Goal: Task Accomplishment & Management: Use online tool/utility

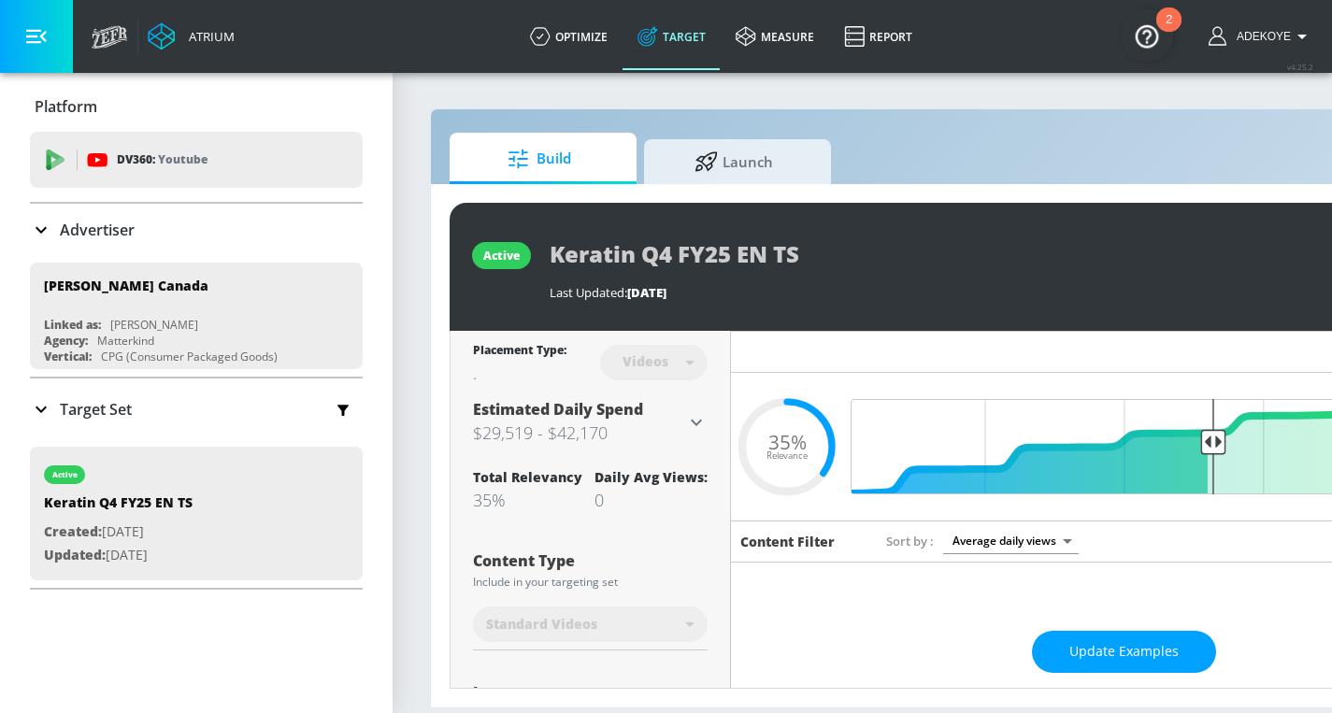
click at [116, 409] on p "Target Set" at bounding box center [96, 409] width 72 height 21
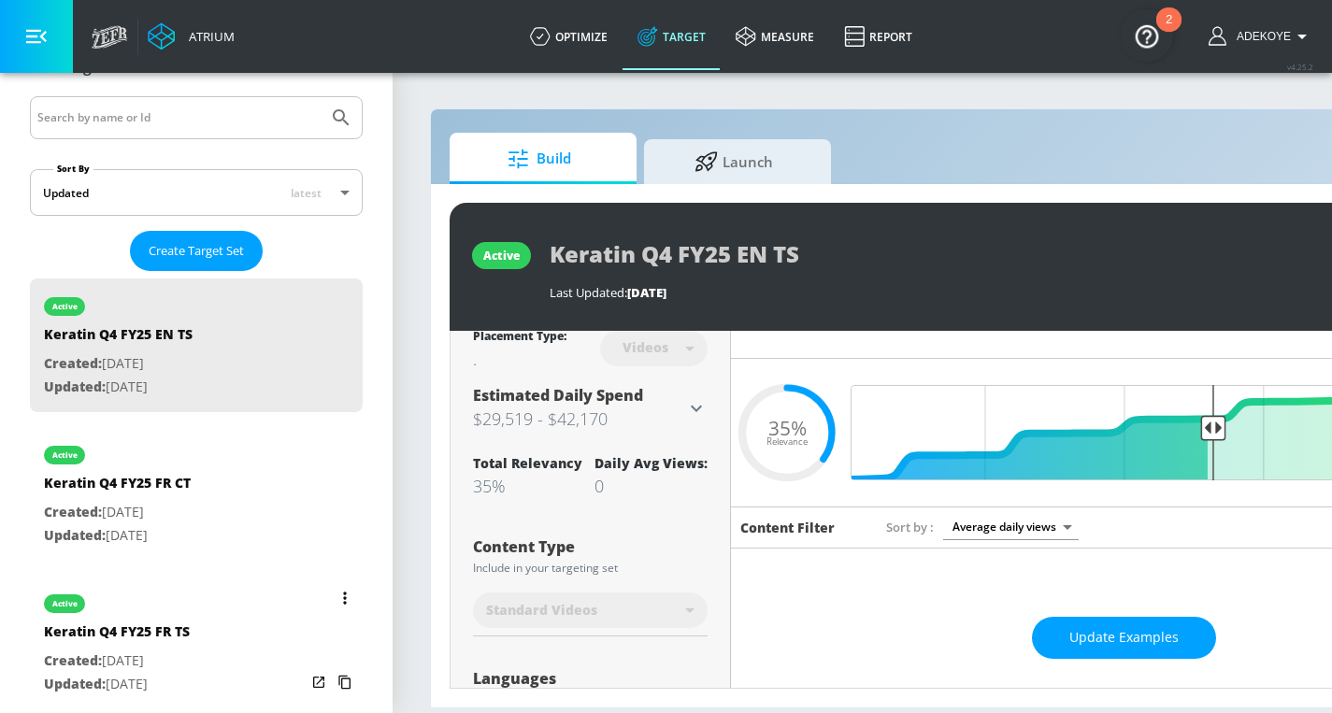
scroll to position [346, 0]
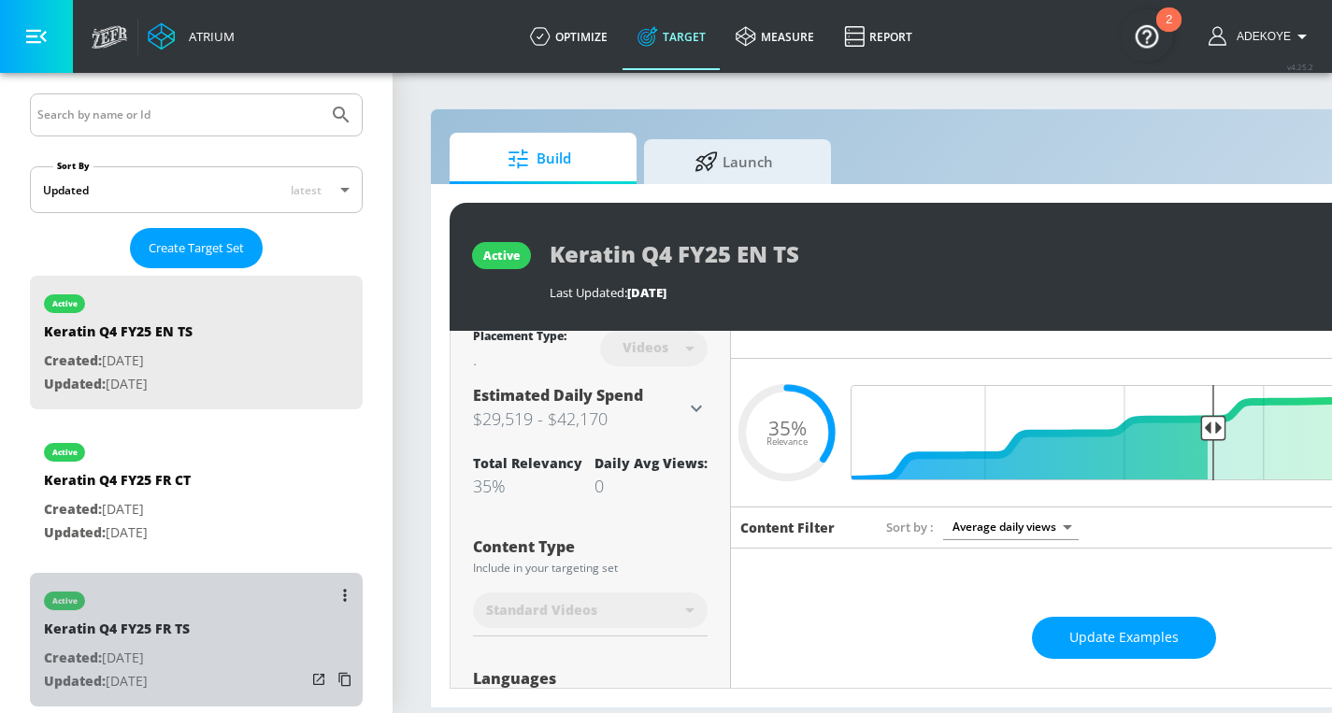
click at [206, 624] on div "active Keratin Q4 FY25 FR TS Created: [DATE] Updated: [DATE]" at bounding box center [196, 640] width 333 height 134
type input "Keratin Q4 FY25 FR TS"
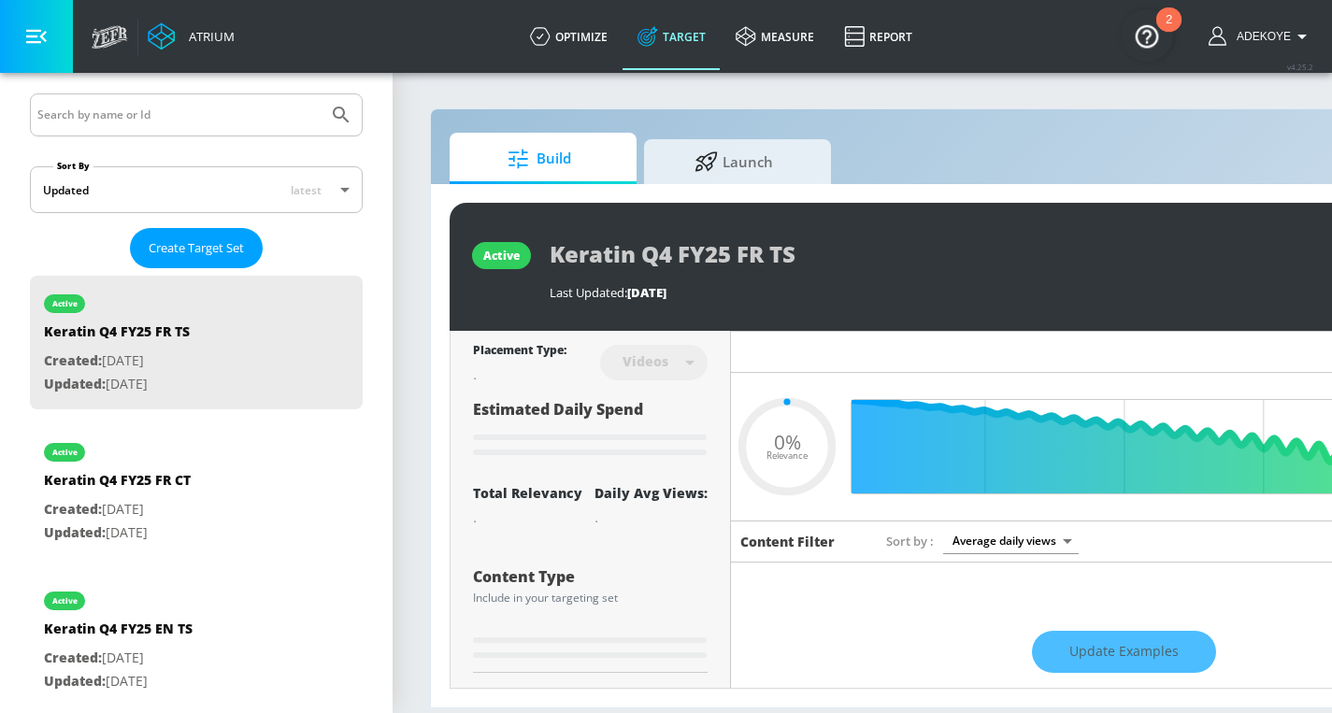
type input "0.35"
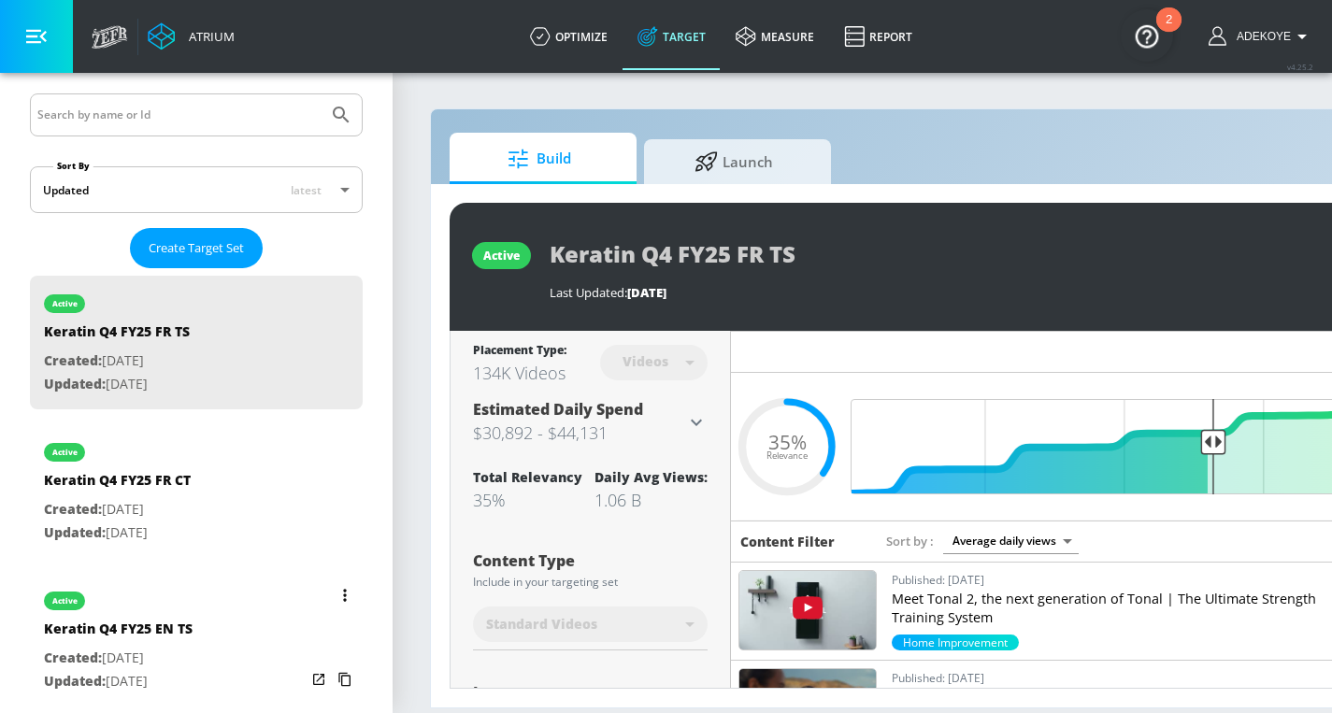
click at [103, 647] on p "Created: [DATE]" at bounding box center [118, 658] width 149 height 23
type input "Keratin Q4 FY25 EN TS"
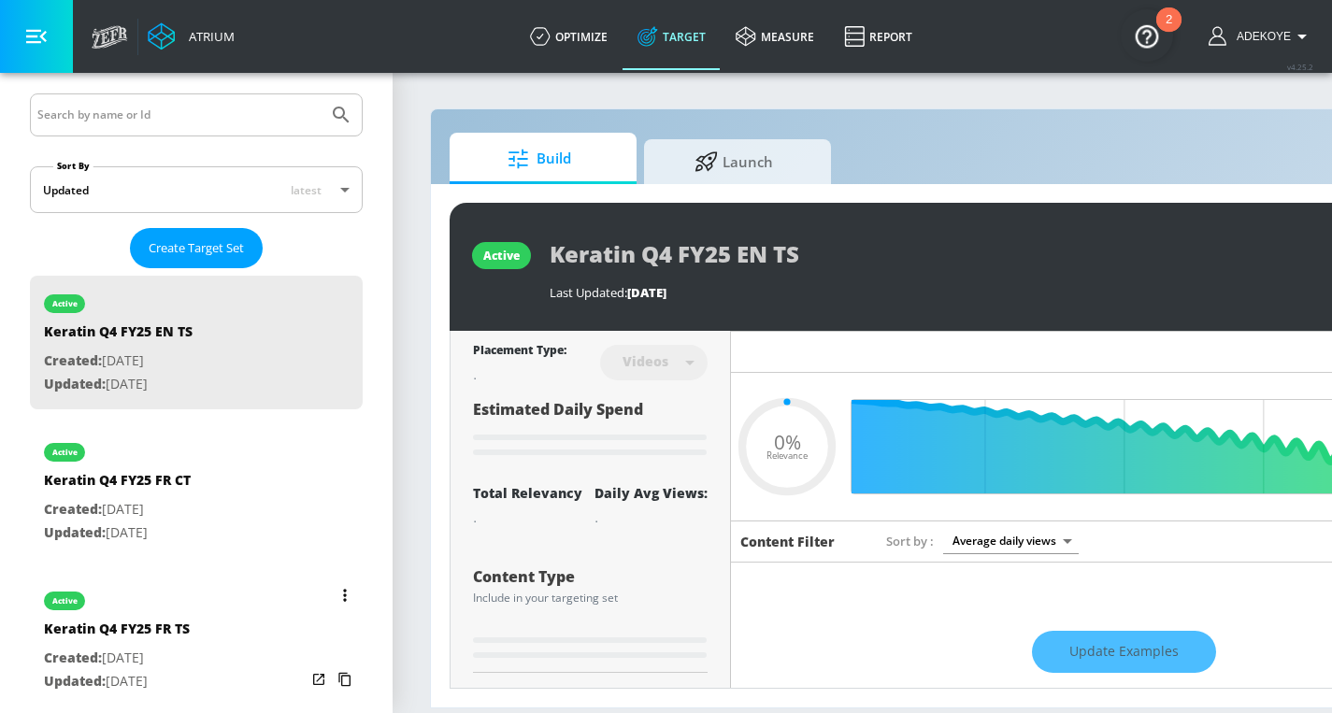
type input "0.35"
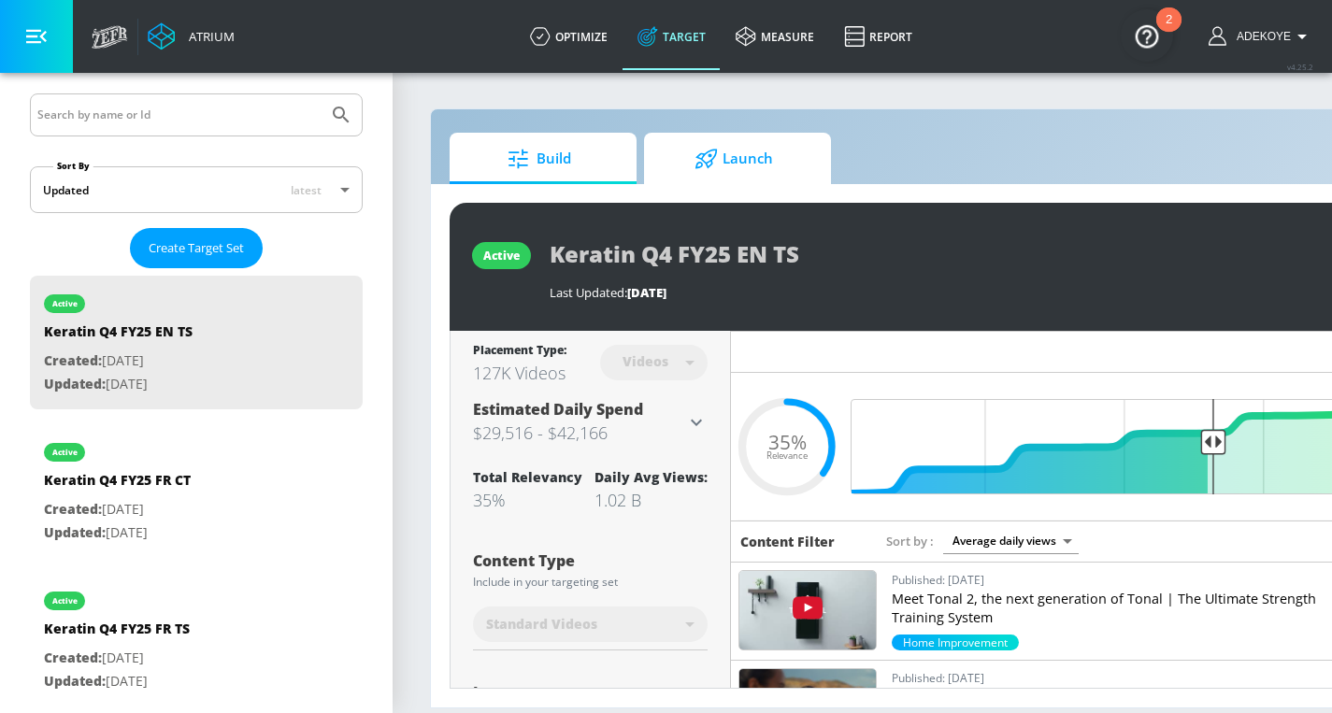
click at [703, 161] on icon at bounding box center [705, 159] width 21 height 20
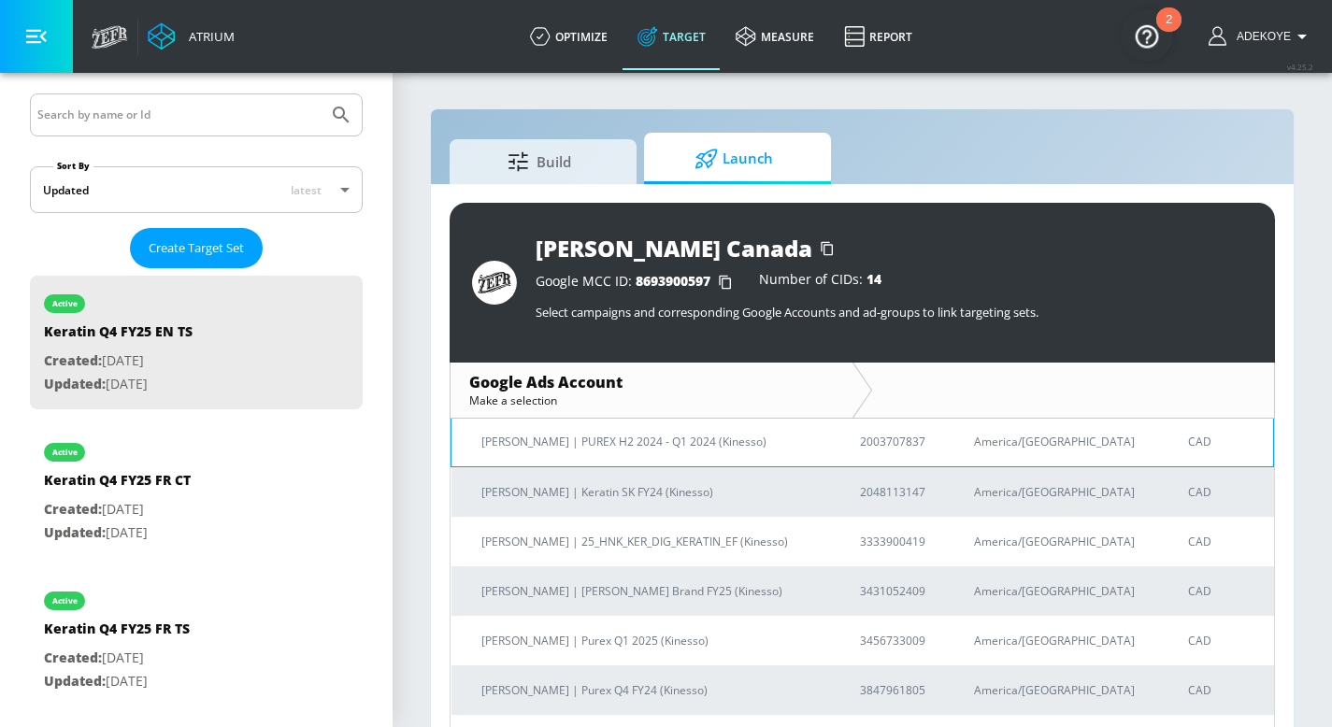
scroll to position [145, 0]
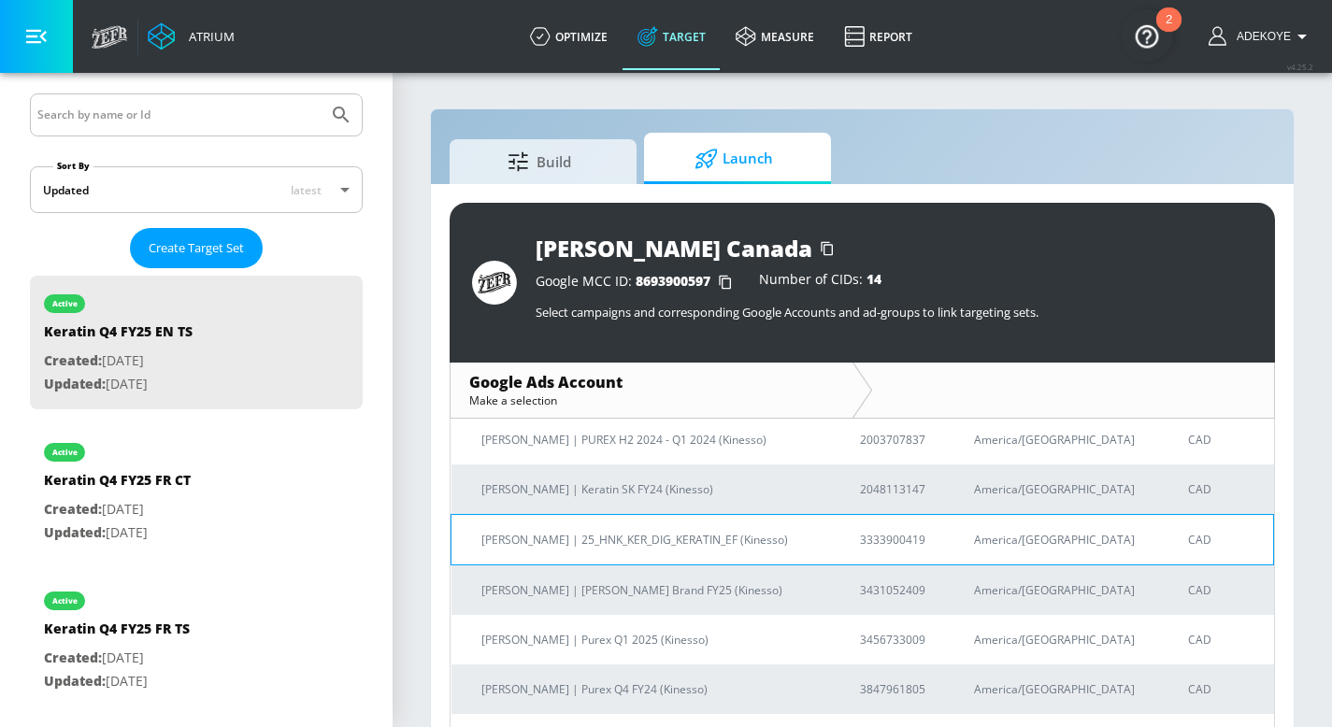
click at [628, 550] on td "[PERSON_NAME] | 25_HNK_KER_DIG_KERATIN_EF (Kinesso)" at bounding box center [640, 539] width 379 height 50
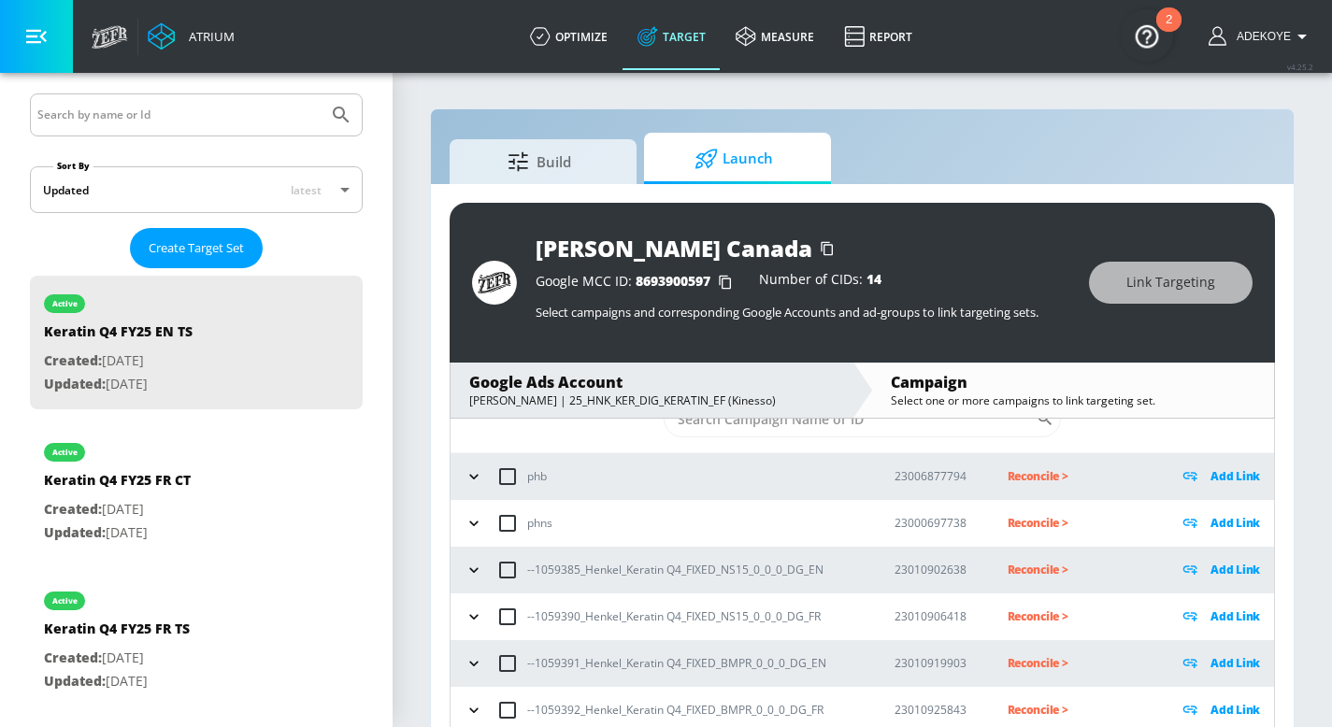
scroll to position [62, 0]
click at [1024, 572] on p "Reconcile >" at bounding box center [1078, 570] width 142 height 21
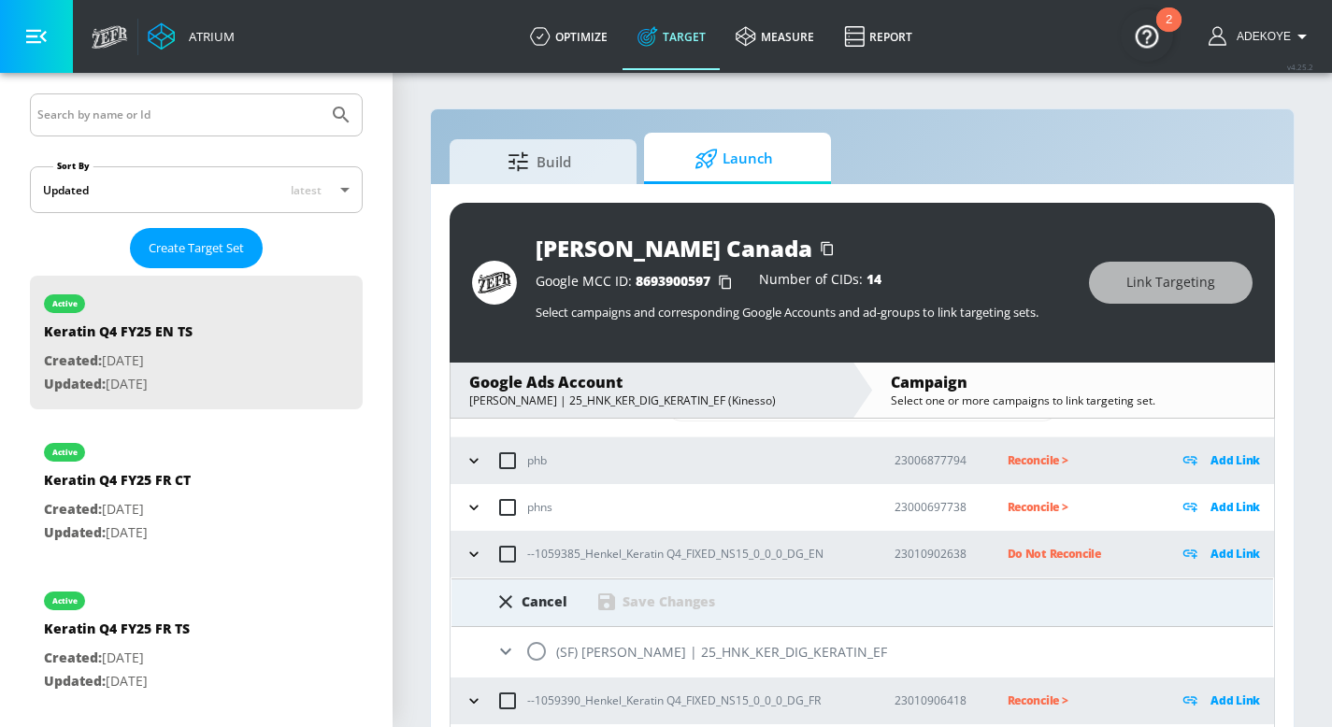
scroll to position [94, 0]
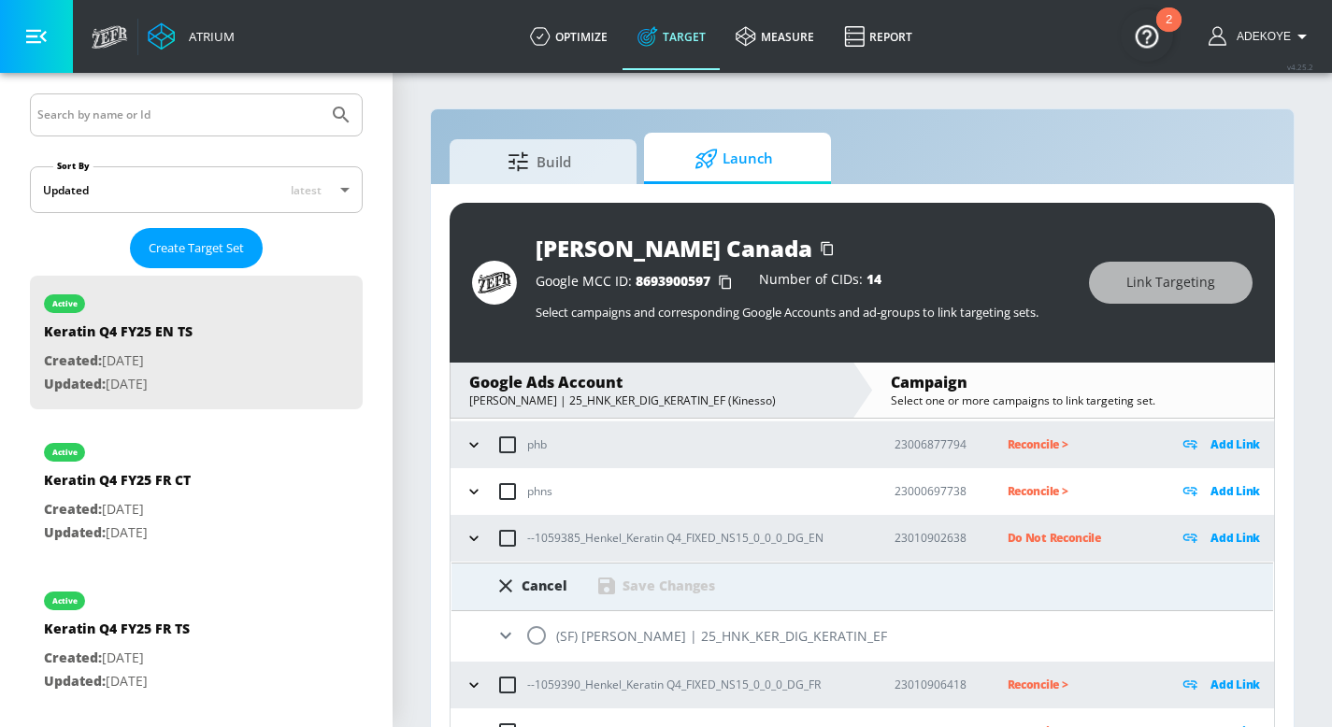
click at [511, 635] on icon at bounding box center [505, 635] width 22 height 22
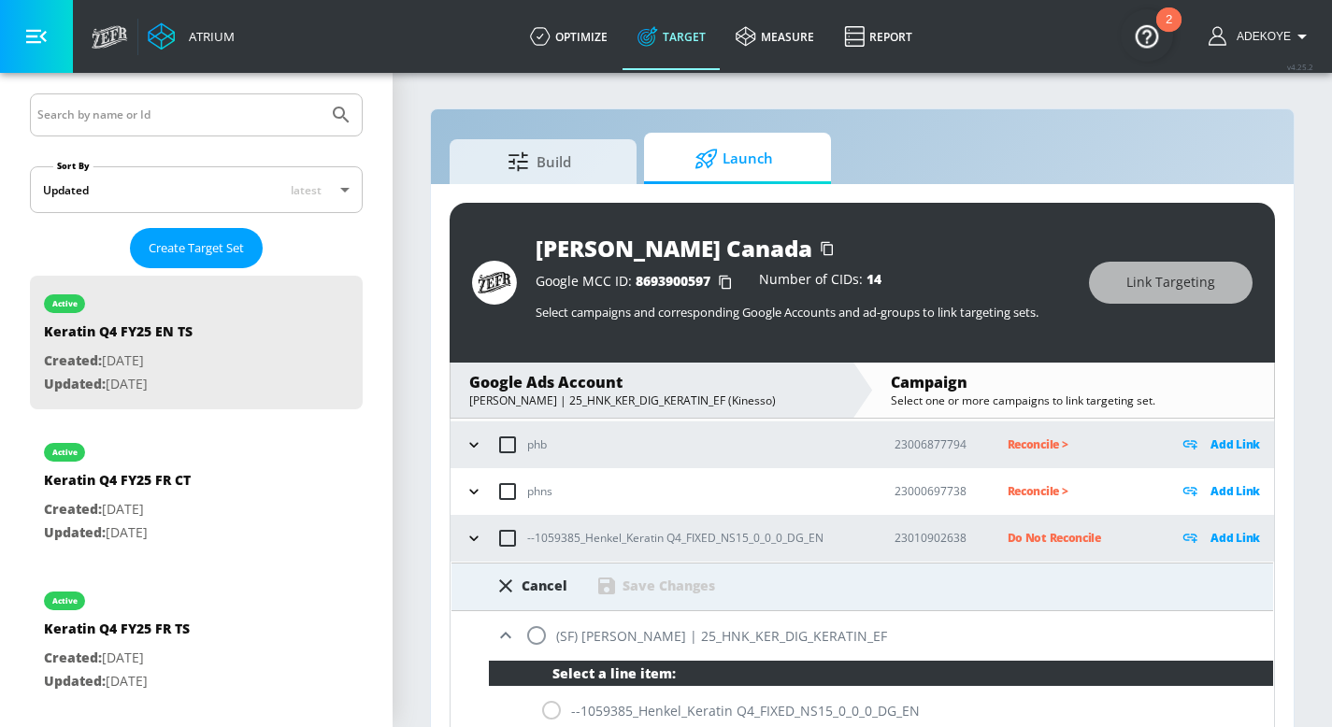
click at [542, 633] on input "radio" at bounding box center [536, 635] width 39 height 39
radio input "true"
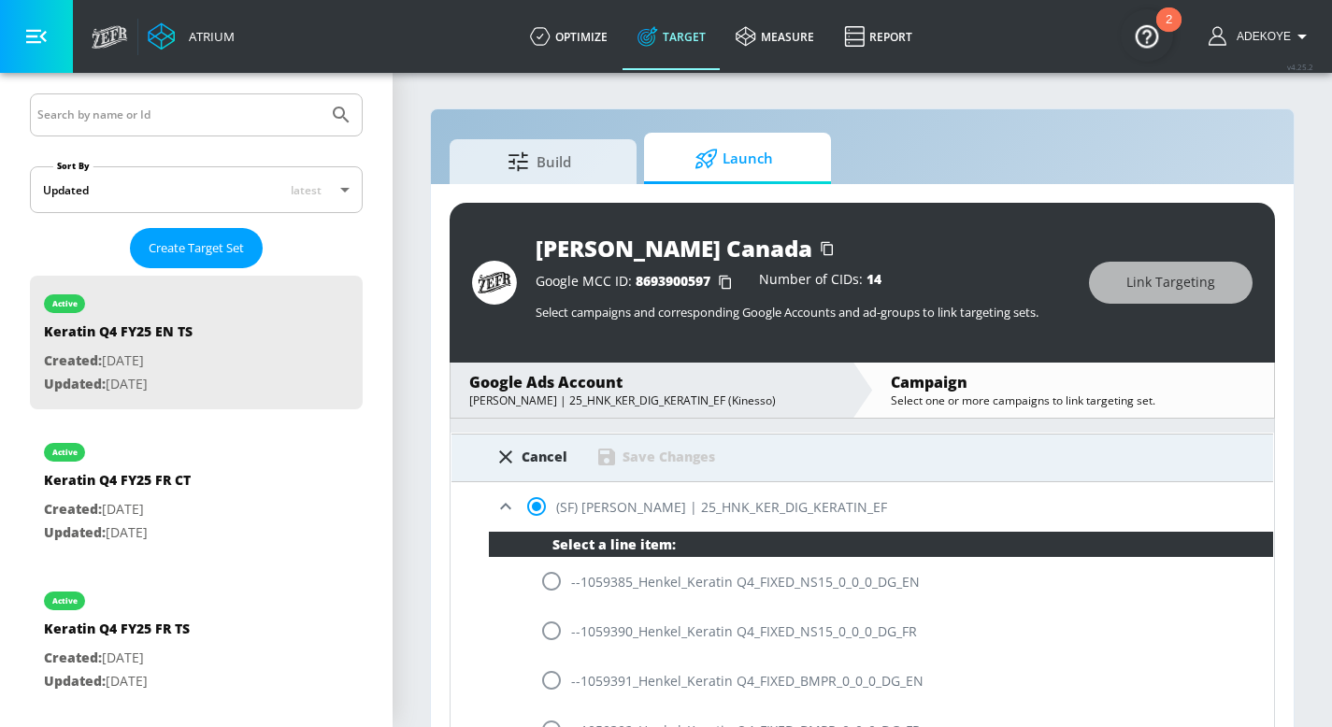
scroll to position [323, 0]
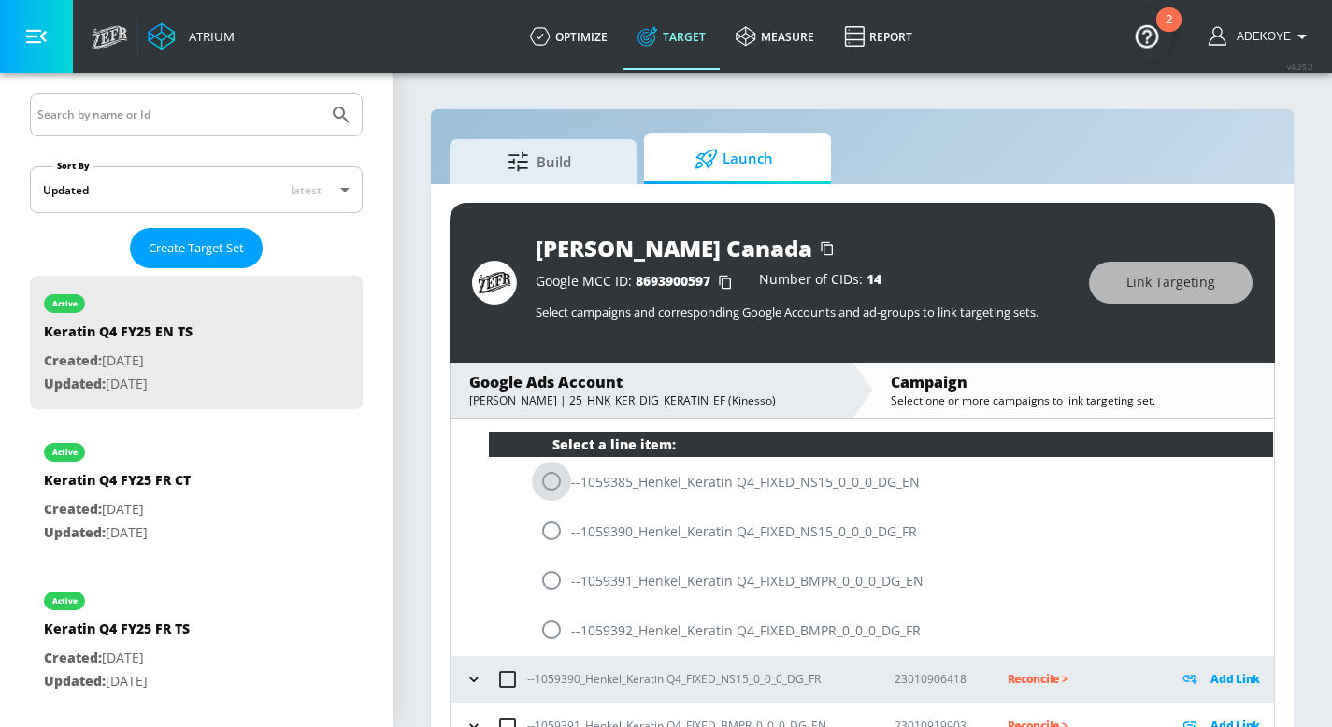
click at [554, 480] on input "radio" at bounding box center [551, 481] width 39 height 39
radio input "true"
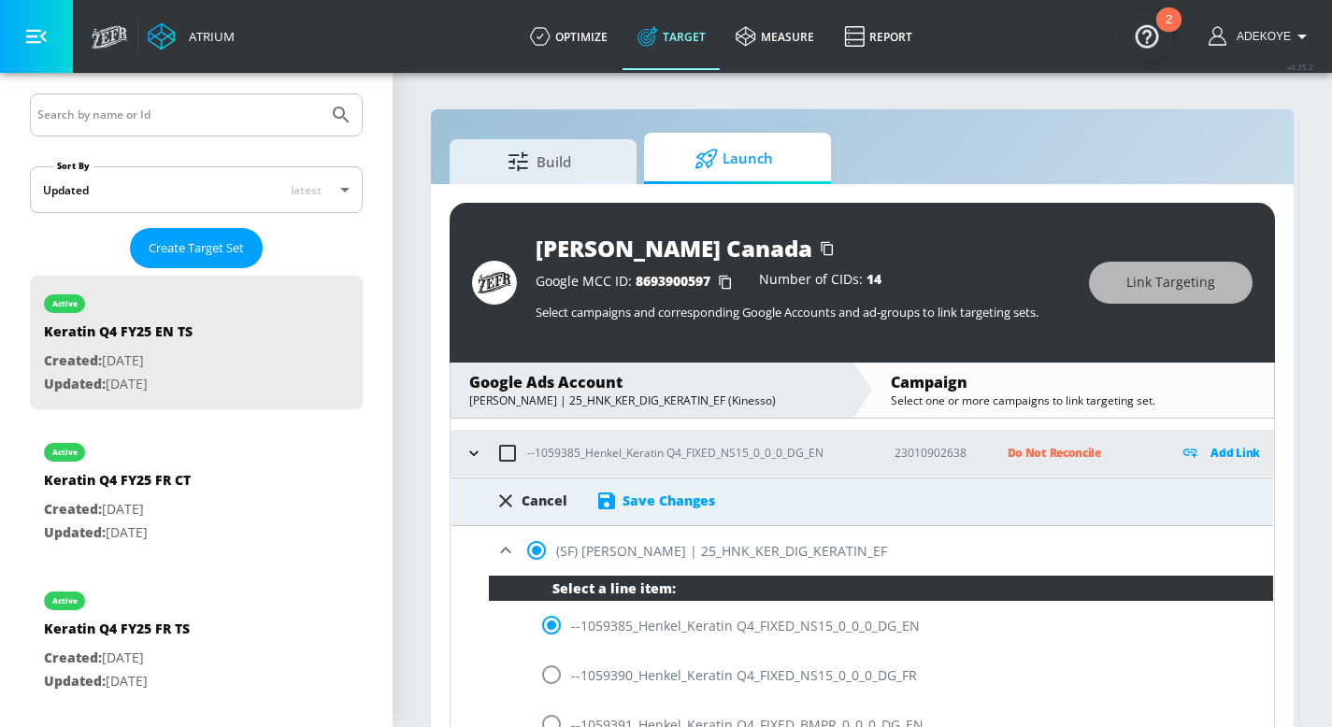
click at [670, 493] on div "Save Changes" at bounding box center [668, 501] width 93 height 18
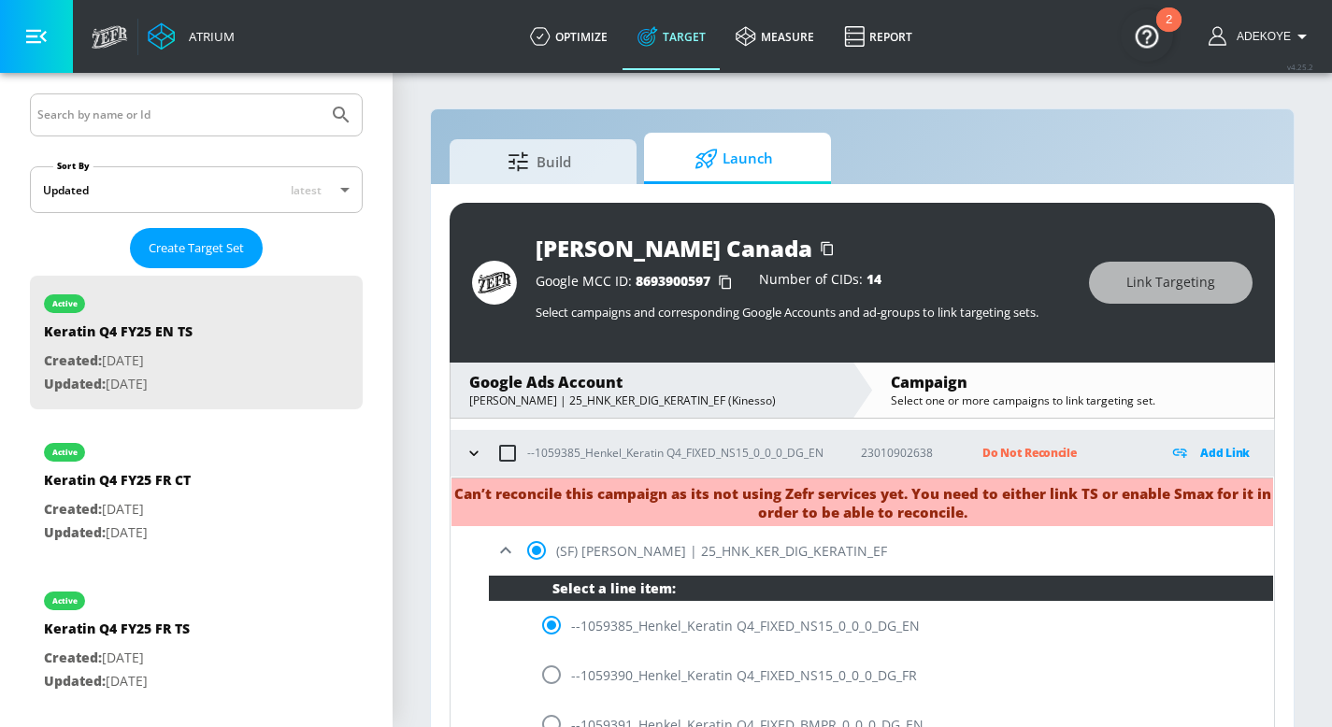
click at [475, 446] on icon "button" at bounding box center [473, 453] width 19 height 19
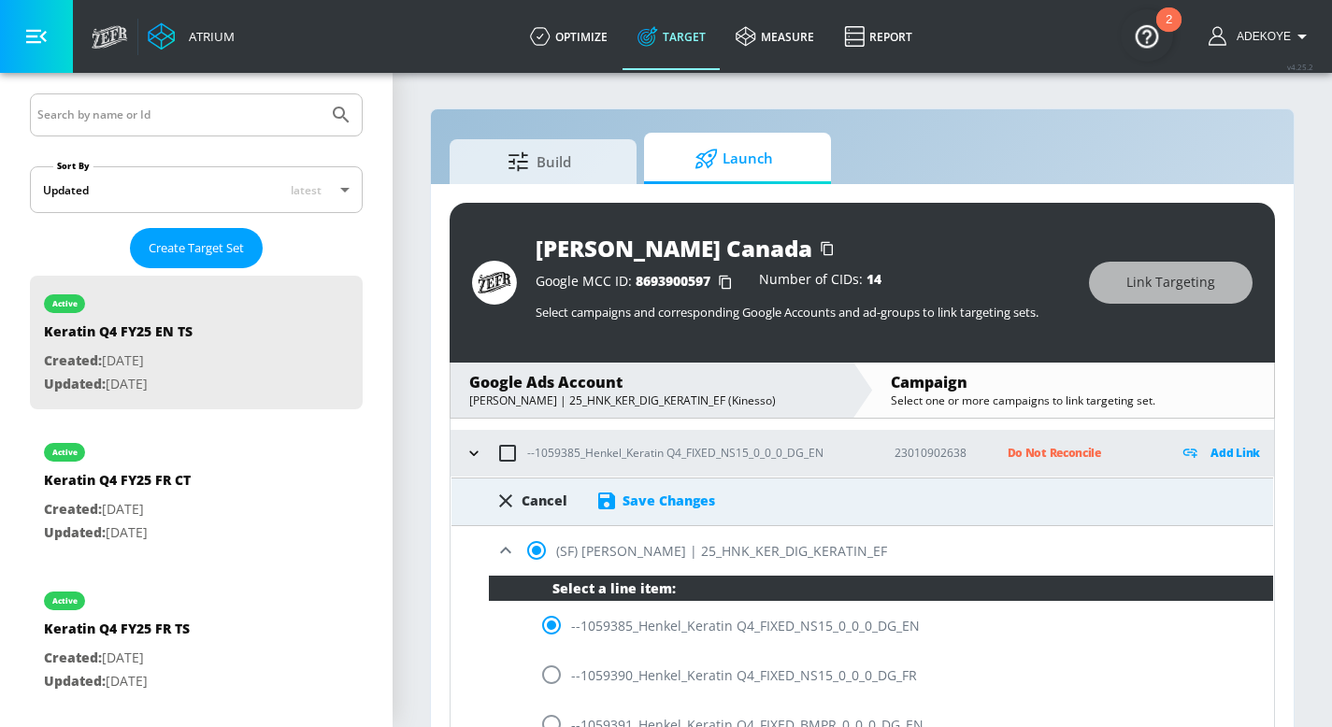
click at [1036, 455] on p "Do Not Reconcile" at bounding box center [1078, 452] width 142 height 21
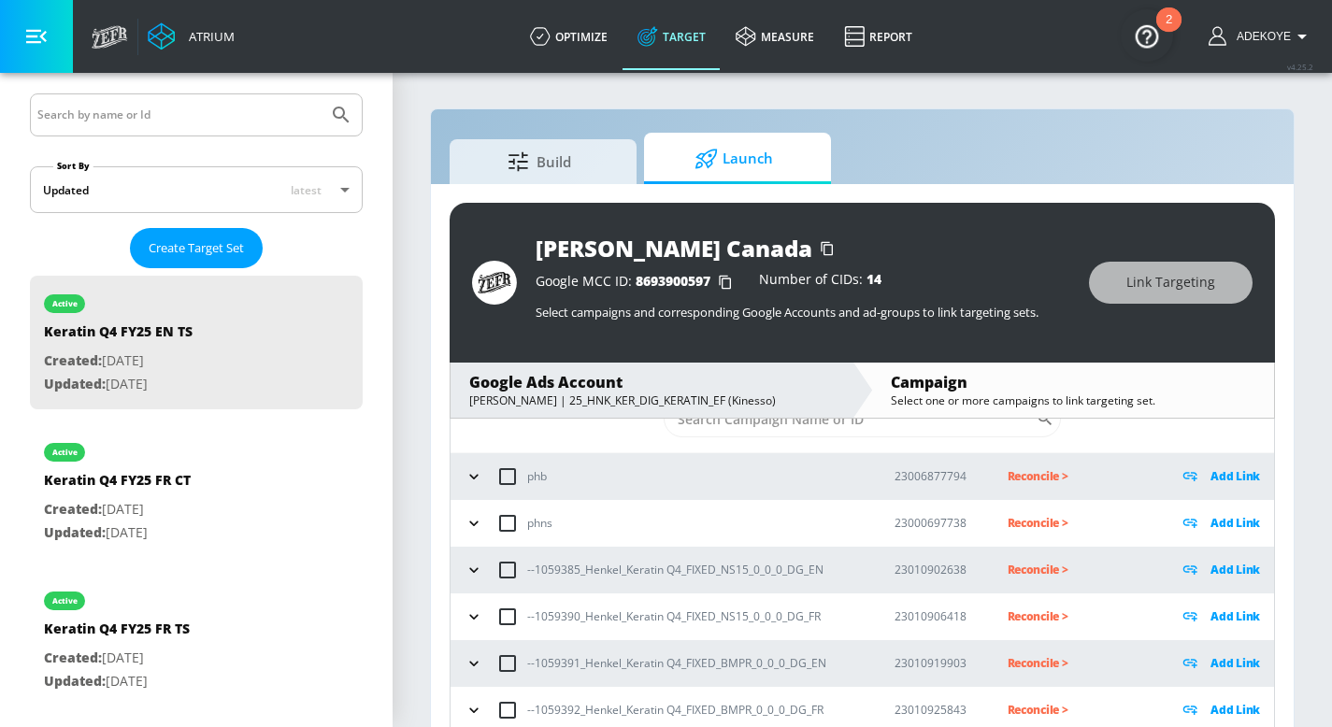
scroll to position [62, 0]
click at [465, 569] on icon "button" at bounding box center [473, 571] width 19 height 19
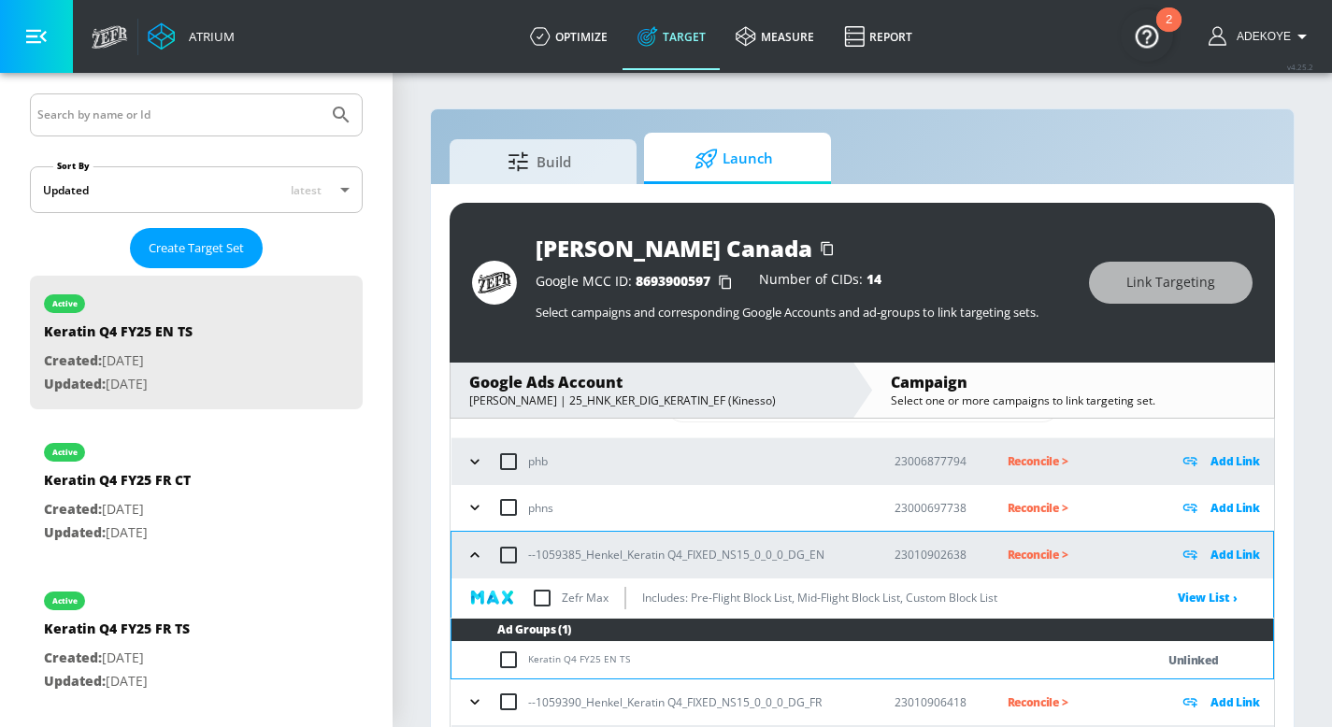
scroll to position [96, 0]
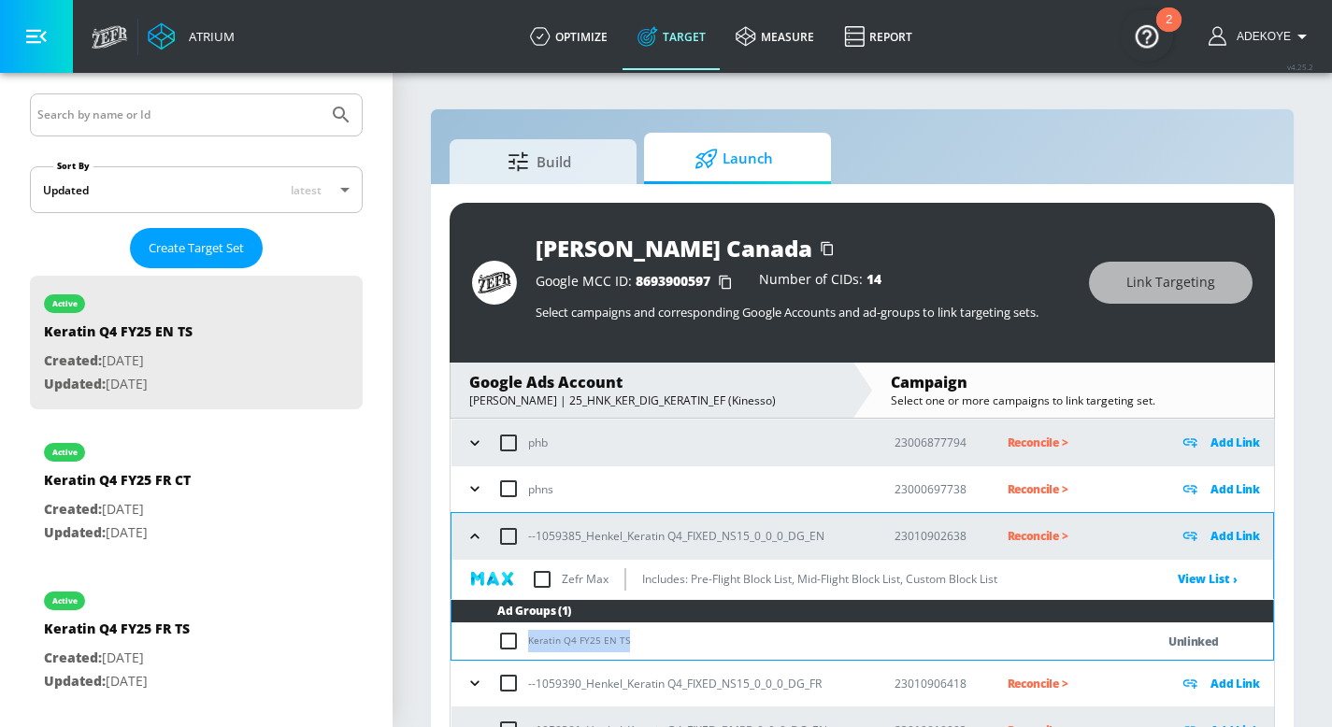
drag, startPoint x: 626, startPoint y: 638, endPoint x: 530, endPoint y: 636, distance: 96.3
click at [530, 636] on td "Keratin Q4 FY25 EN TS" at bounding box center [783, 641] width 665 height 36
copy td "Keratin Q4 FY25 EN TS"
click at [505, 635] on input "checkbox" at bounding box center [512, 641] width 31 height 22
checkbox input "true"
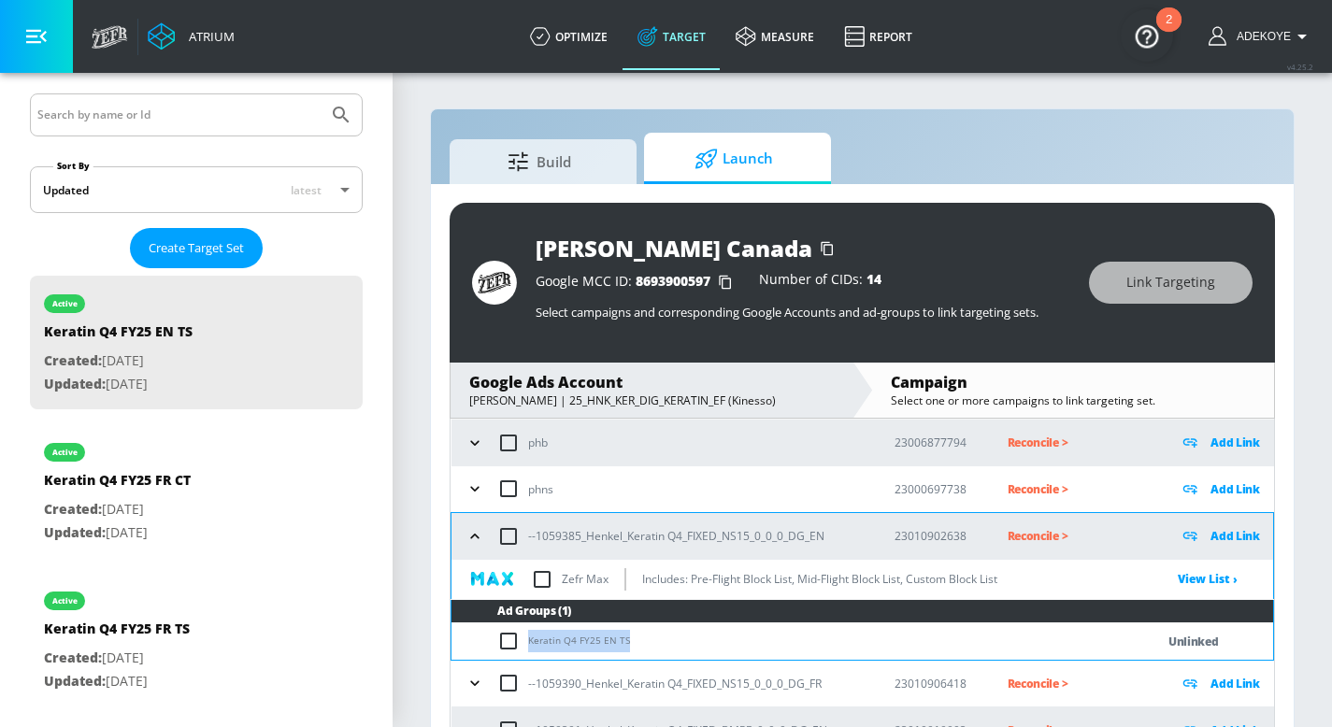
checkbox input "true"
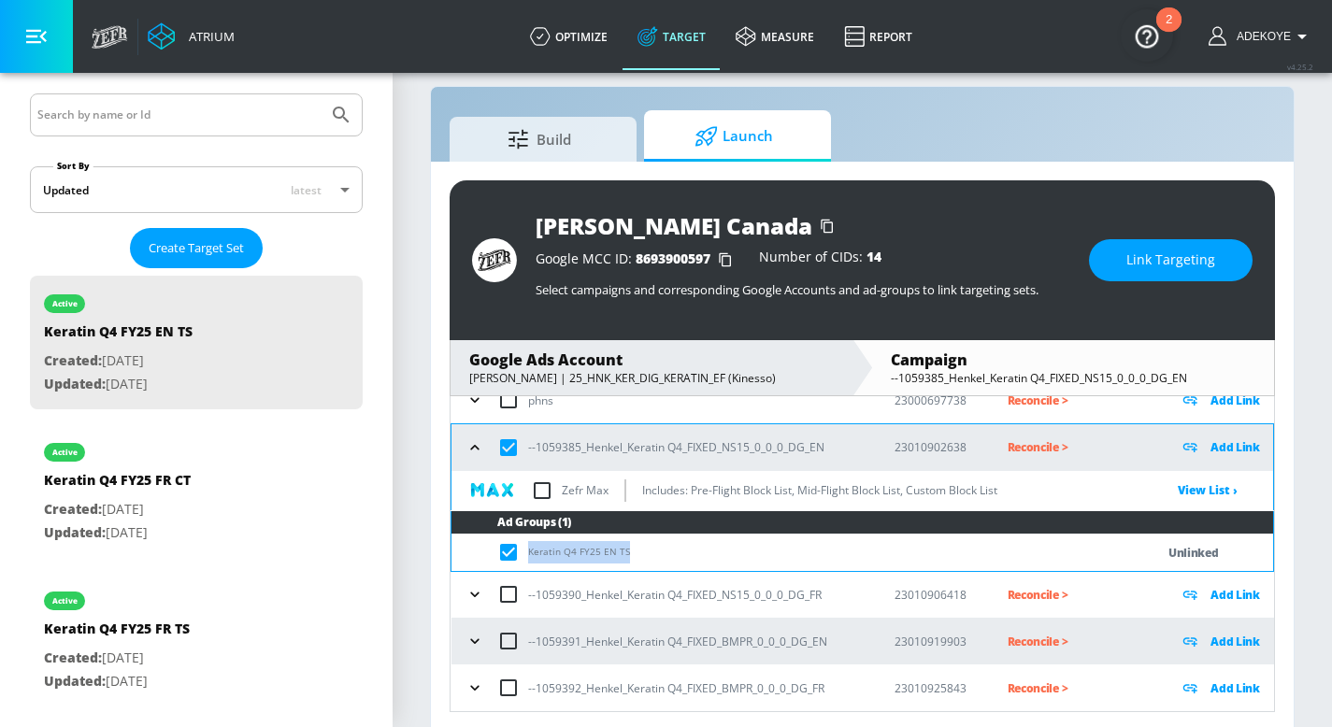
scroll to position [27, 0]
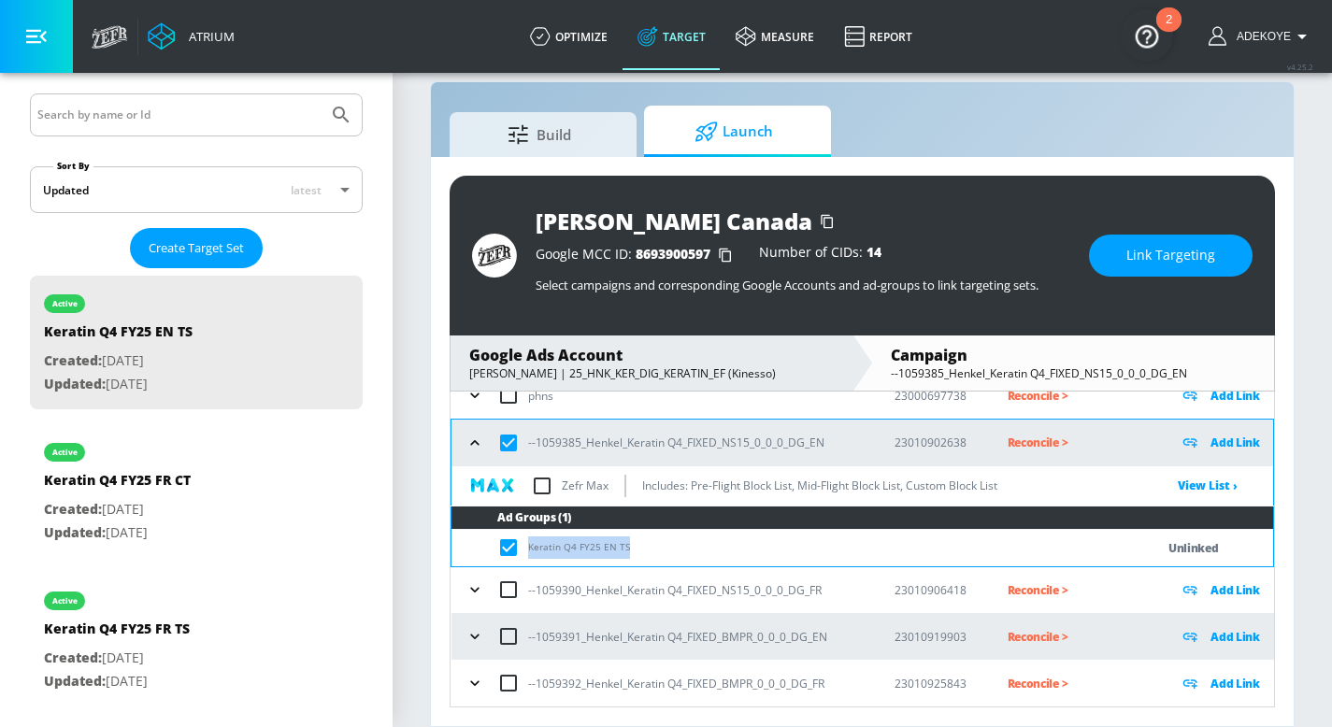
click at [479, 628] on icon "button" at bounding box center [474, 636] width 19 height 19
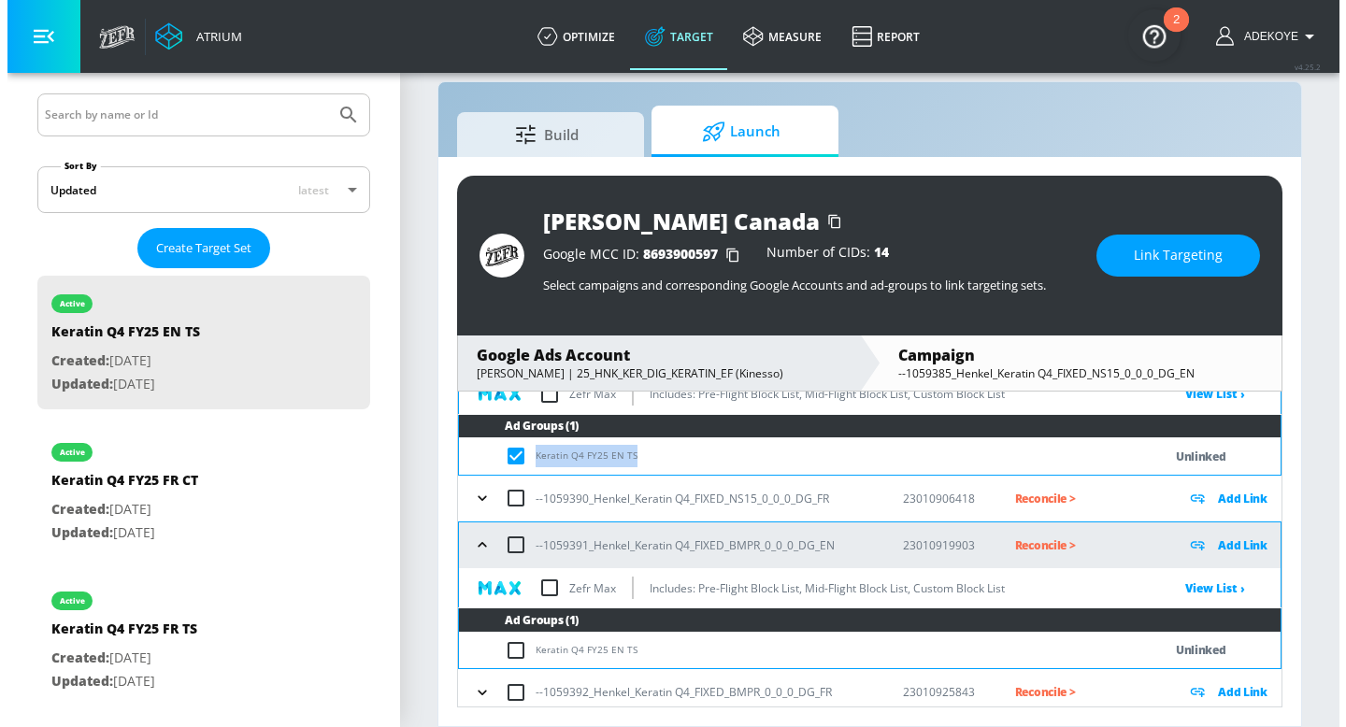
scroll to position [264, 0]
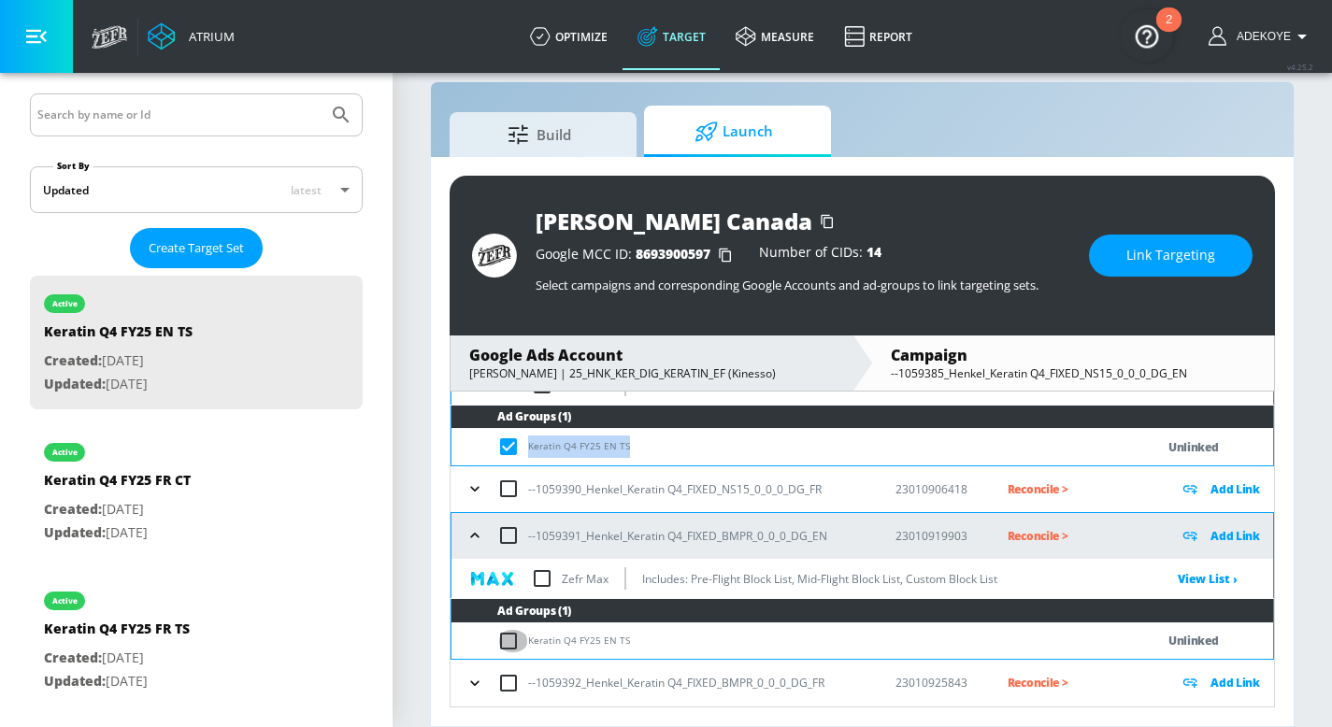
click at [511, 640] on input "checkbox" at bounding box center [512, 641] width 31 height 22
checkbox input "true"
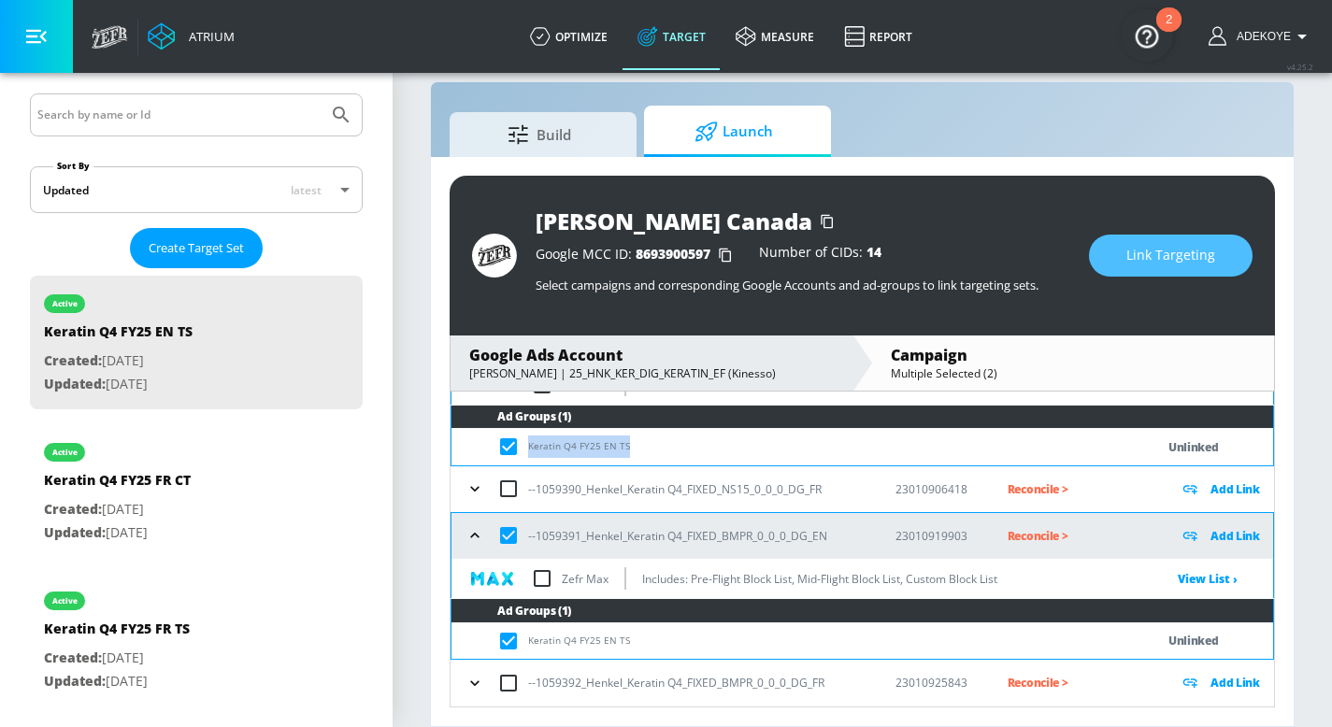
click at [1219, 247] on button "Link Targeting" at bounding box center [1171, 256] width 164 height 42
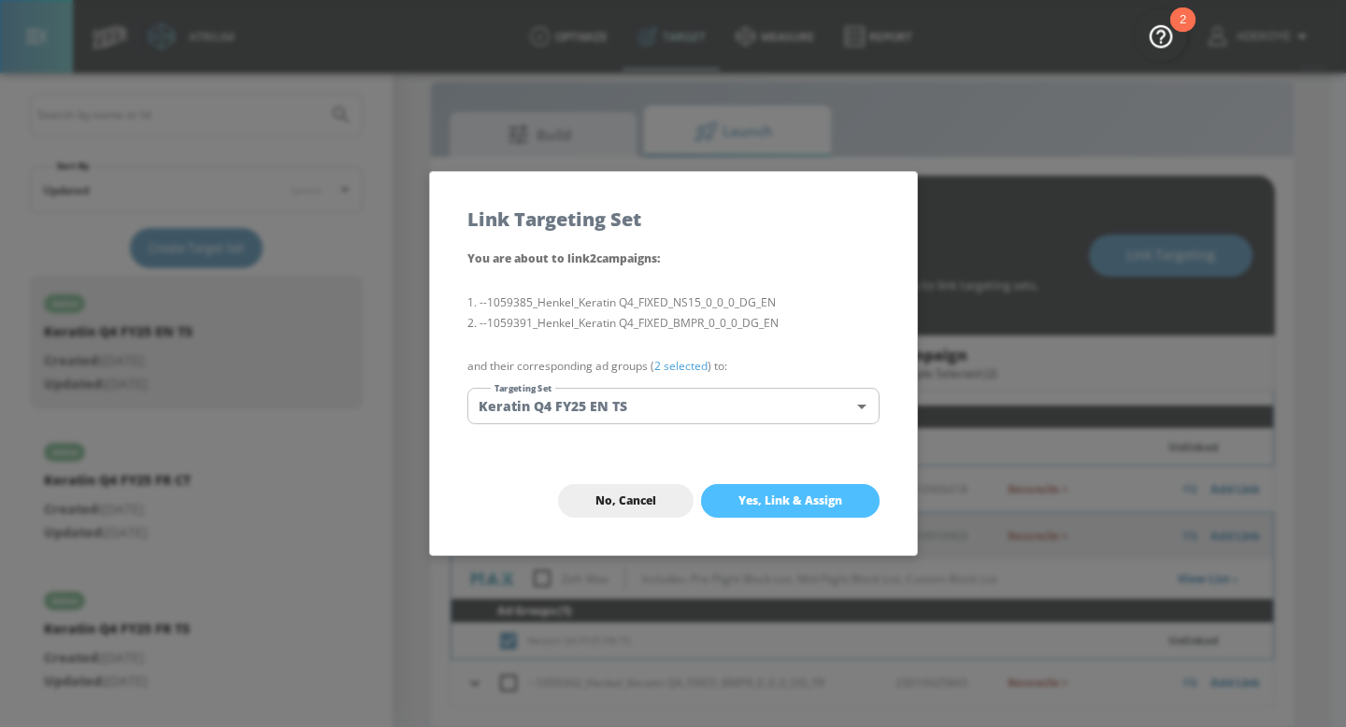
click at [806, 503] on span "Yes, Link & Assign" at bounding box center [790, 500] width 104 height 15
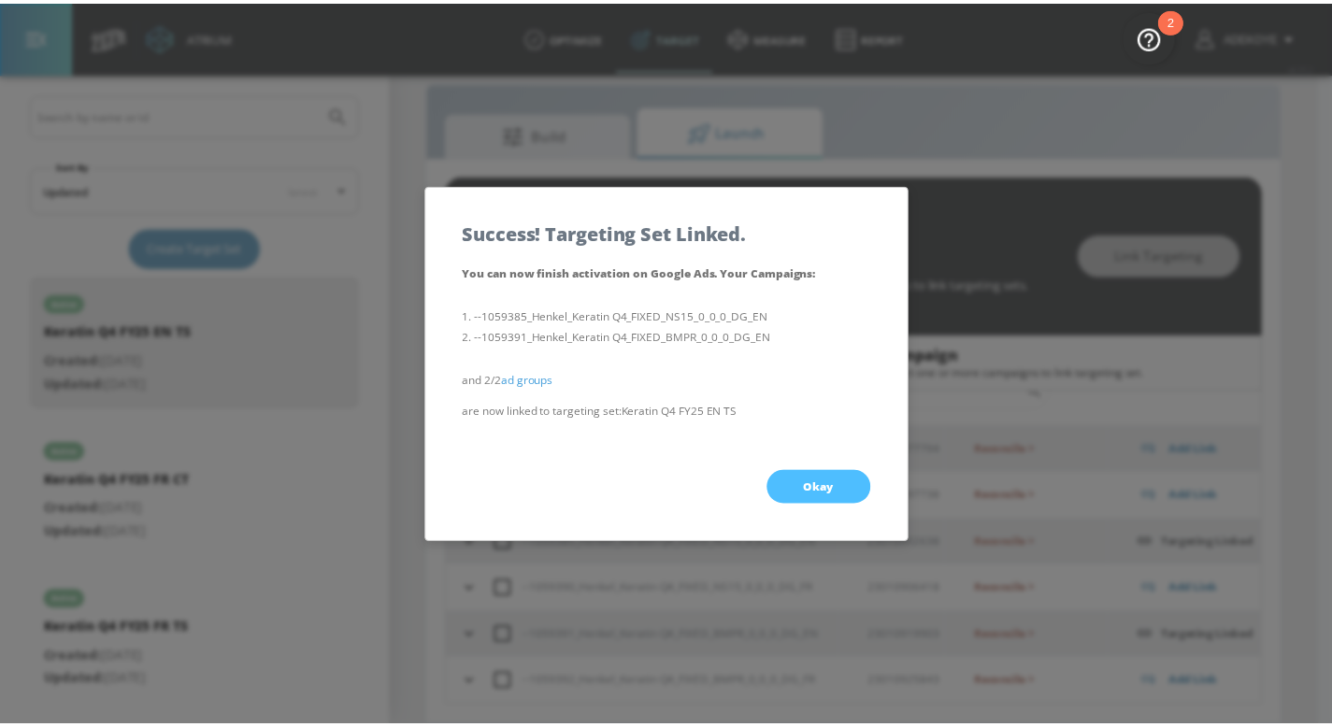
scroll to position [62, 0]
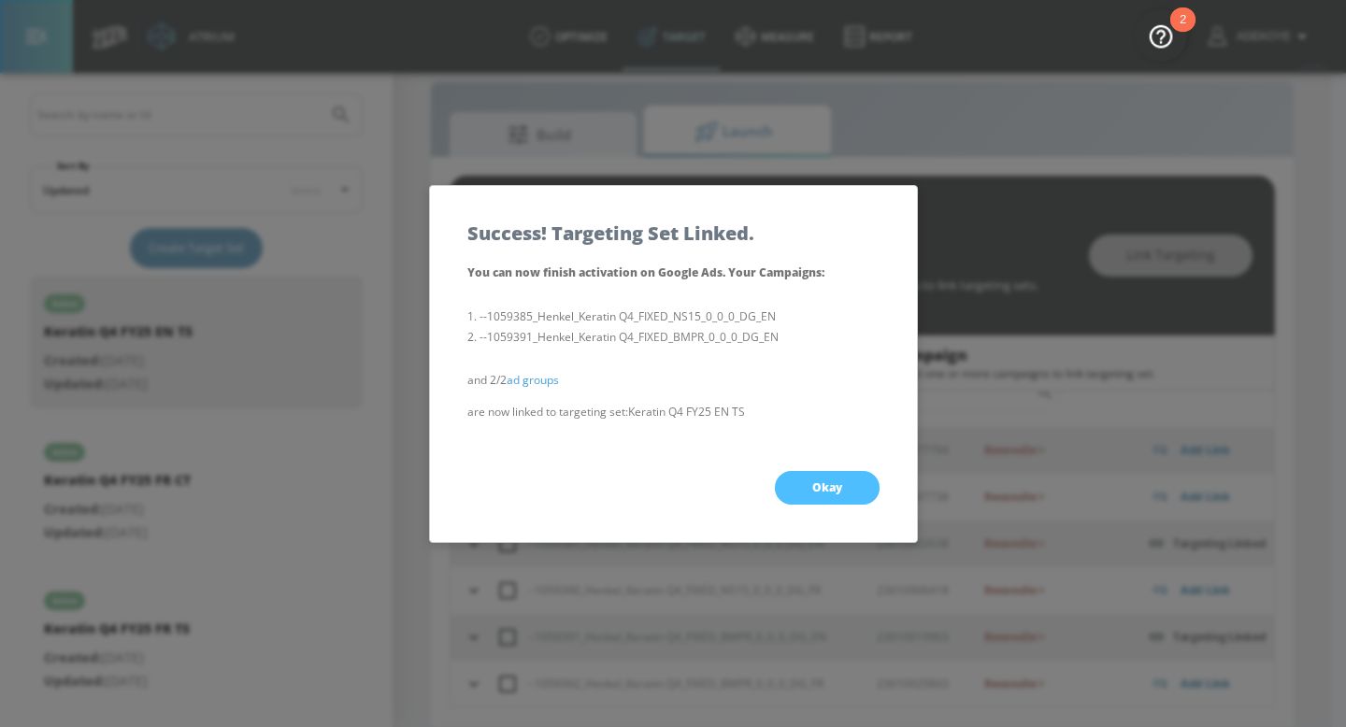
click at [836, 492] on span "Okay" at bounding box center [827, 487] width 30 height 15
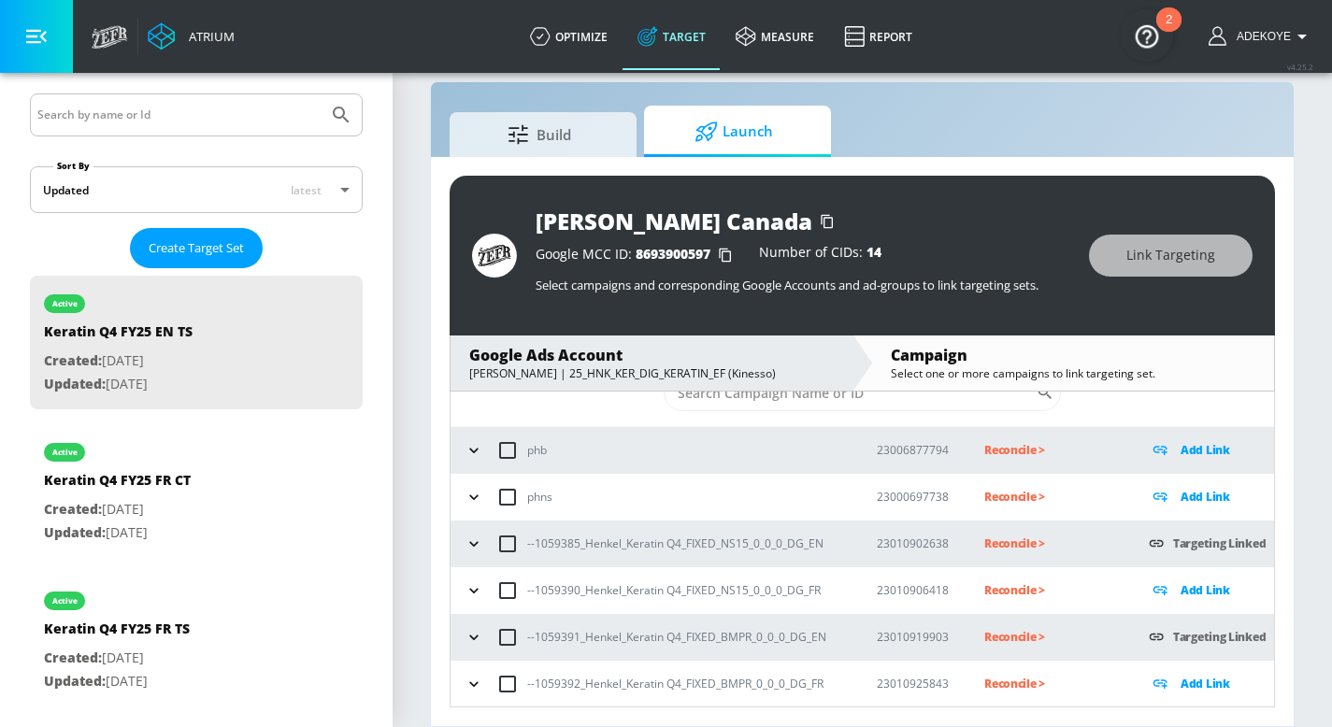
click at [471, 587] on icon "button" at bounding box center [473, 590] width 19 height 19
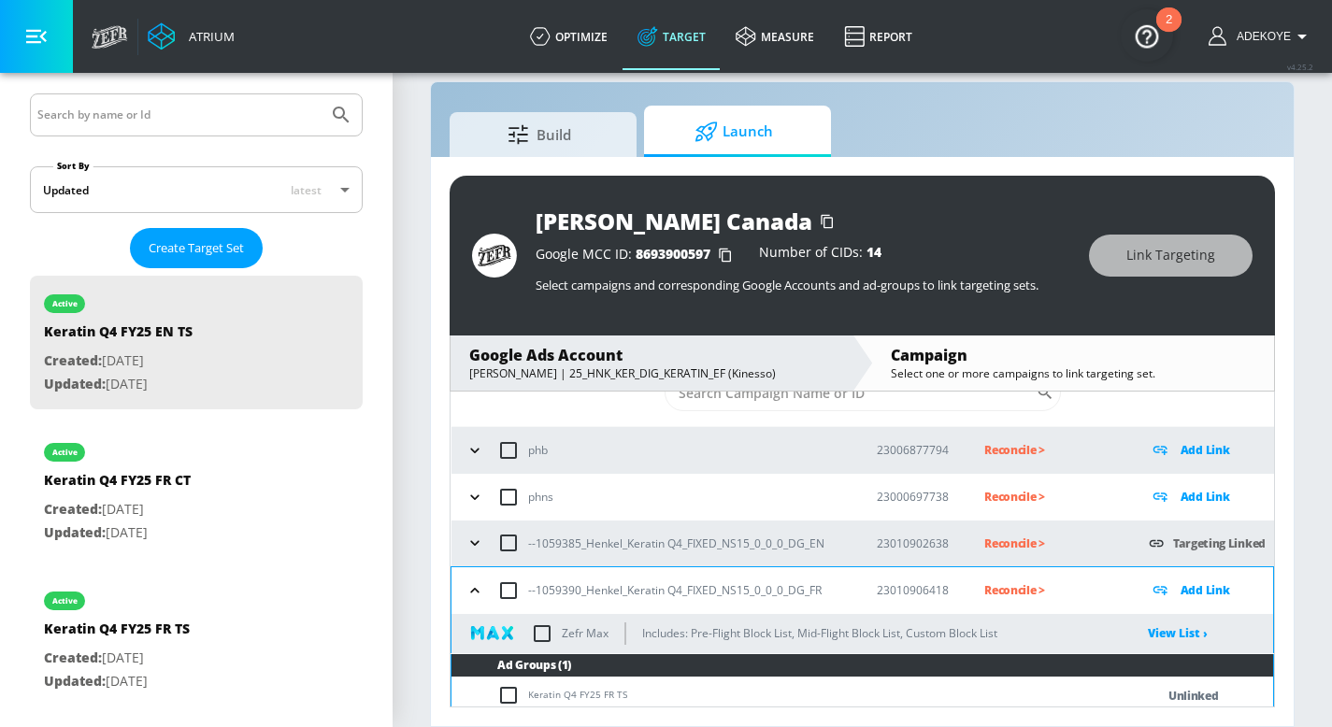
scroll to position [92, 0]
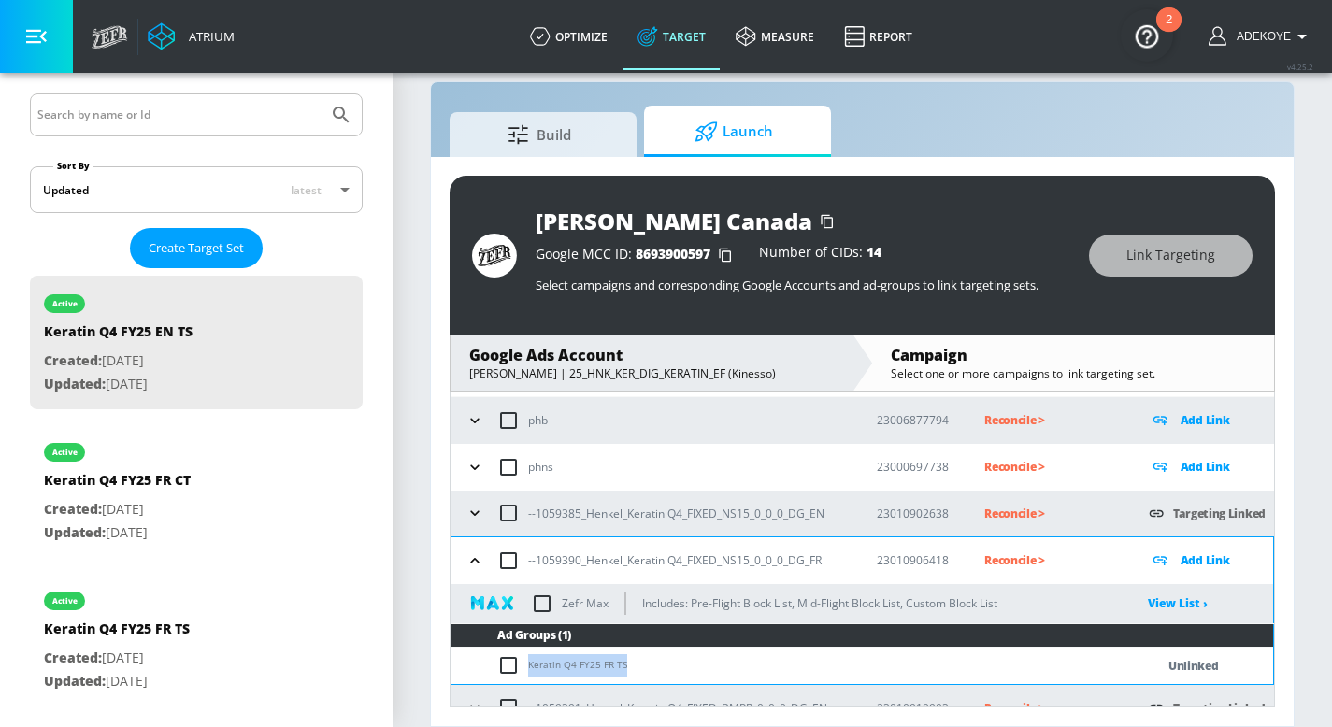
drag, startPoint x: 623, startPoint y: 664, endPoint x: 529, endPoint y: 663, distance: 94.4
click at [529, 663] on td "Keratin Q4 FY25 FR TS" at bounding box center [783, 666] width 665 height 36
copy td "Keratin Q4 FY25 FR TS"
click at [510, 659] on input "checkbox" at bounding box center [512, 665] width 31 height 22
checkbox input "true"
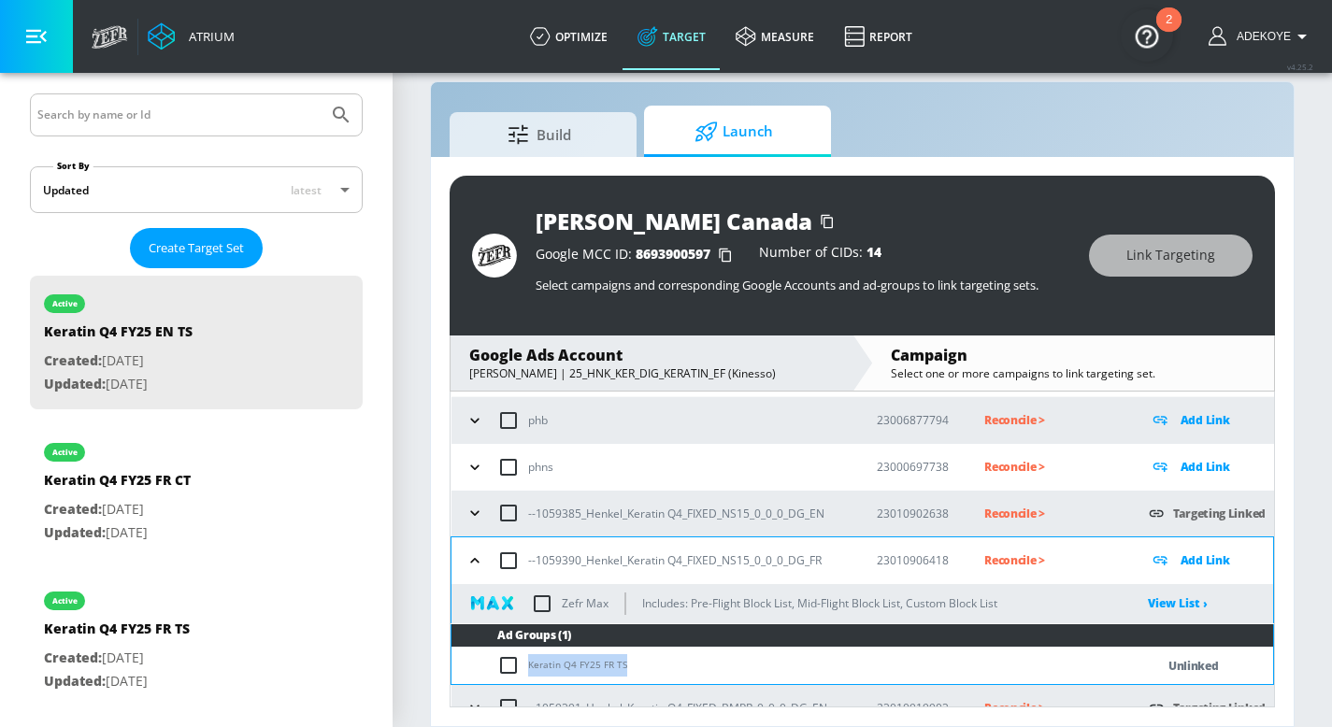
checkbox input "true"
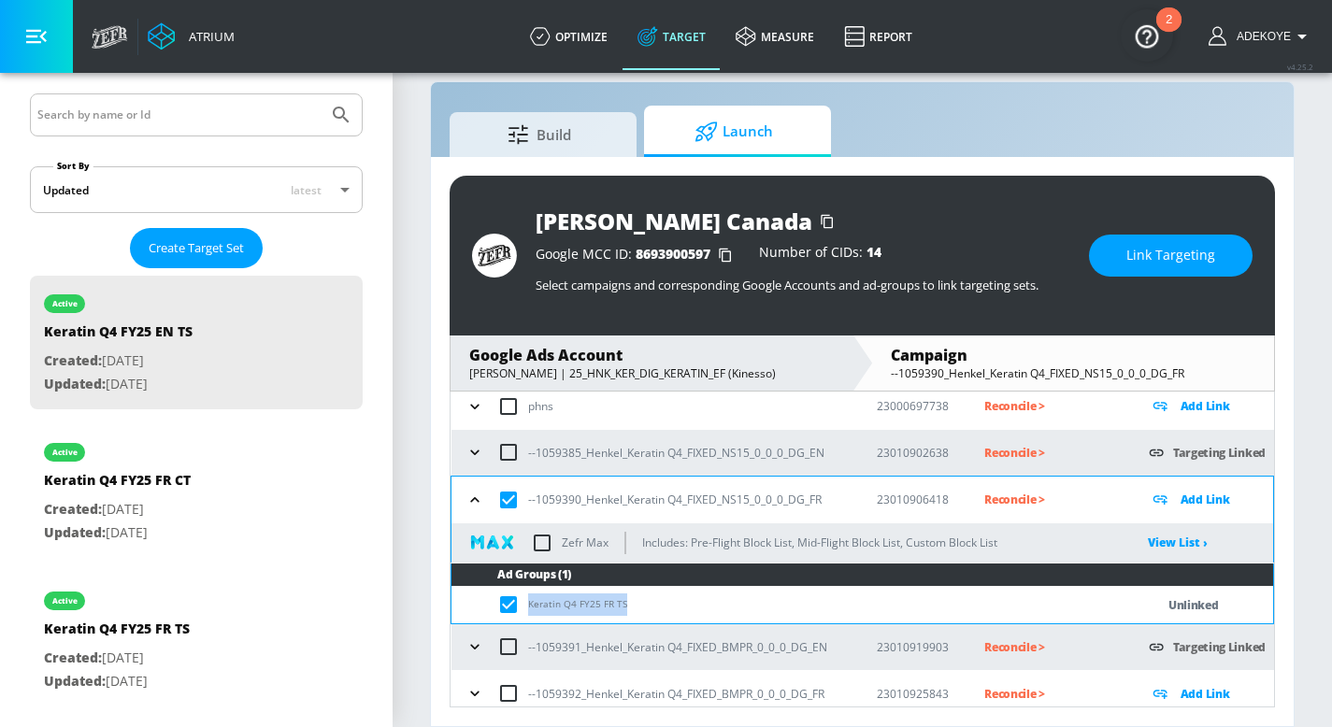
scroll to position [163, 0]
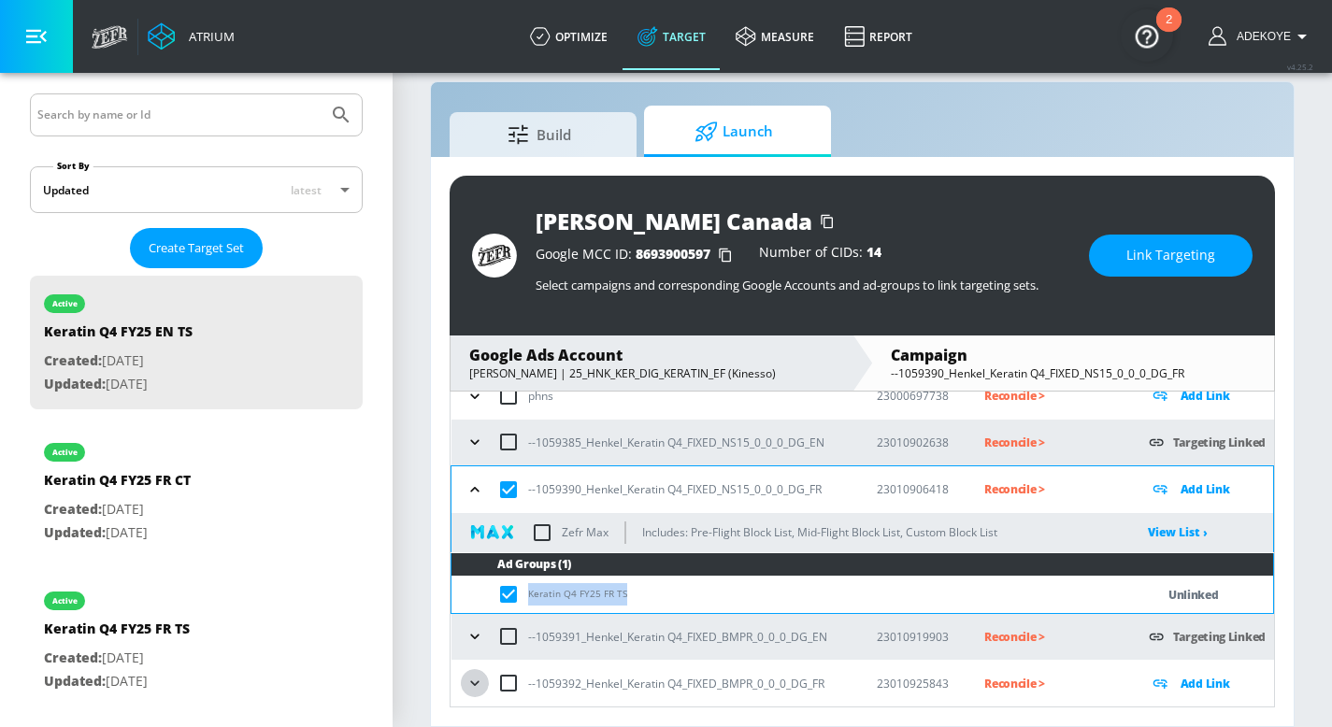
click at [478, 681] on icon "button" at bounding box center [474, 683] width 8 height 5
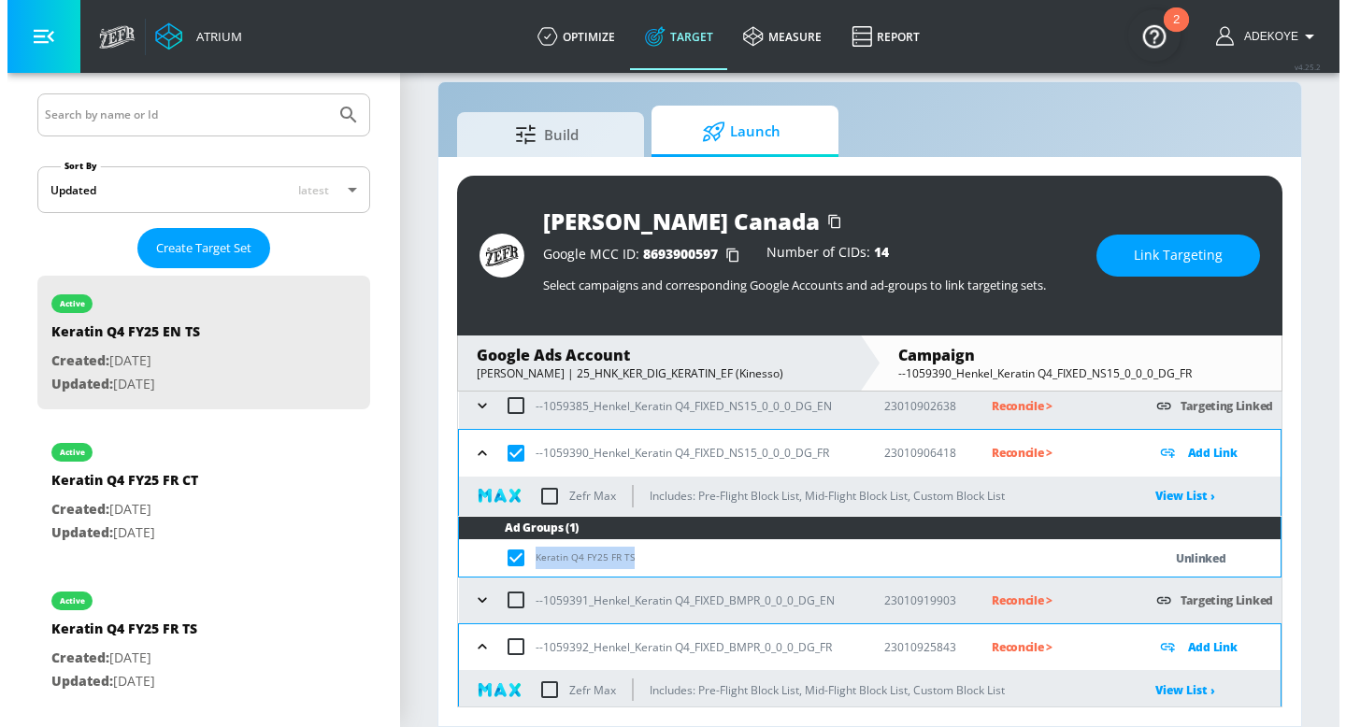
scroll to position [264, 0]
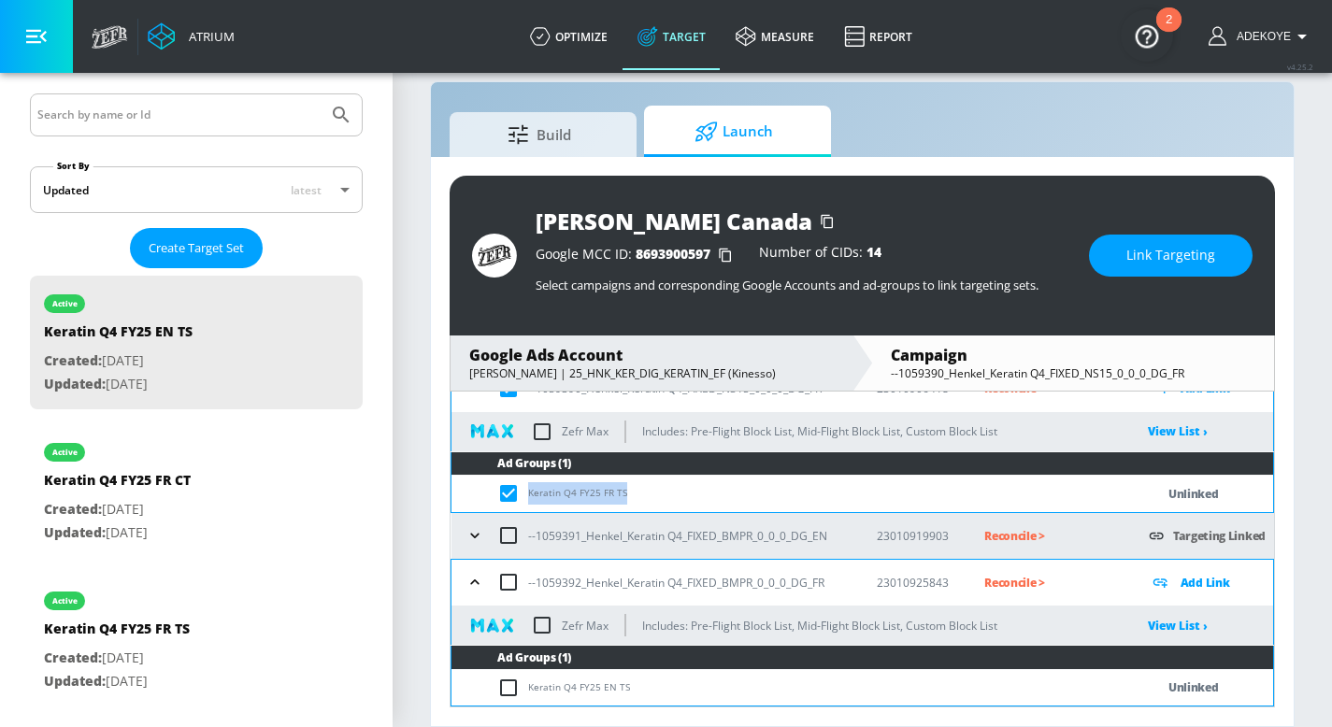
drag, startPoint x: 509, startPoint y: 685, endPoint x: 509, endPoint y: 664, distance: 21.5
click at [509, 684] on input "checkbox" at bounding box center [512, 688] width 31 height 22
checkbox input "true"
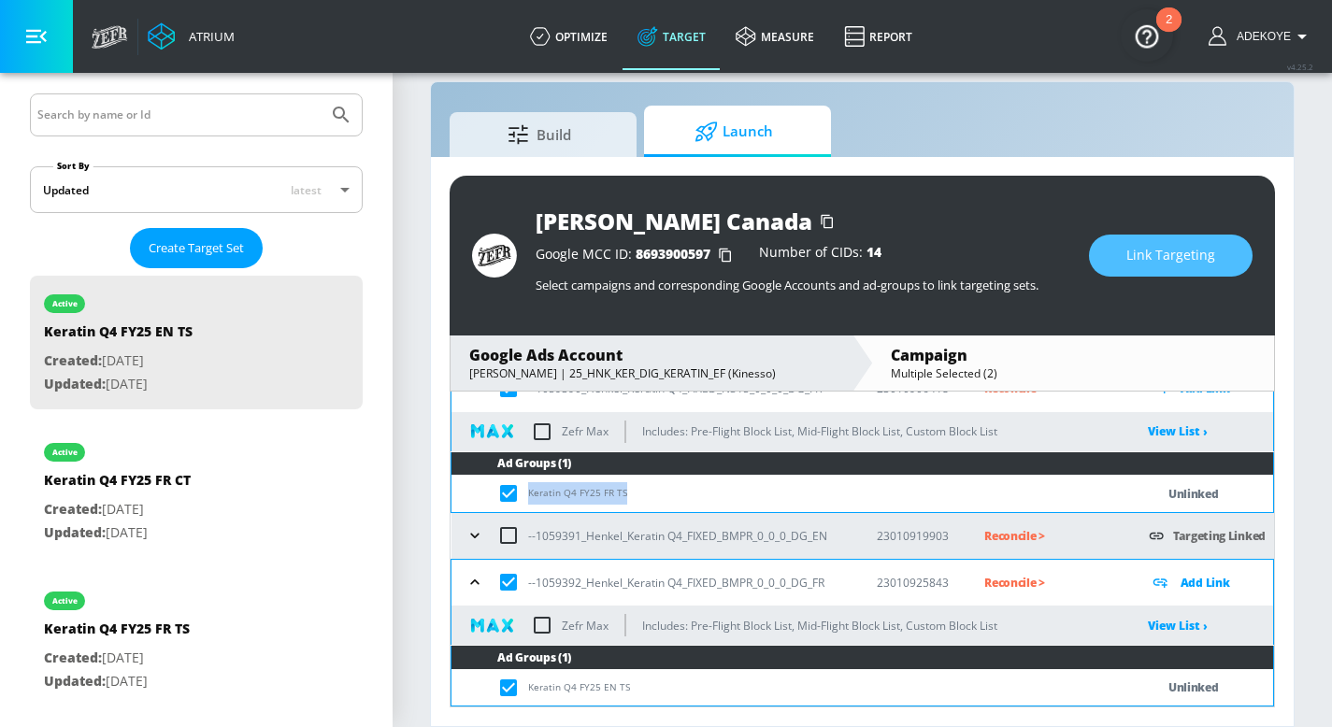
click at [1197, 248] on span "Link Targeting" at bounding box center [1170, 255] width 89 height 23
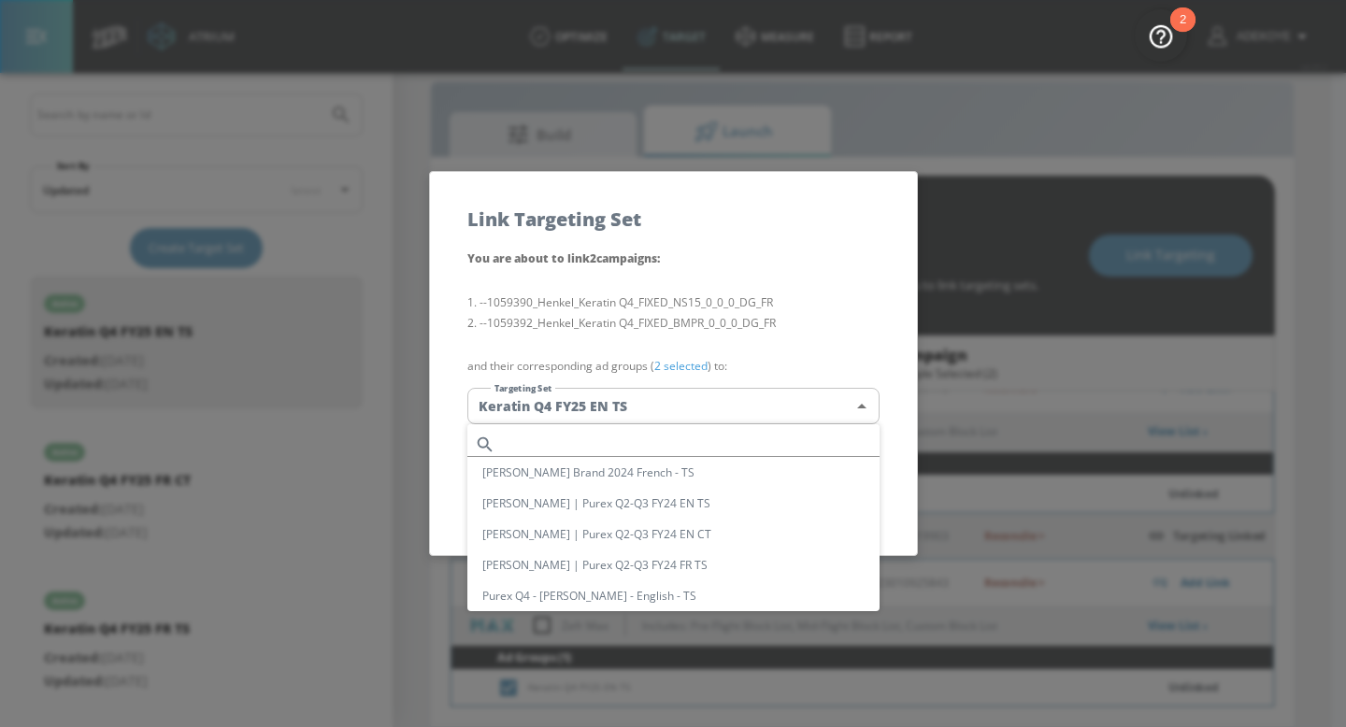
click at [723, 403] on body "Atrium optimize Target measure Report optimize Target measure Report v 4.25.2 A…" at bounding box center [673, 350] width 1346 height 754
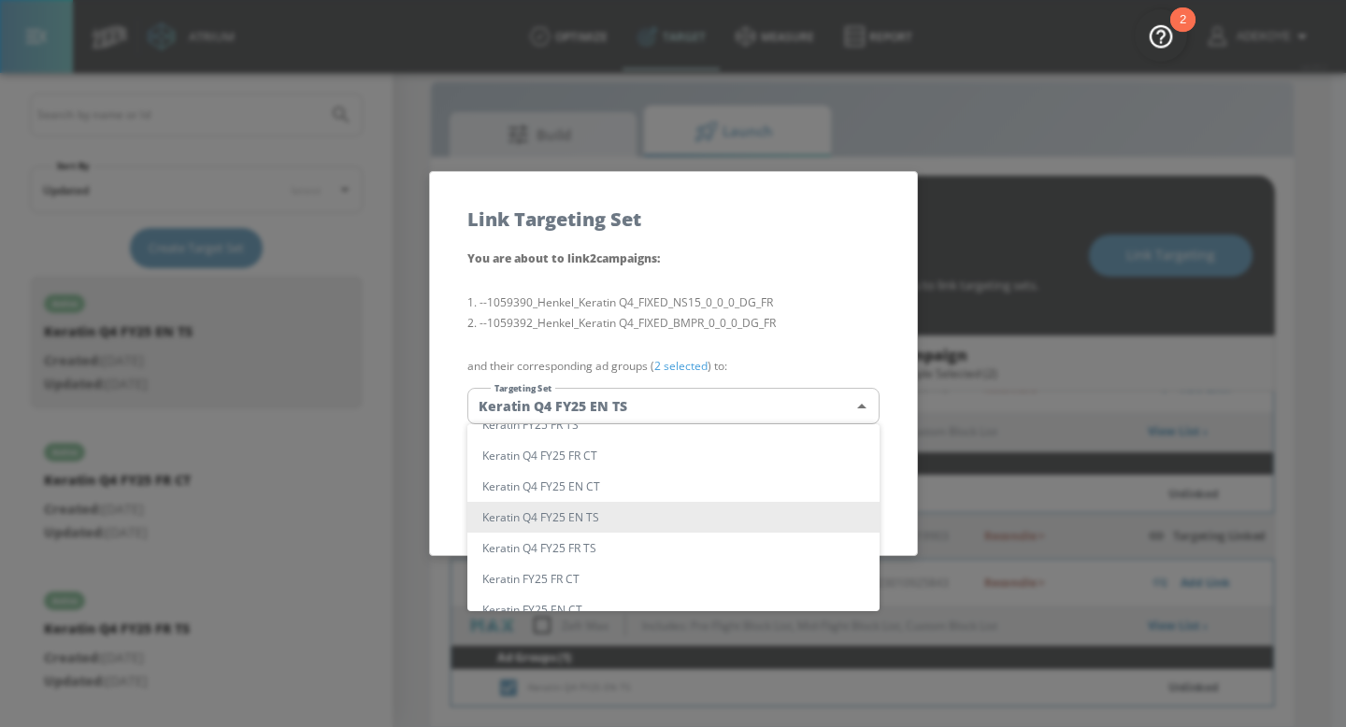
click at [721, 401] on div at bounding box center [673, 363] width 1346 height 727
click at [721, 401] on div "[PERSON_NAME] Brand 2024 French - [PERSON_NAME] | Purex Q2-Q3 FY24 EN [PERSON_N…" at bounding box center [673, 363] width 1346 height 727
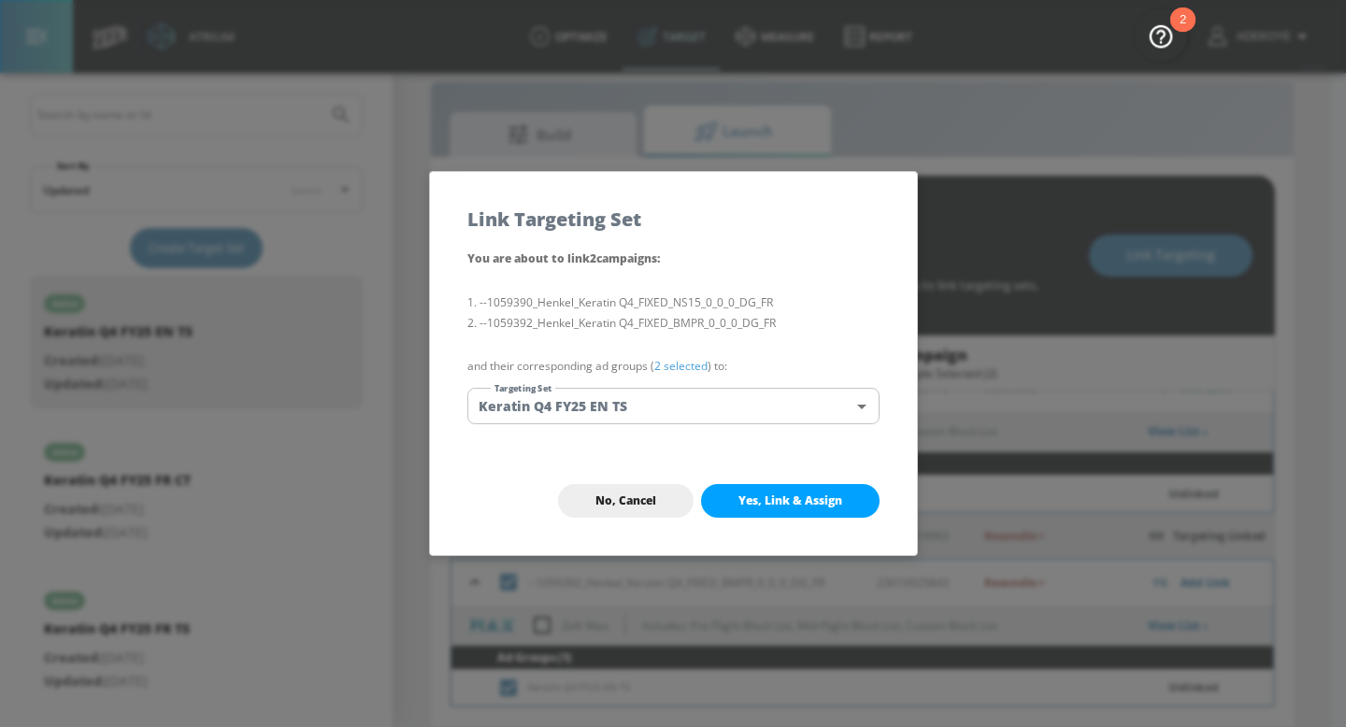
click at [721, 401] on body "Atrium optimize Target measure Report optimize Target measure Report v 4.25.2 A…" at bounding box center [673, 350] width 1346 height 754
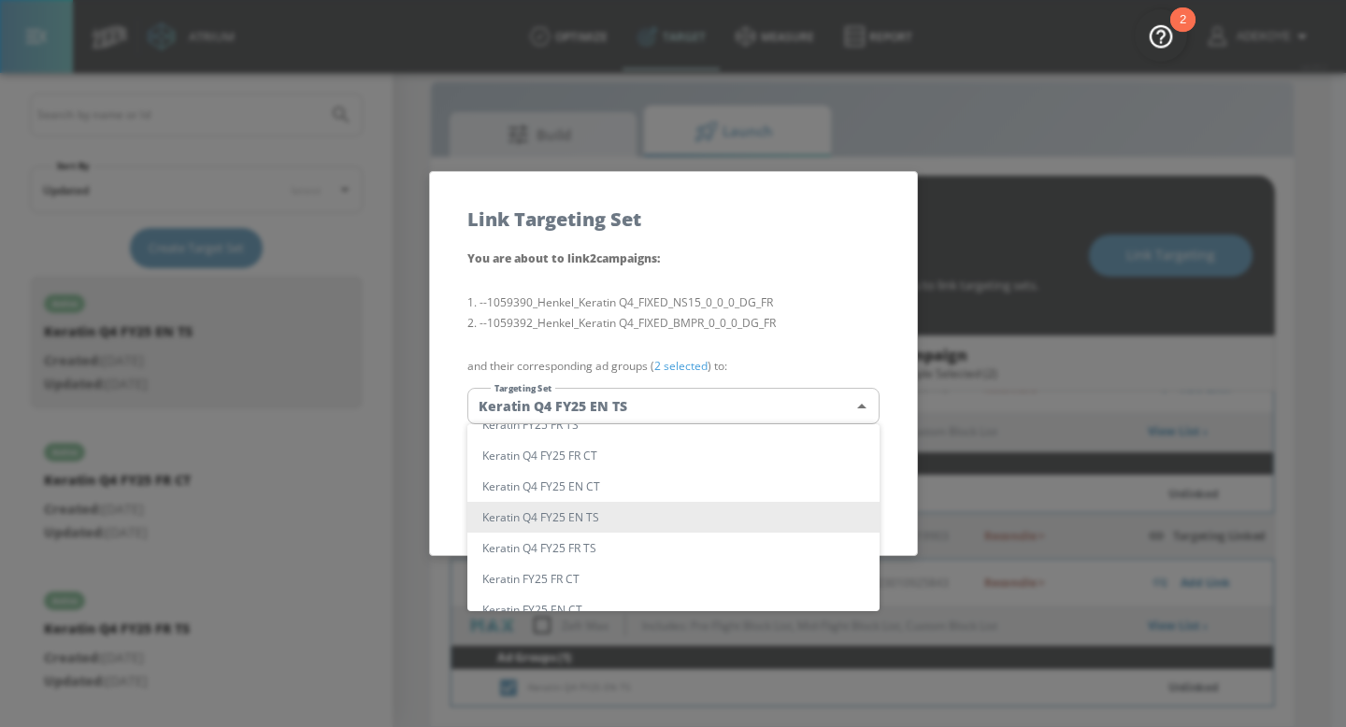
click at [650, 549] on li "Keratin Q4 FY25 FR TS" at bounding box center [673, 548] width 412 height 31
type input "06bab122-4cdd-4ce9-b6bb-7e36705ce7a8"
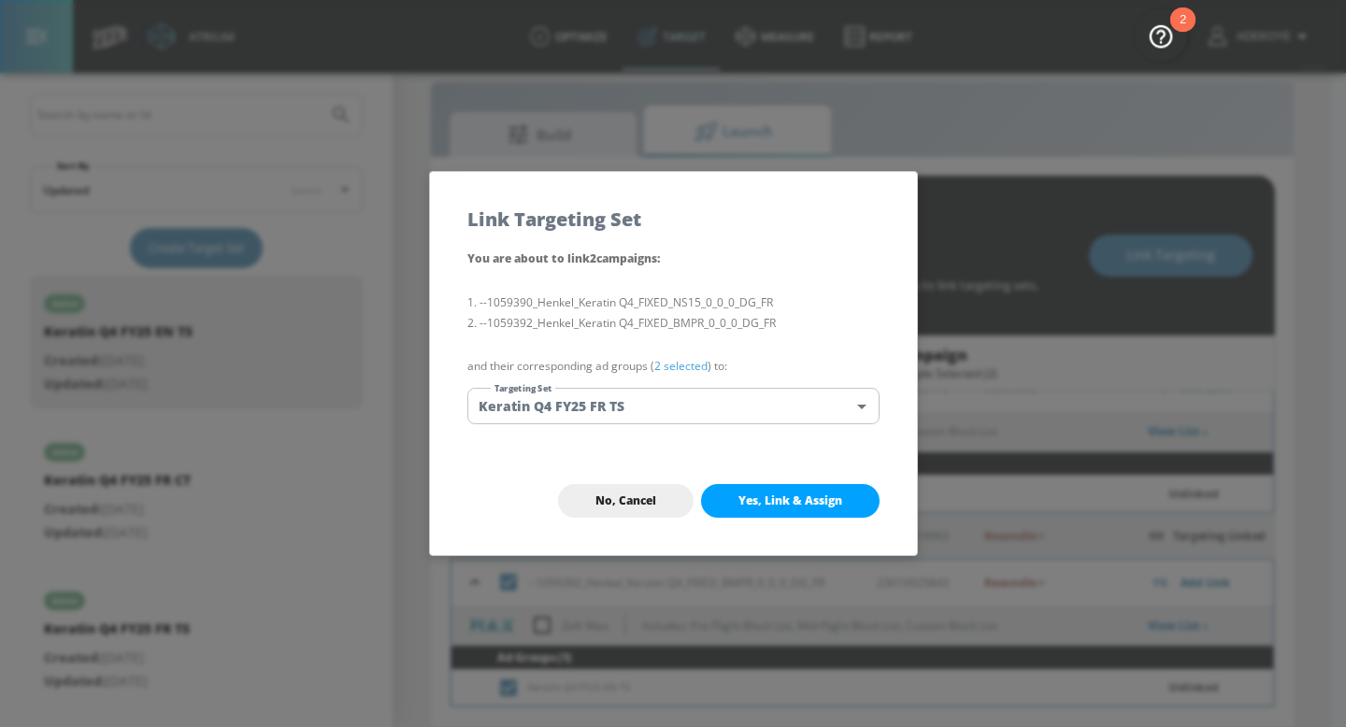
click at [798, 509] on button "Yes, Link & Assign" at bounding box center [790, 501] width 179 height 34
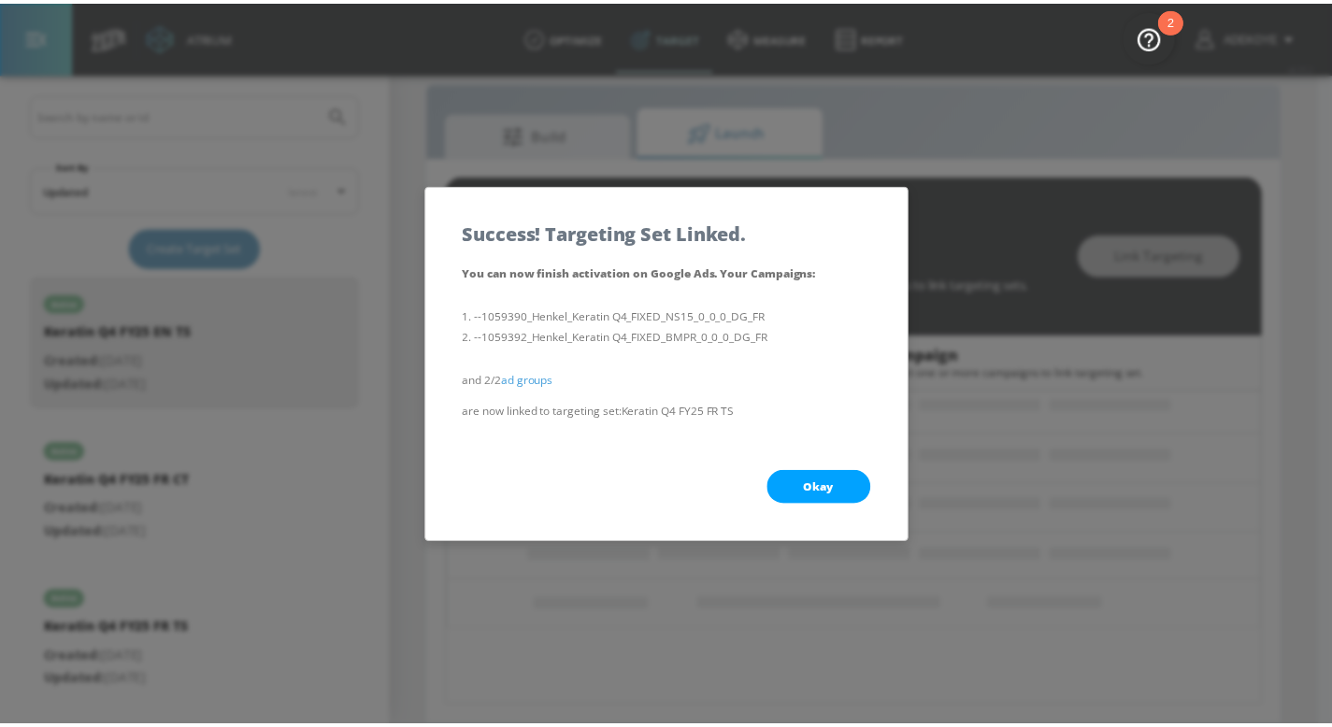
scroll to position [135, 0]
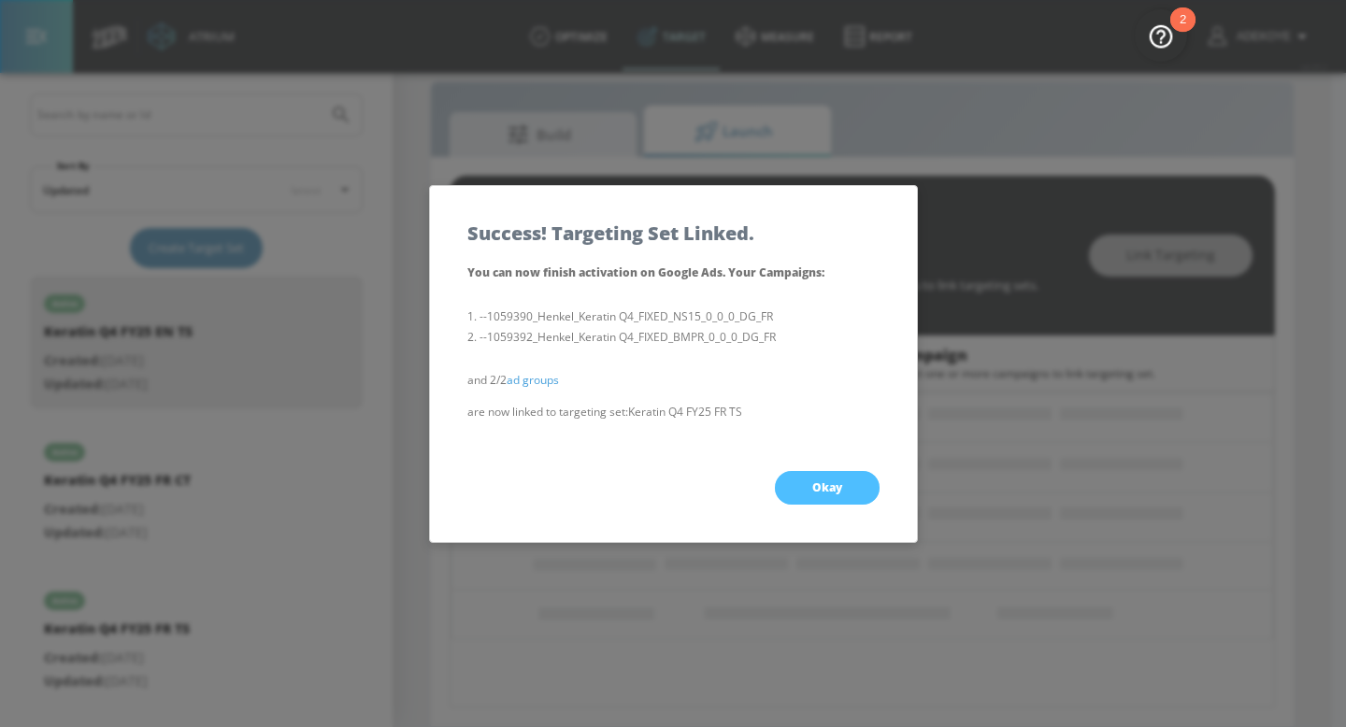
click at [857, 488] on button "Okay" at bounding box center [827, 488] width 105 height 34
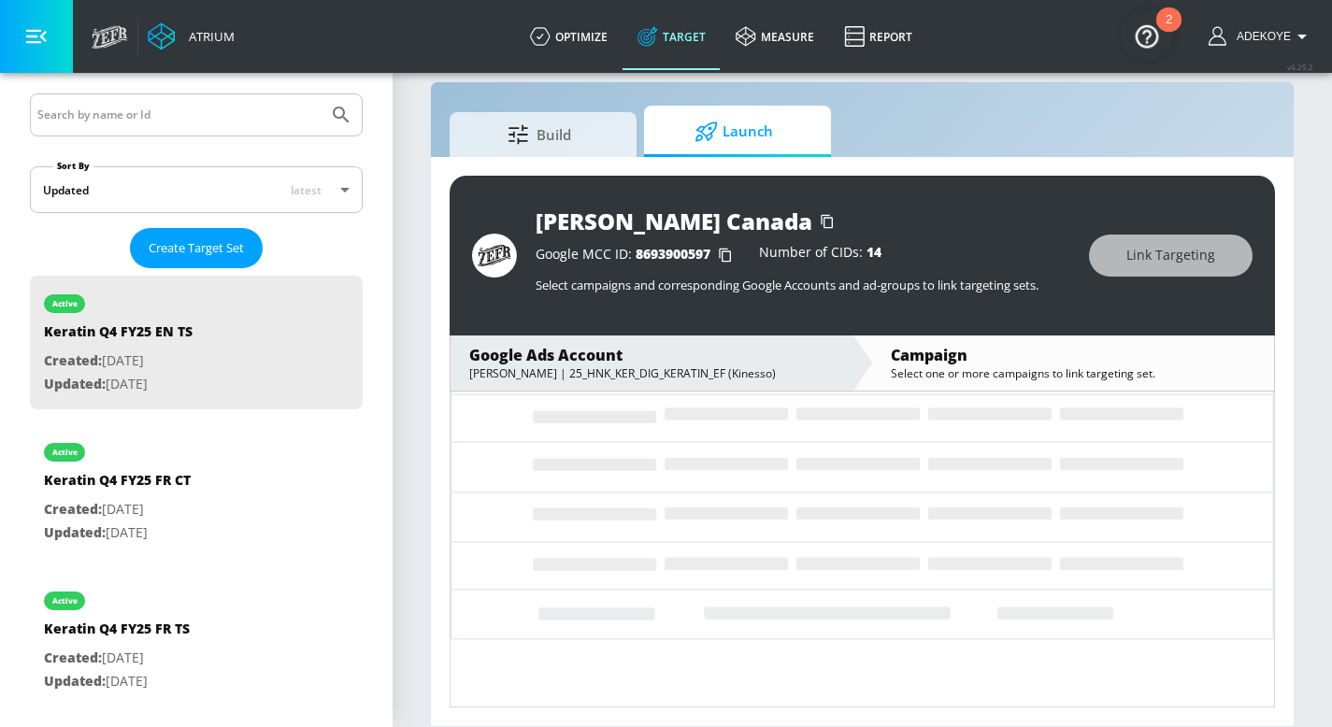
scroll to position [62, 0]
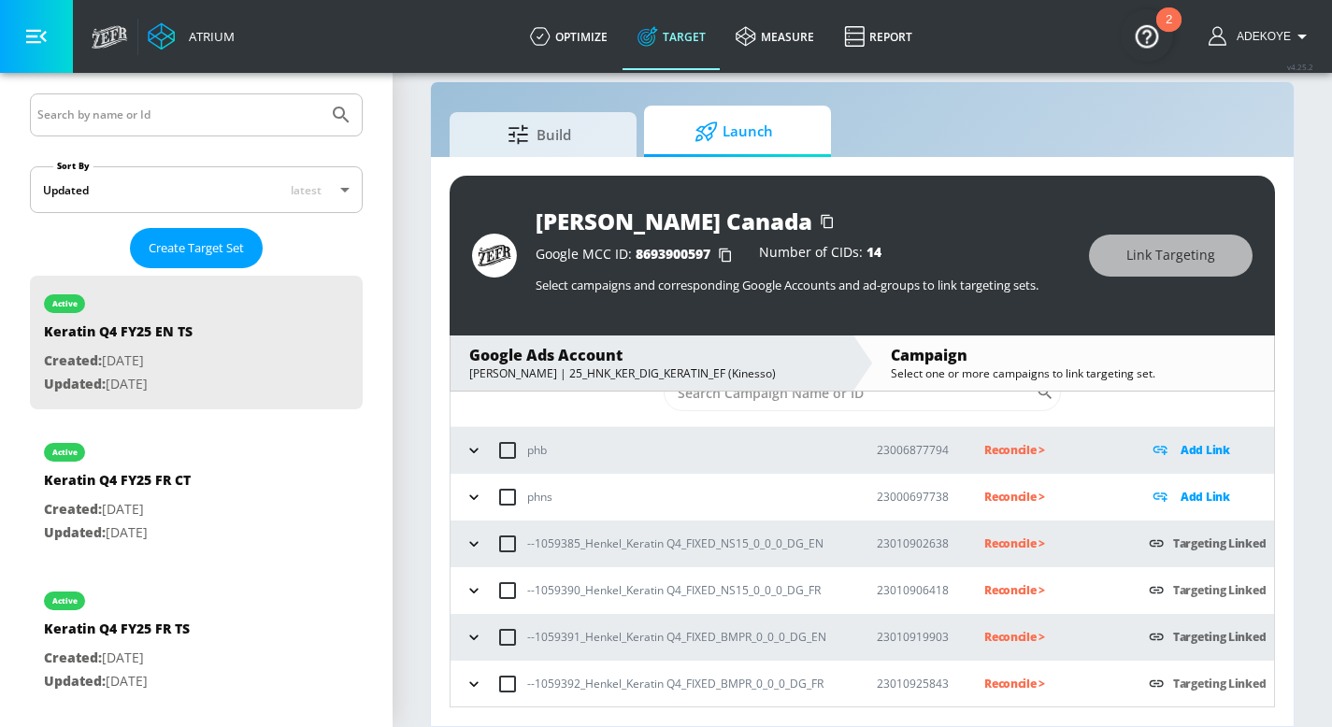
click at [470, 680] on icon "button" at bounding box center [473, 684] width 19 height 19
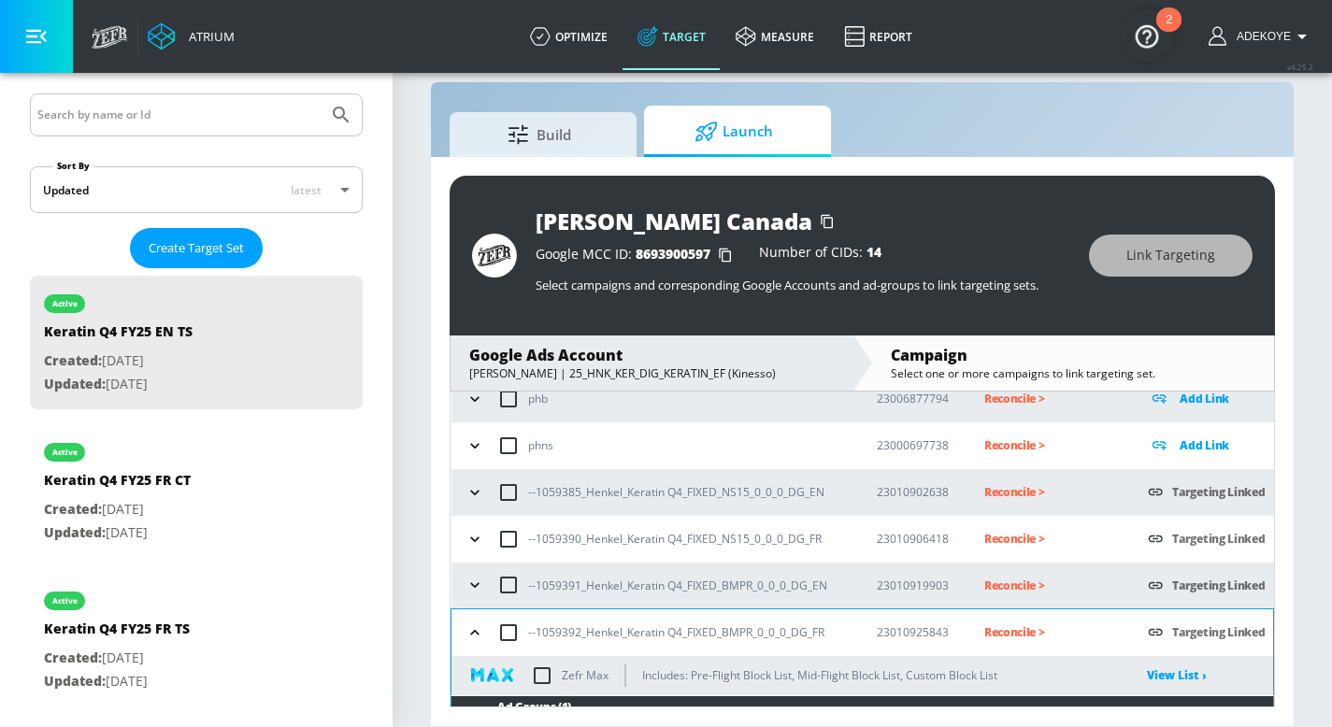
scroll to position [164, 0]
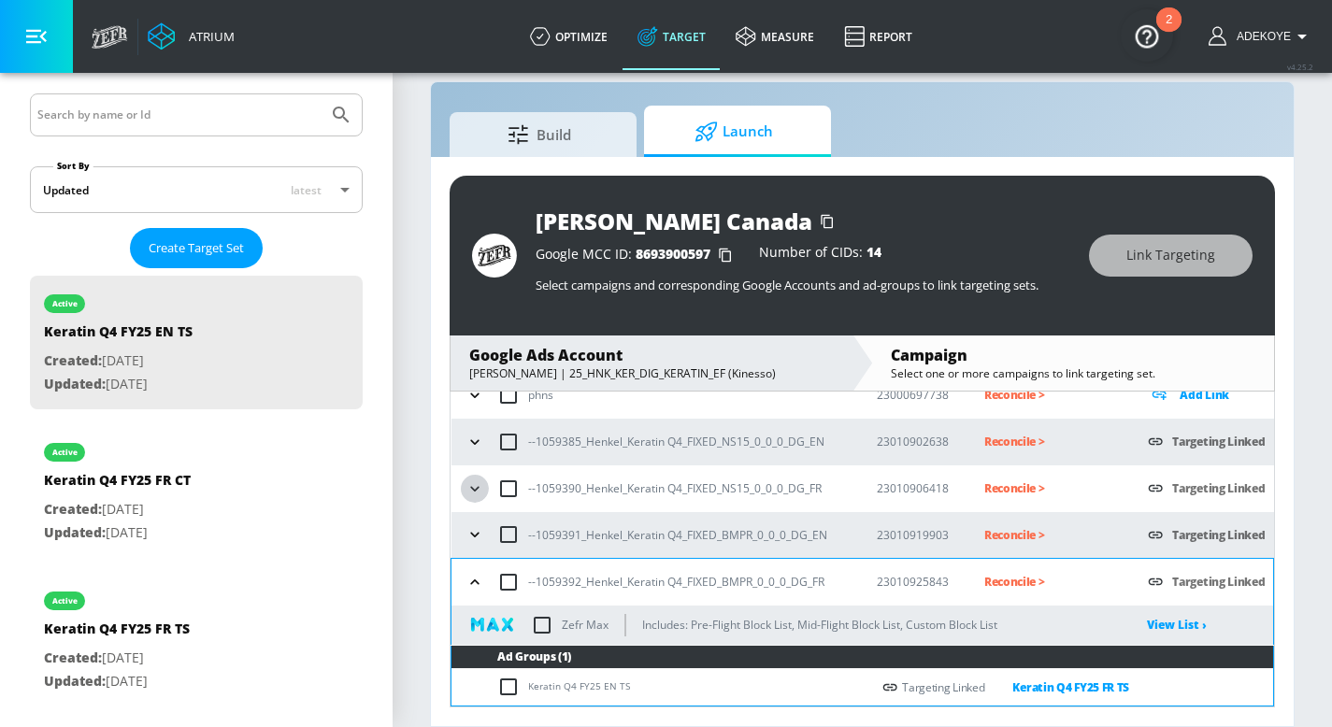
click at [481, 489] on icon "button" at bounding box center [474, 488] width 19 height 19
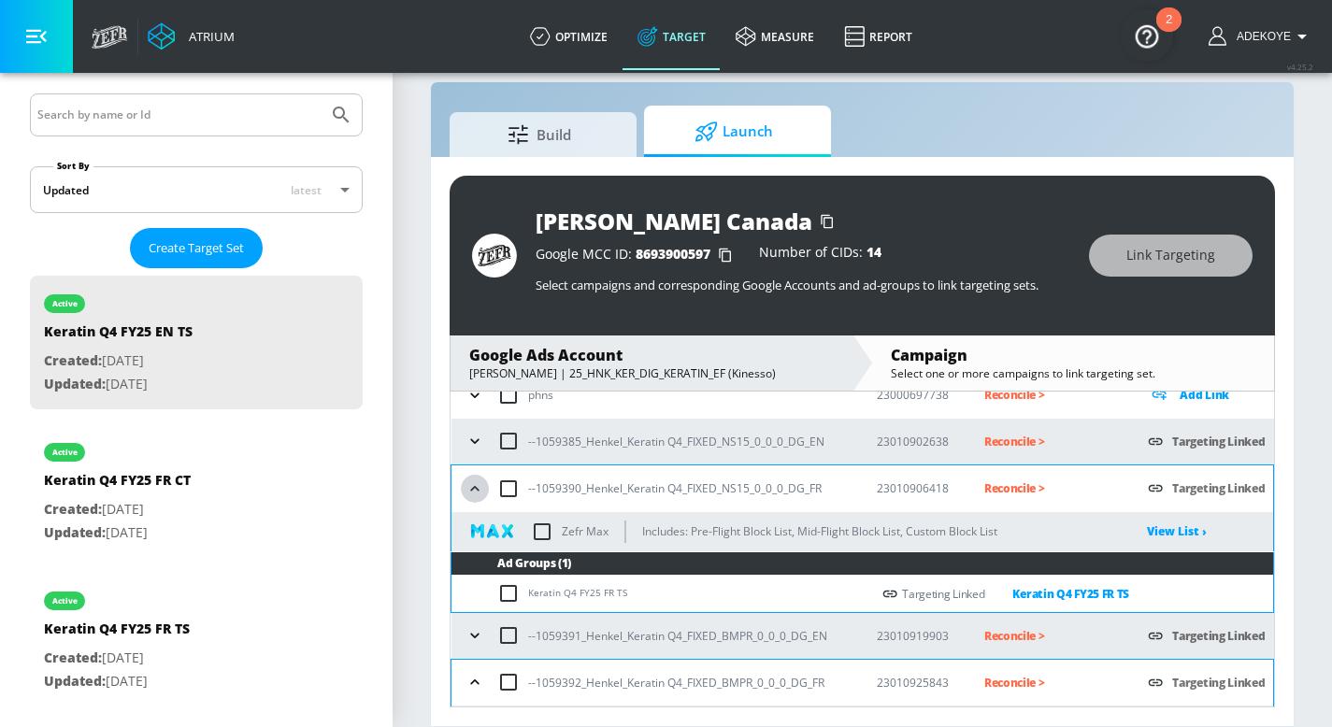
click at [481, 489] on icon "button" at bounding box center [474, 488] width 19 height 19
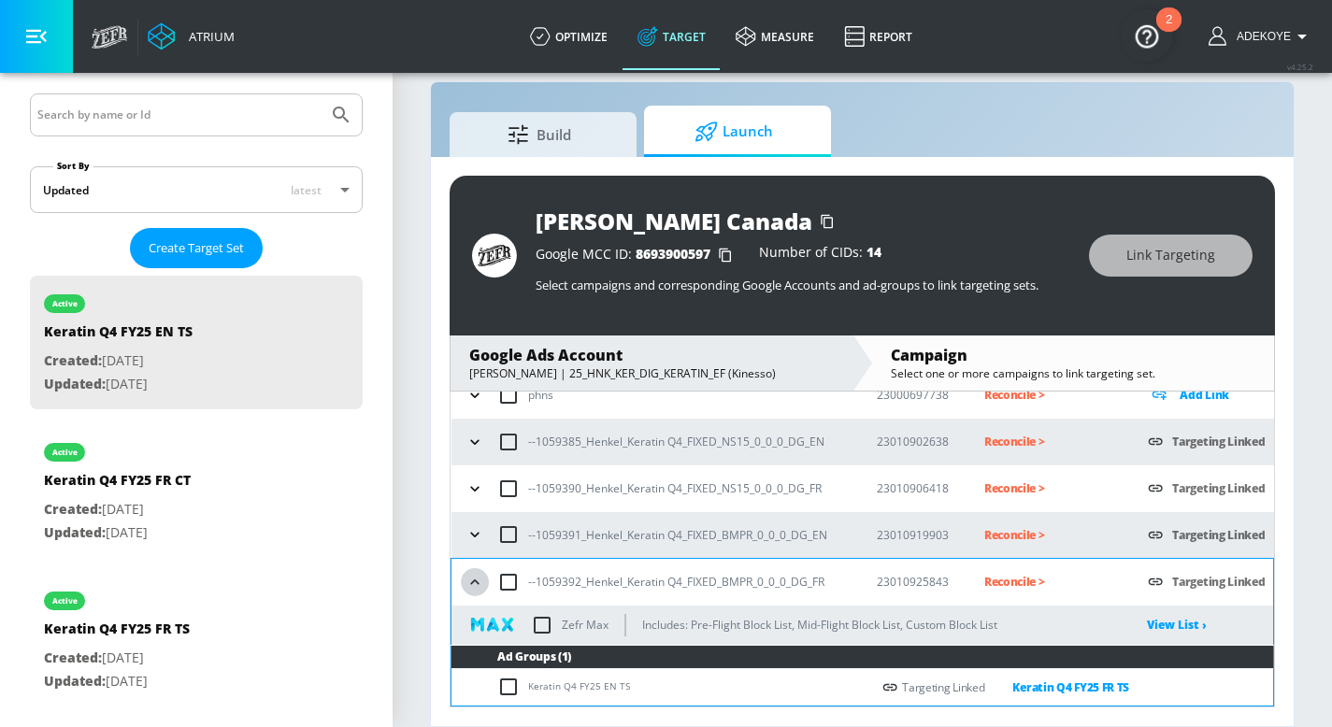
click at [487, 576] on button "button" at bounding box center [475, 582] width 28 height 28
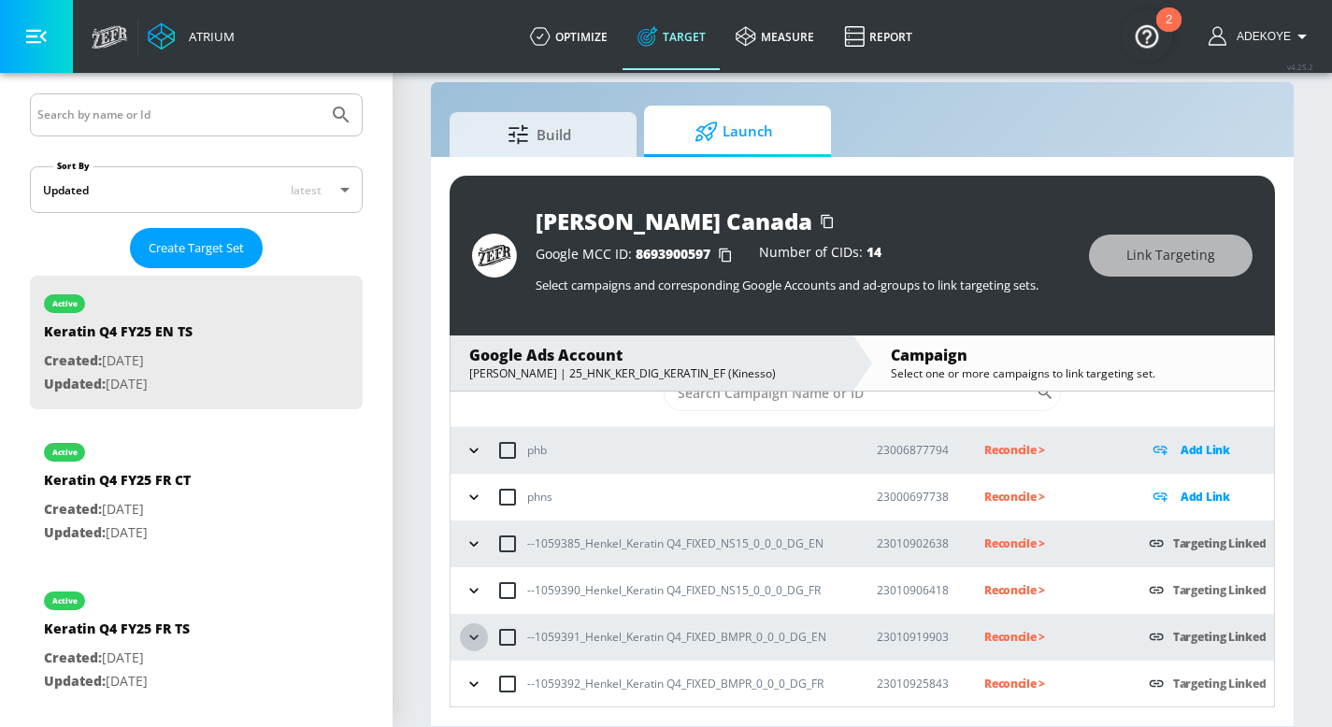
click at [483, 639] on button "button" at bounding box center [474, 637] width 28 height 28
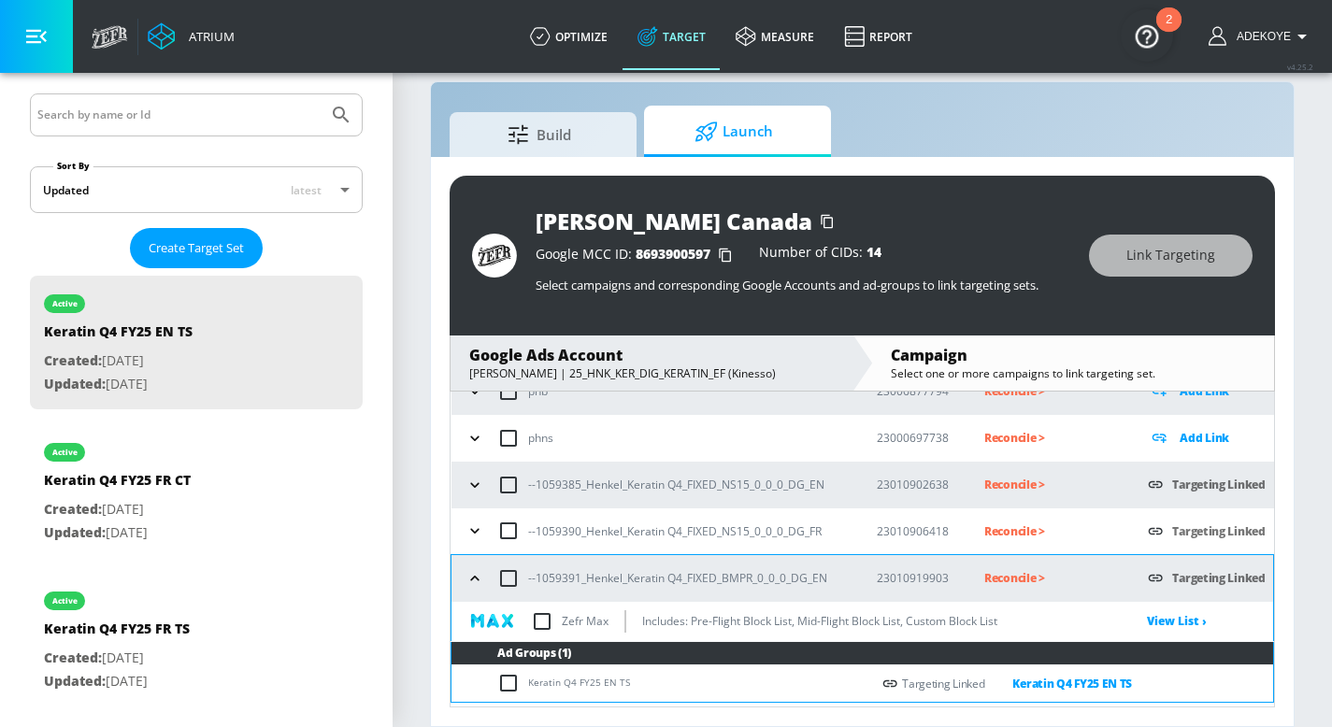
scroll to position [116, 0]
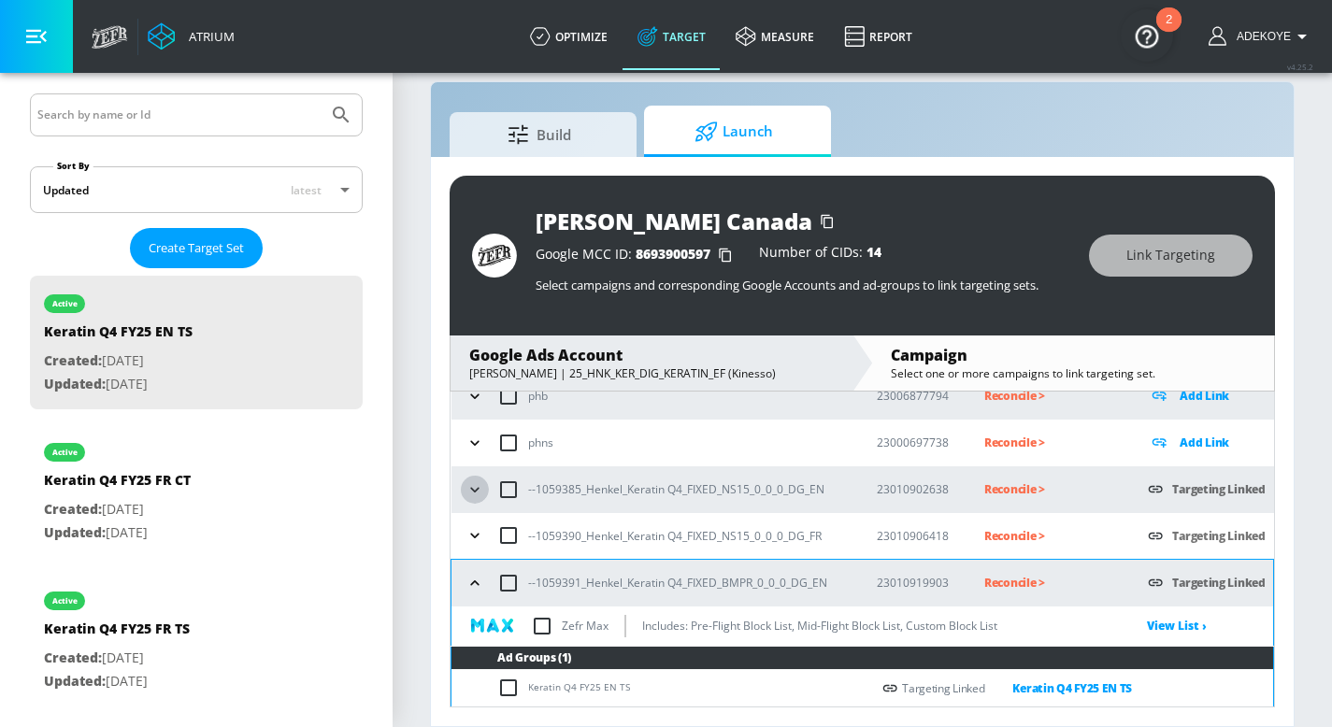
click at [473, 488] on icon "button" at bounding box center [474, 489] width 19 height 19
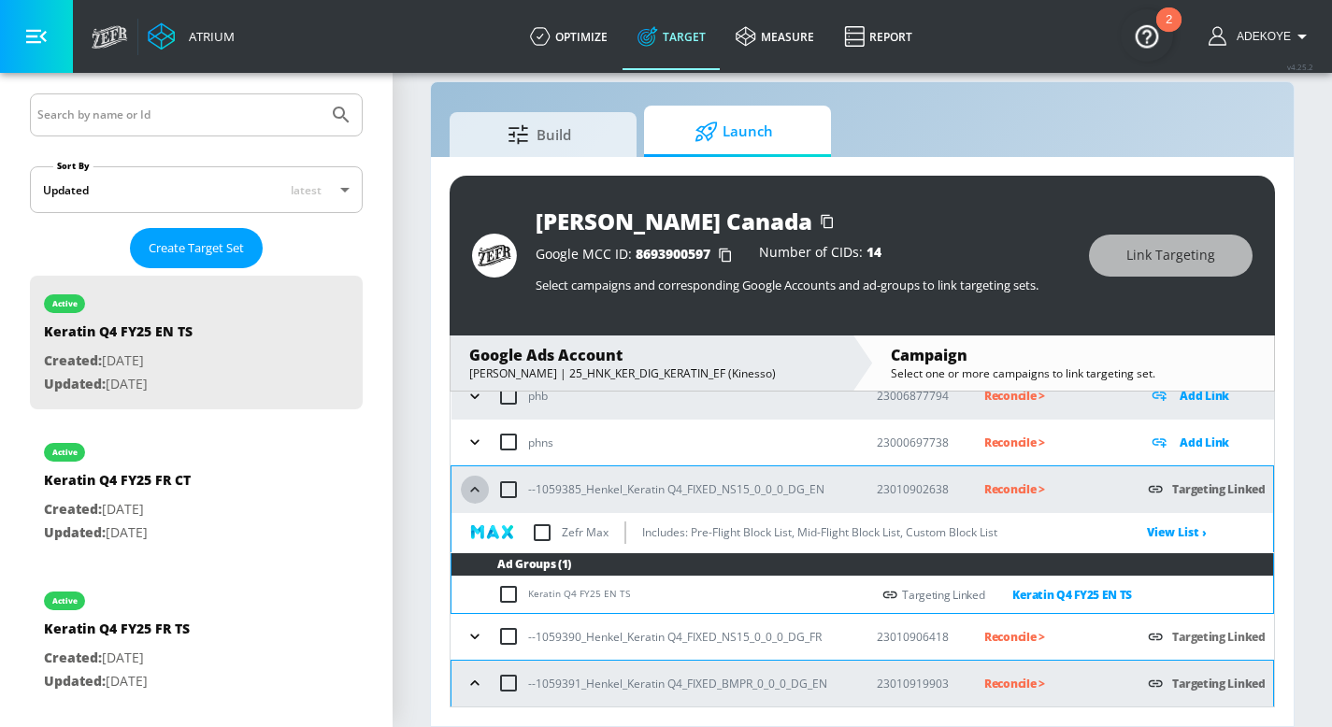
click at [473, 488] on icon "button" at bounding box center [474, 489] width 8 height 5
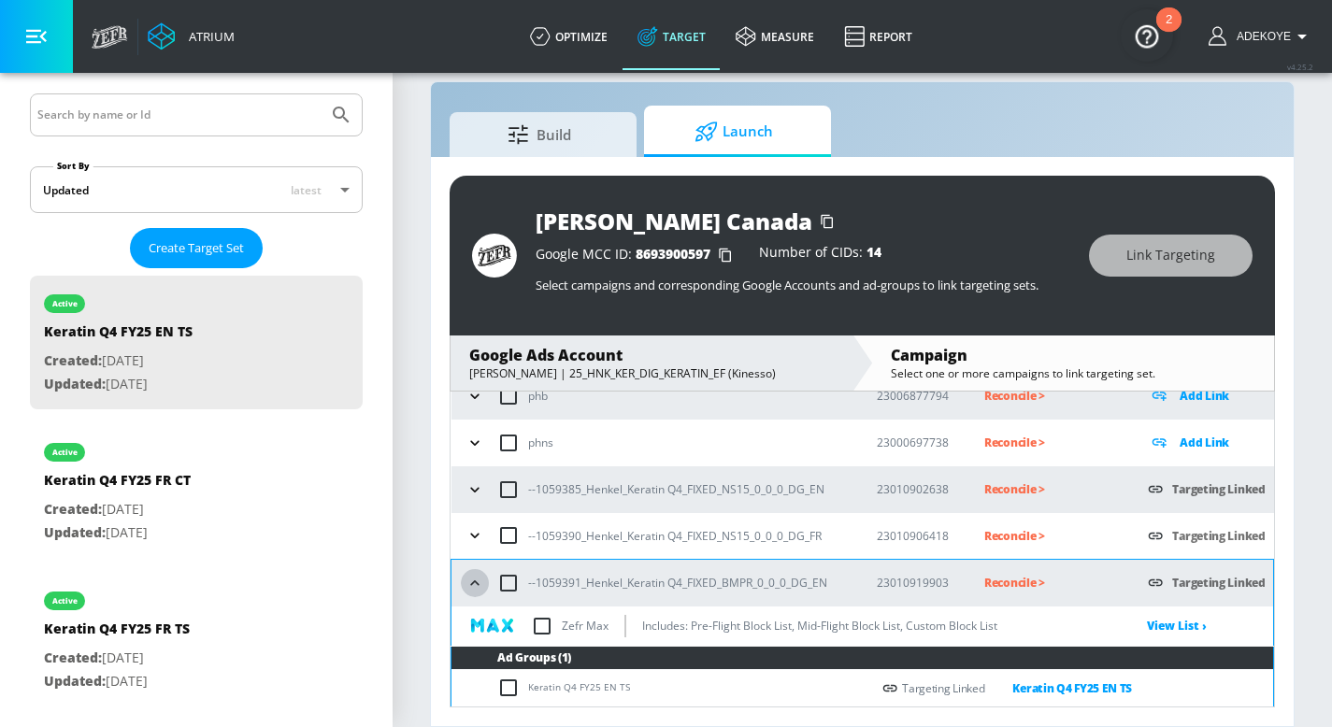
click at [475, 580] on icon "button" at bounding box center [474, 582] width 8 height 5
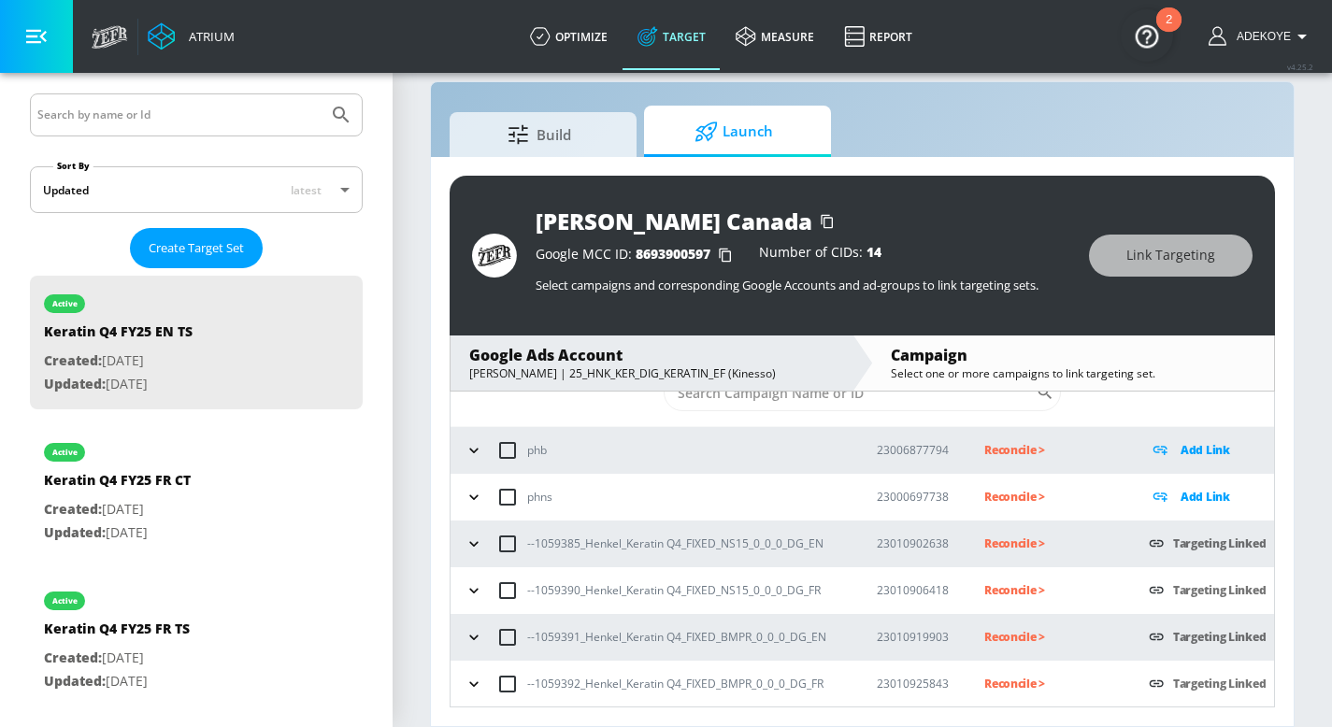
click at [994, 539] on p "Reconcile >" at bounding box center [1051, 543] width 135 height 21
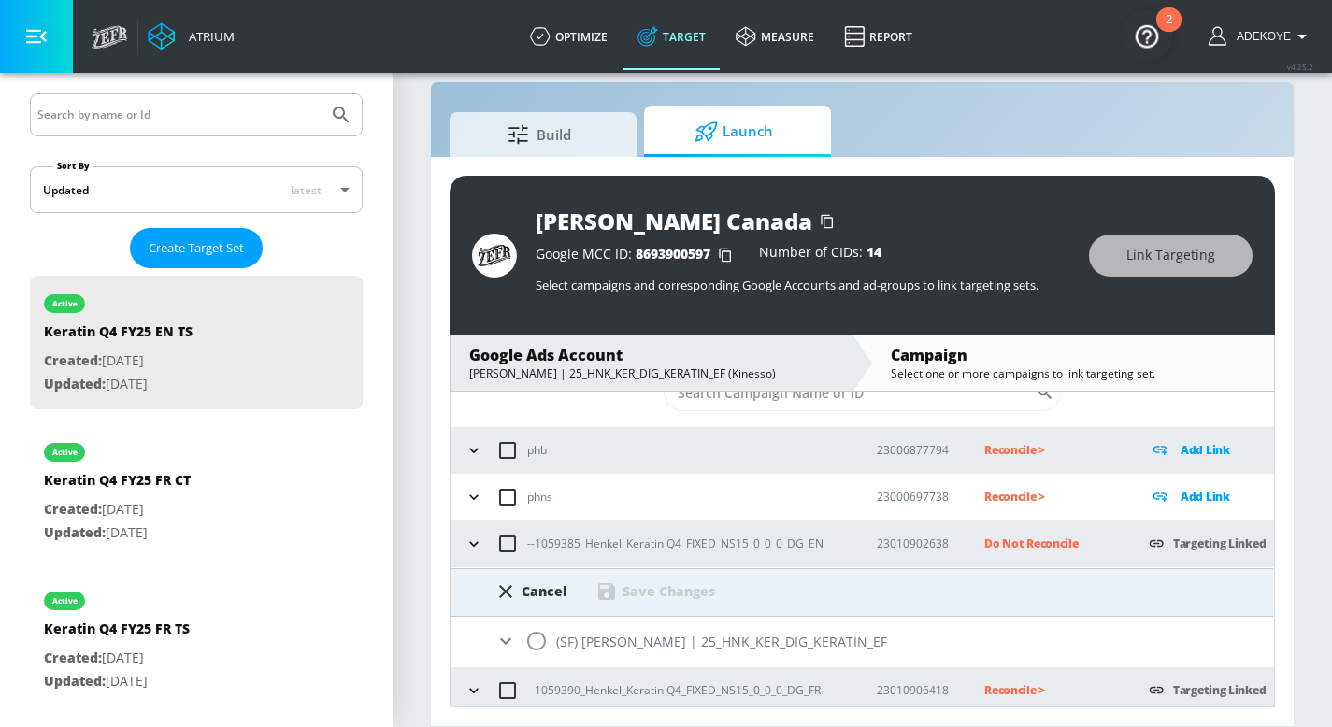
click at [502, 645] on icon at bounding box center [505, 641] width 22 height 22
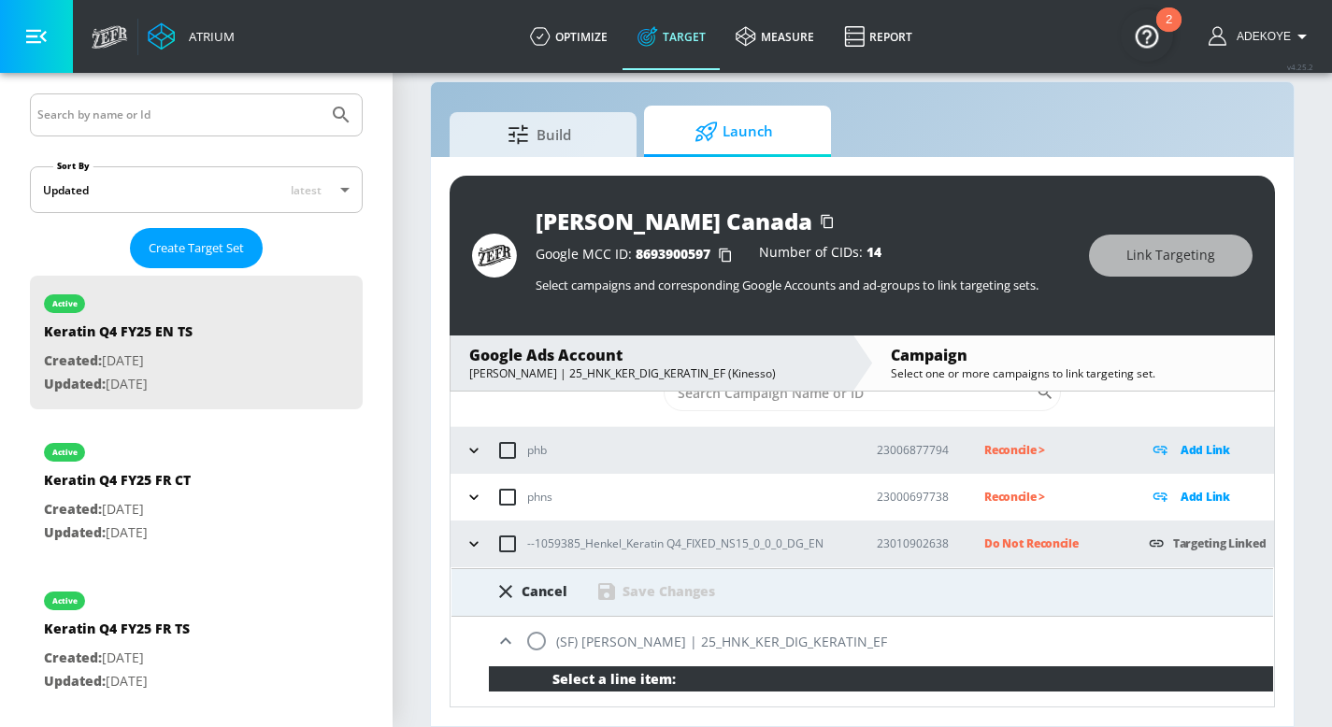
scroll to position [209, 0]
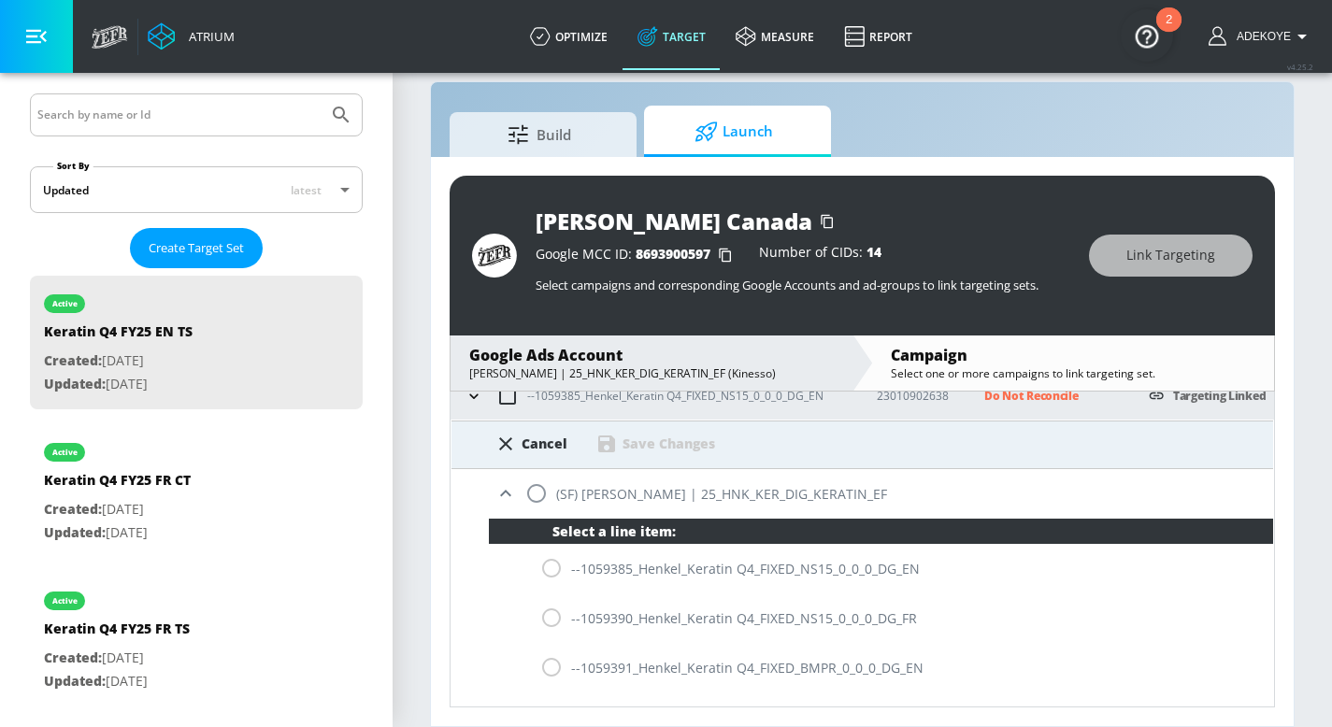
click at [554, 570] on div "--1059385_Henkel_Keratin Q4_FIXED_NS15_0_0_0_DG_EN" at bounding box center [881, 569] width 784 height 50
click at [542, 491] on input "radio" at bounding box center [536, 493] width 39 height 39
radio input "true"
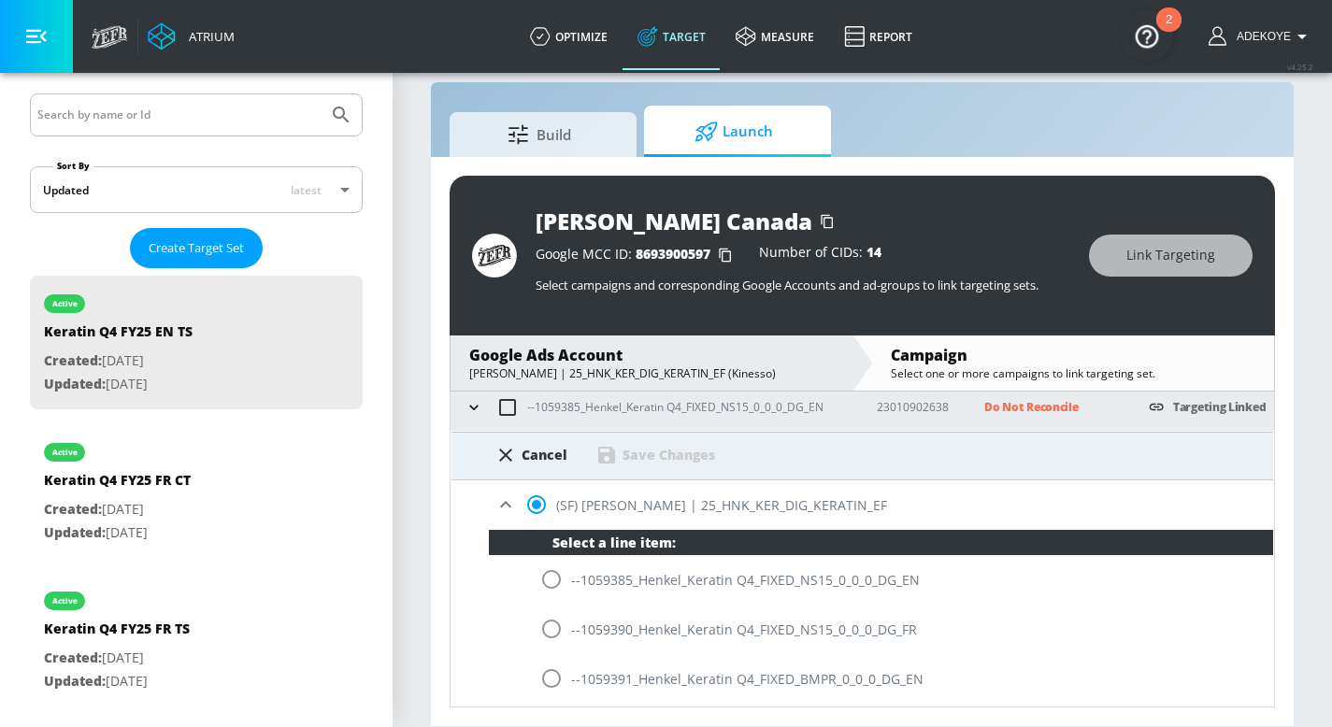
scroll to position [198, 0]
click at [554, 581] on input "radio" at bounding box center [551, 579] width 39 height 39
radio input "true"
click at [675, 458] on div "Save Changes" at bounding box center [668, 455] width 93 height 18
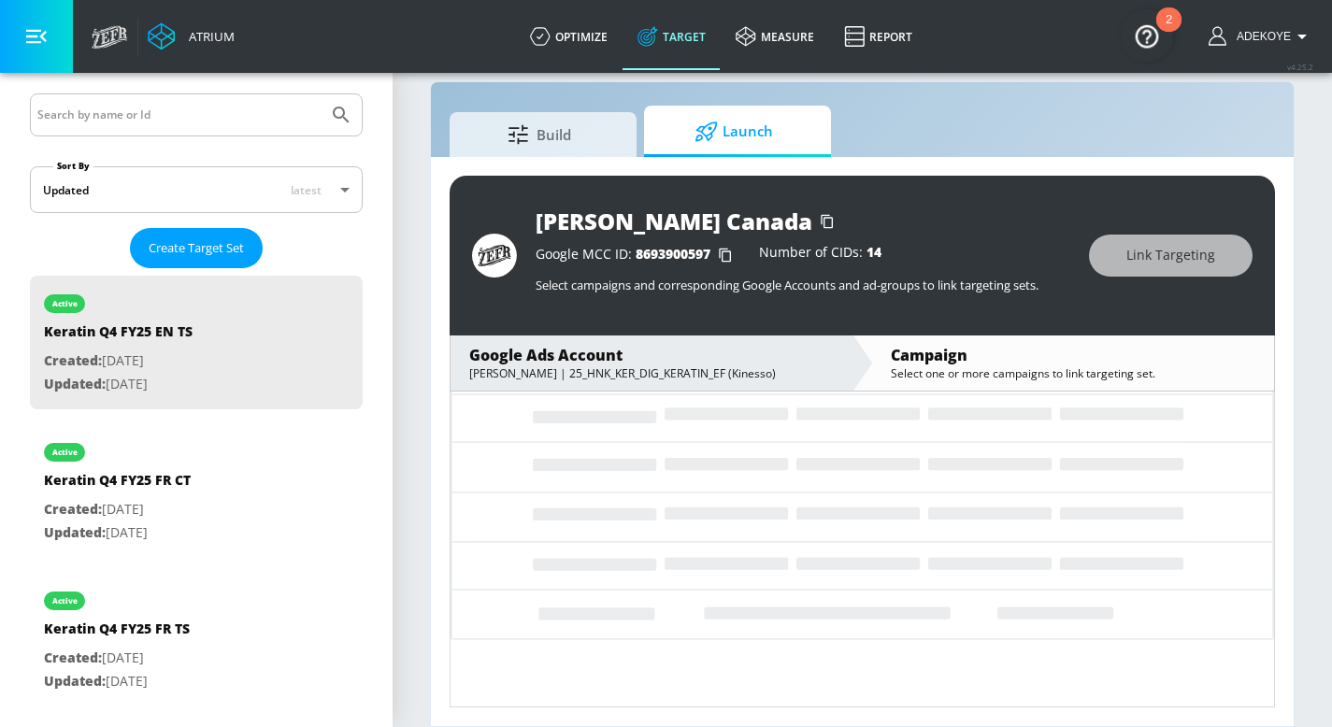
scroll to position [62, 0]
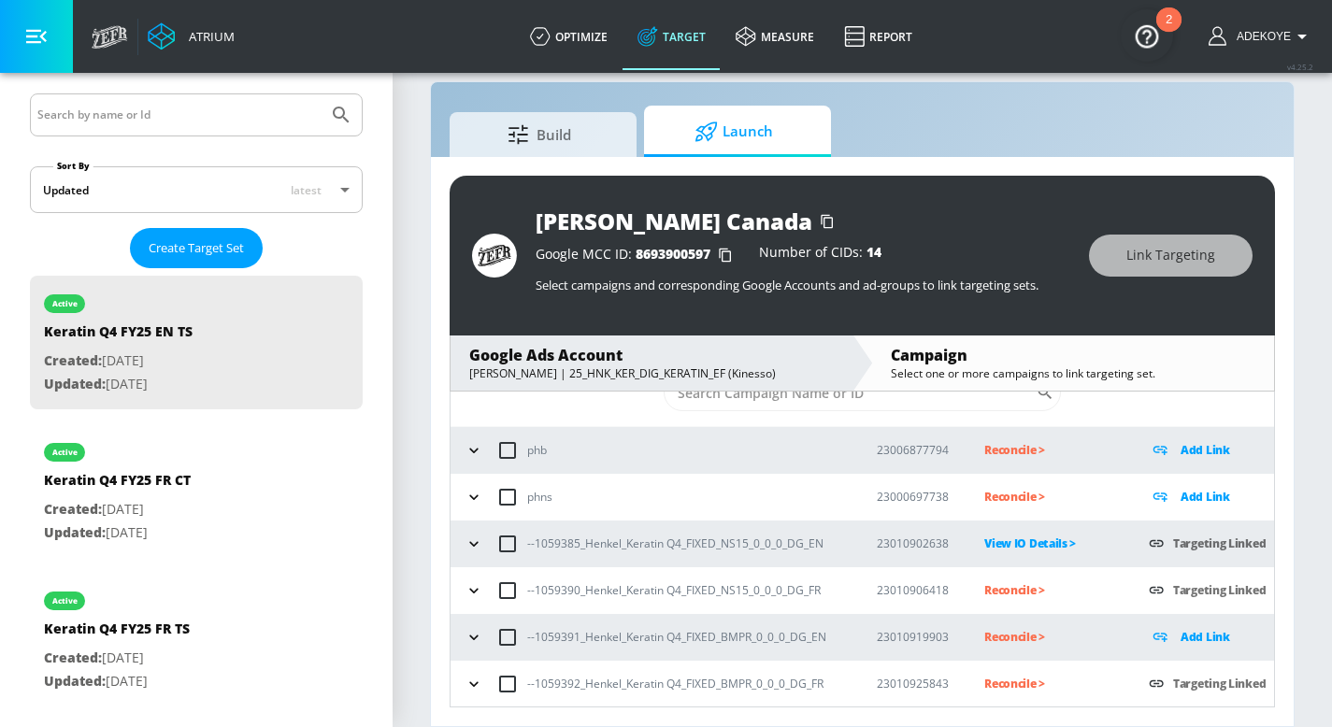
click at [1003, 590] on p "Reconcile >" at bounding box center [1051, 589] width 135 height 21
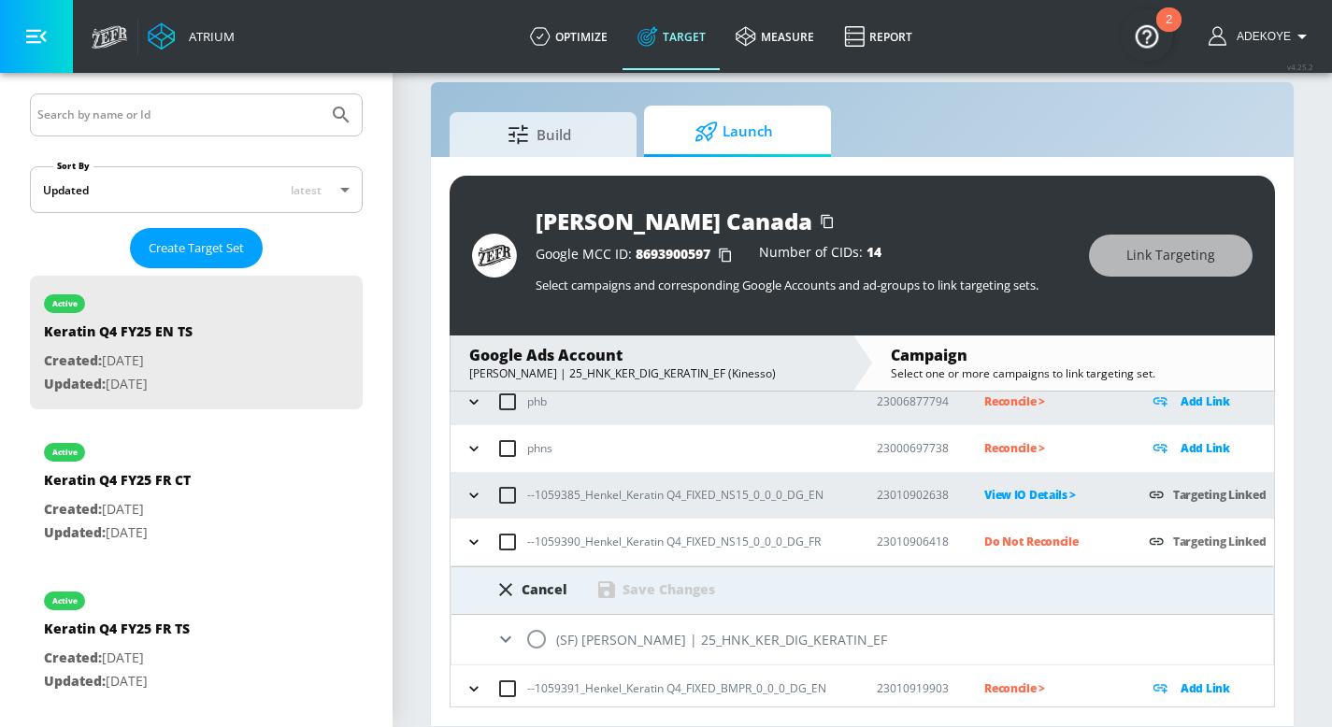
scroll to position [111, 0]
click at [540, 638] on input "radio" at bounding box center [536, 638] width 39 height 39
radio input "true"
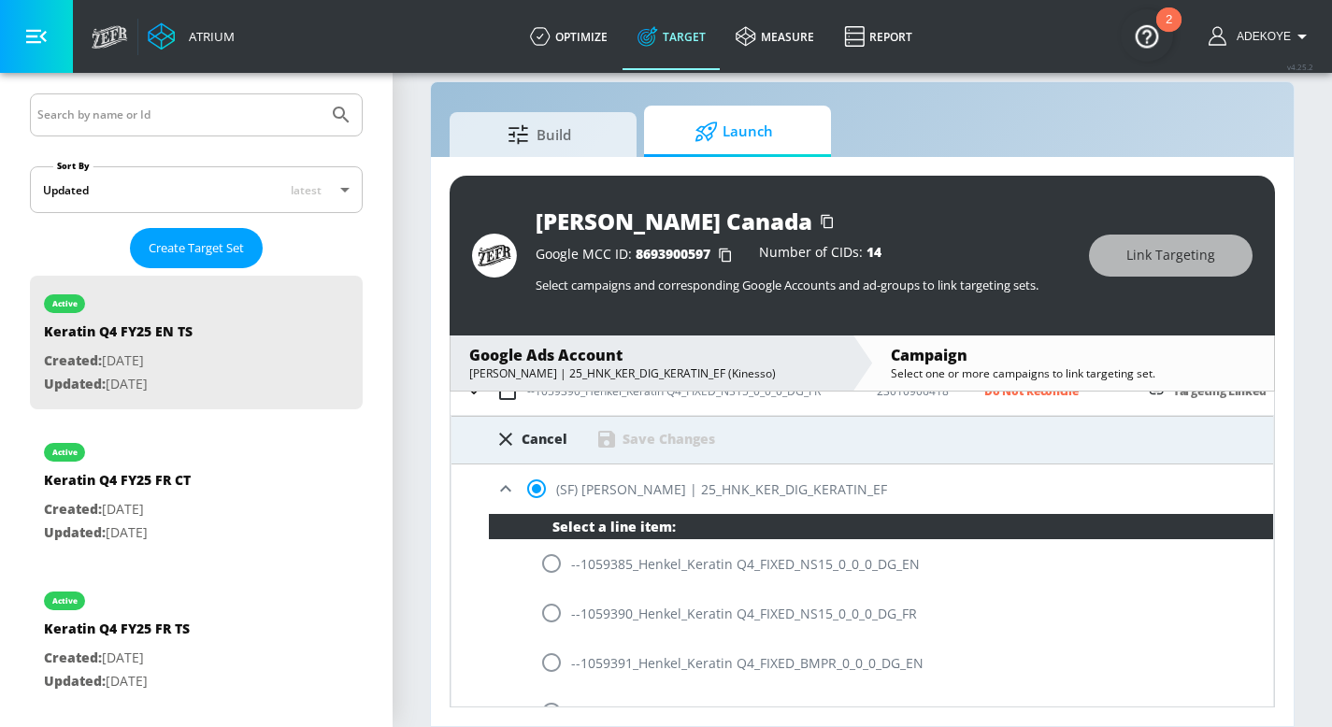
scroll to position [263, 0]
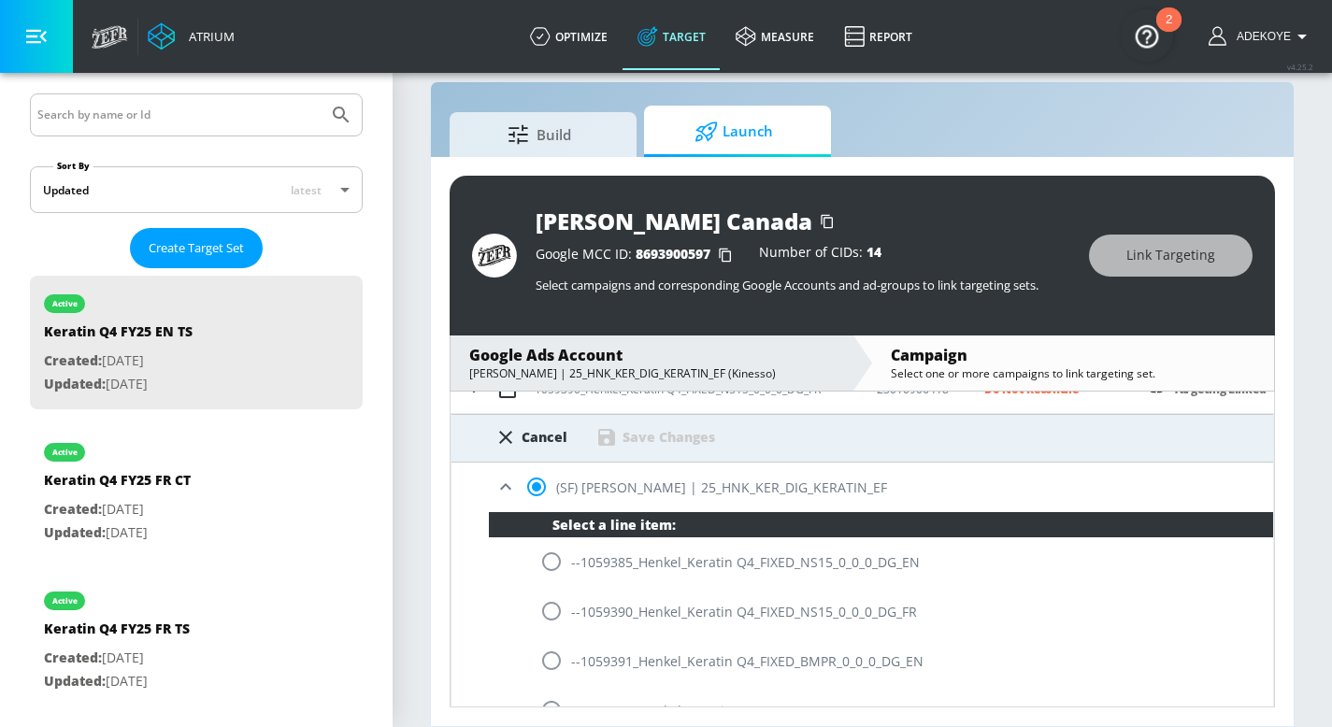
click at [552, 615] on input "radio" at bounding box center [551, 611] width 39 height 39
radio input "true"
click at [681, 443] on div "Save Changes" at bounding box center [668, 437] width 93 height 18
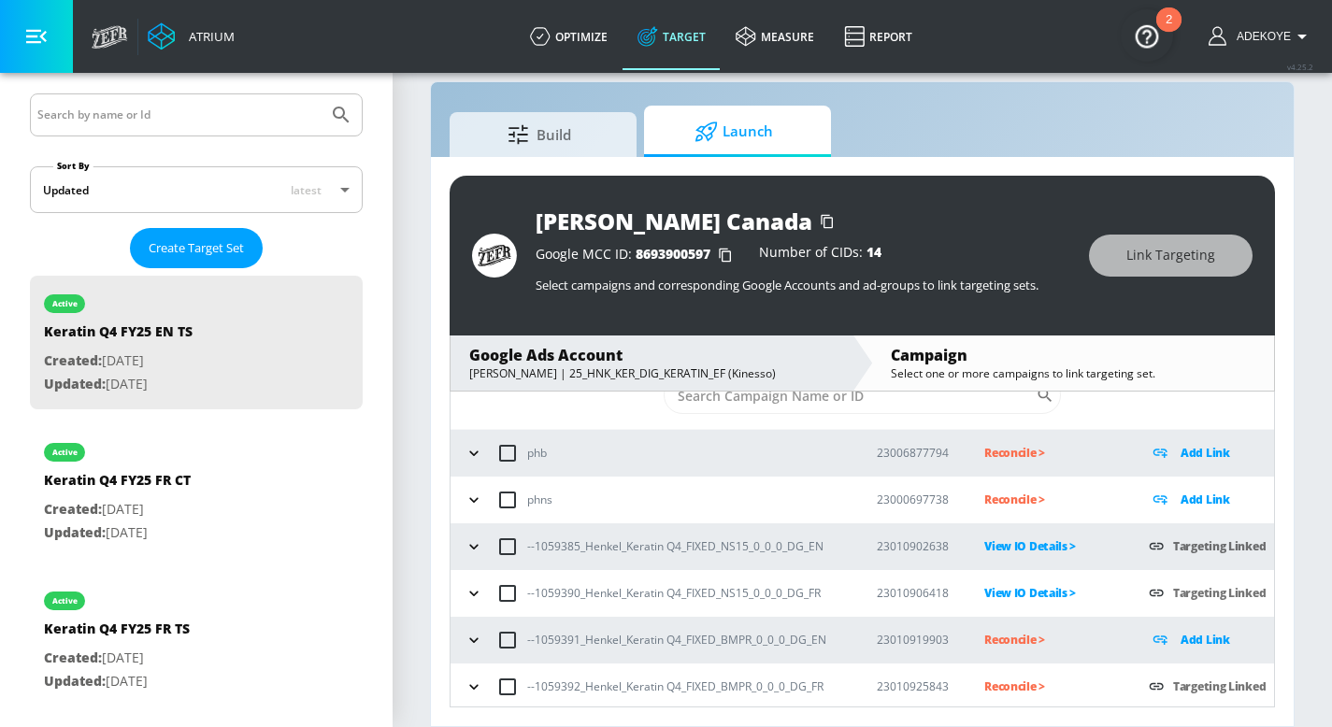
scroll to position [58, 0]
click at [464, 640] on icon "button" at bounding box center [473, 641] width 19 height 19
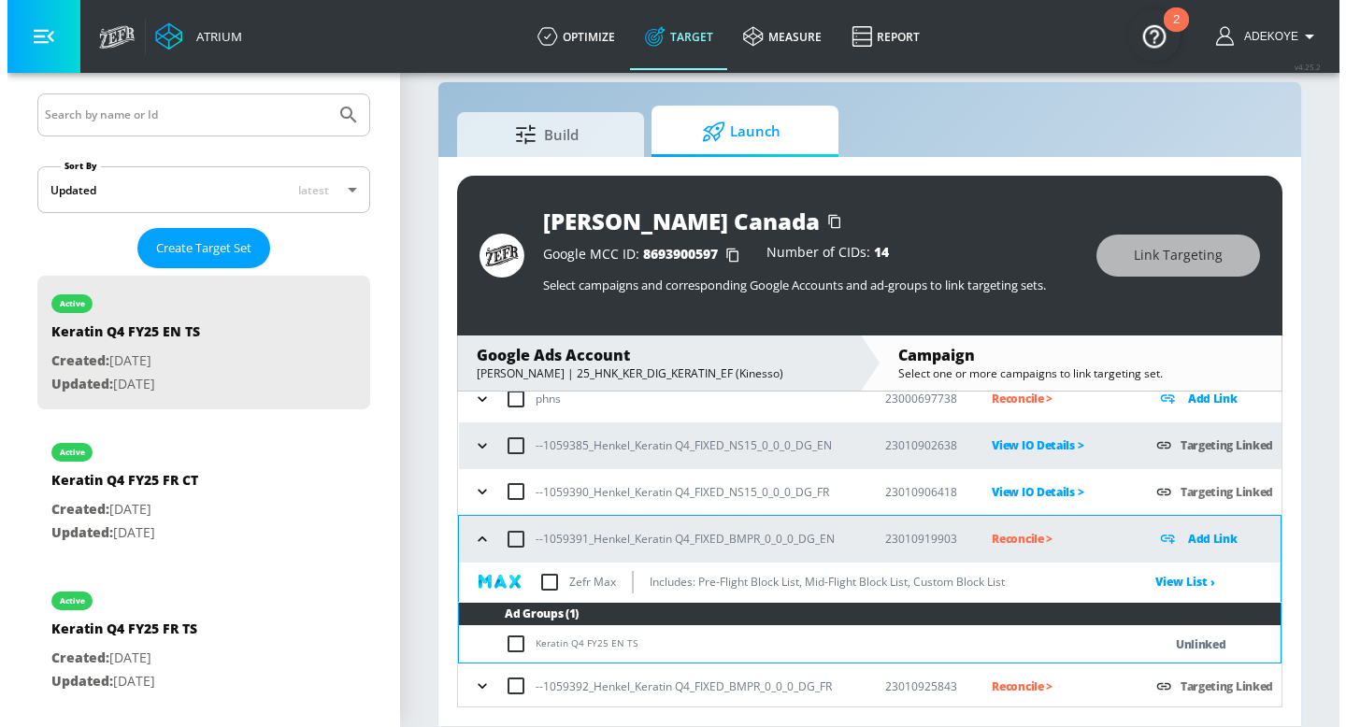
scroll to position [163, 0]
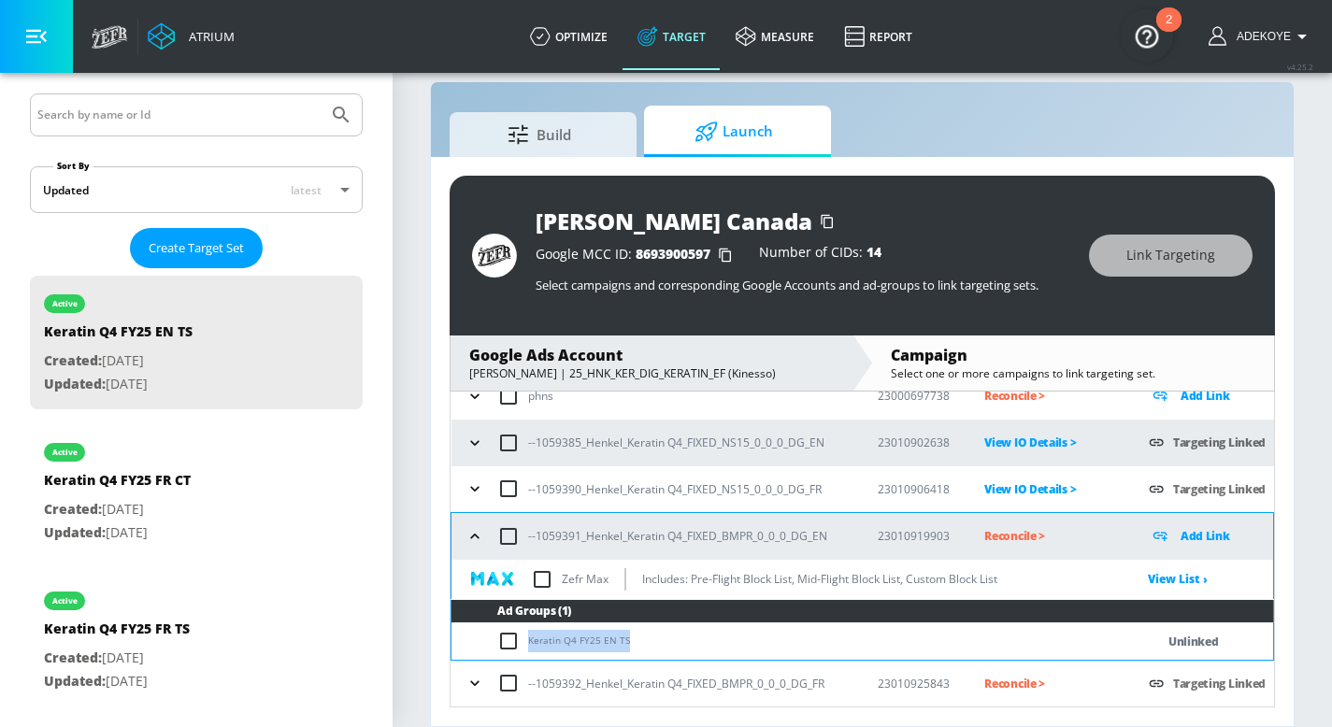
drag, startPoint x: 640, startPoint y: 636, endPoint x: 527, endPoint y: 630, distance: 113.3
click at [527, 630] on td "Keratin Q4 FY25 EN TS" at bounding box center [783, 641] width 665 height 36
copy td "Keratin Q4 FY25 EN TS"
click at [498, 636] on input "checkbox" at bounding box center [512, 641] width 31 height 22
checkbox input "true"
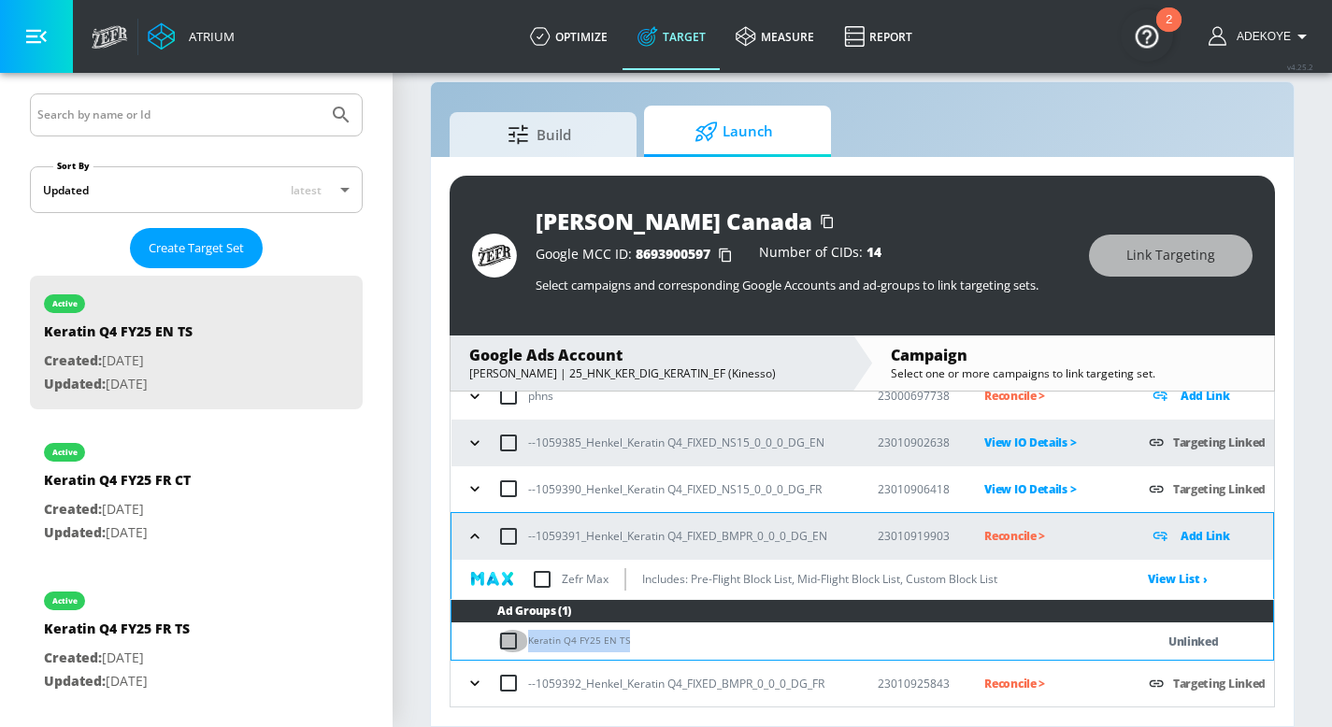
checkbox input "true"
click at [1208, 250] on span "Link Targeting" at bounding box center [1170, 255] width 89 height 23
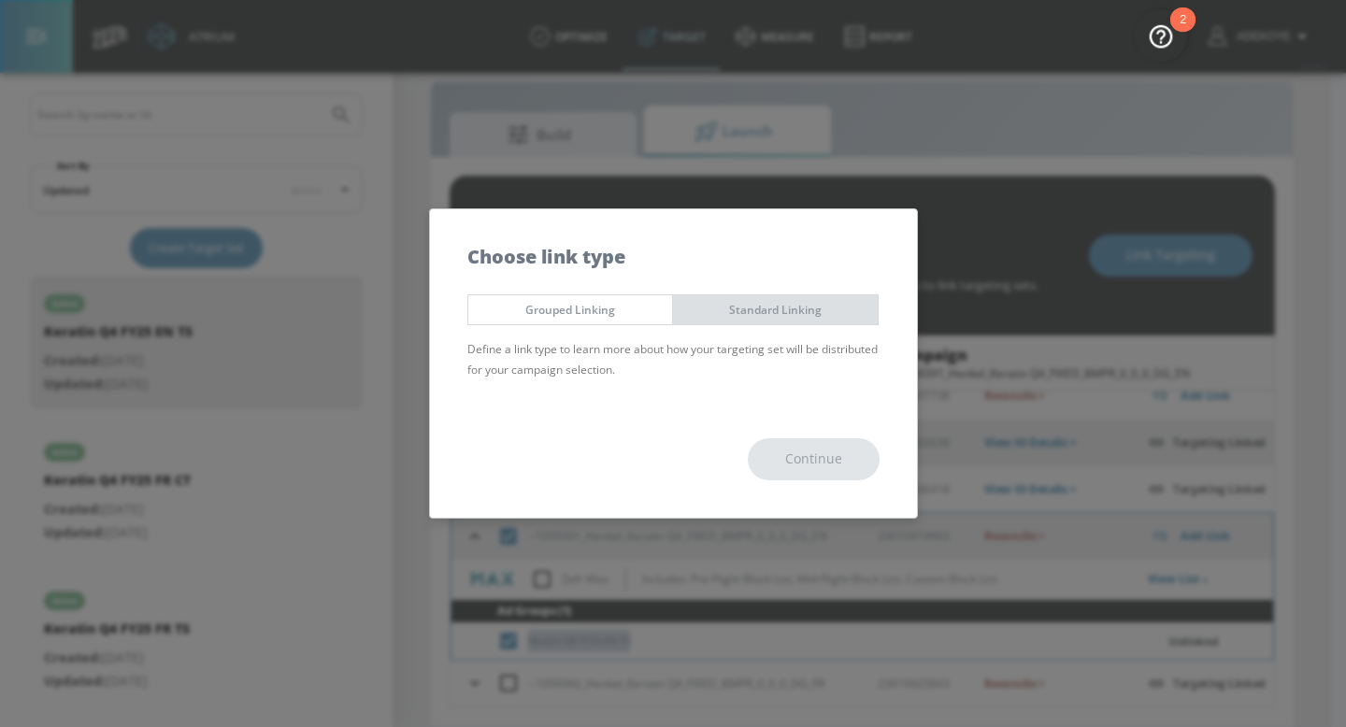
click at [696, 307] on span "Standard Linking" at bounding box center [775, 310] width 177 height 20
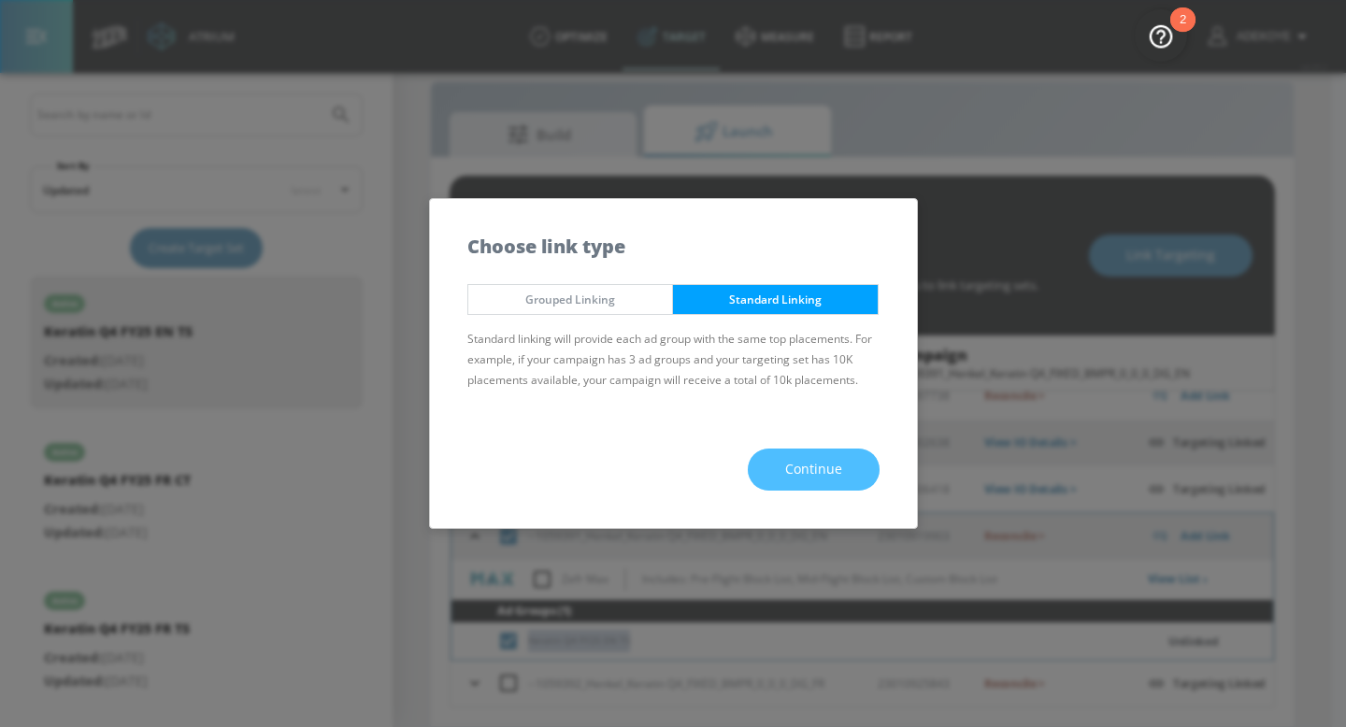
click at [807, 457] on button "Continue" at bounding box center [814, 470] width 132 height 42
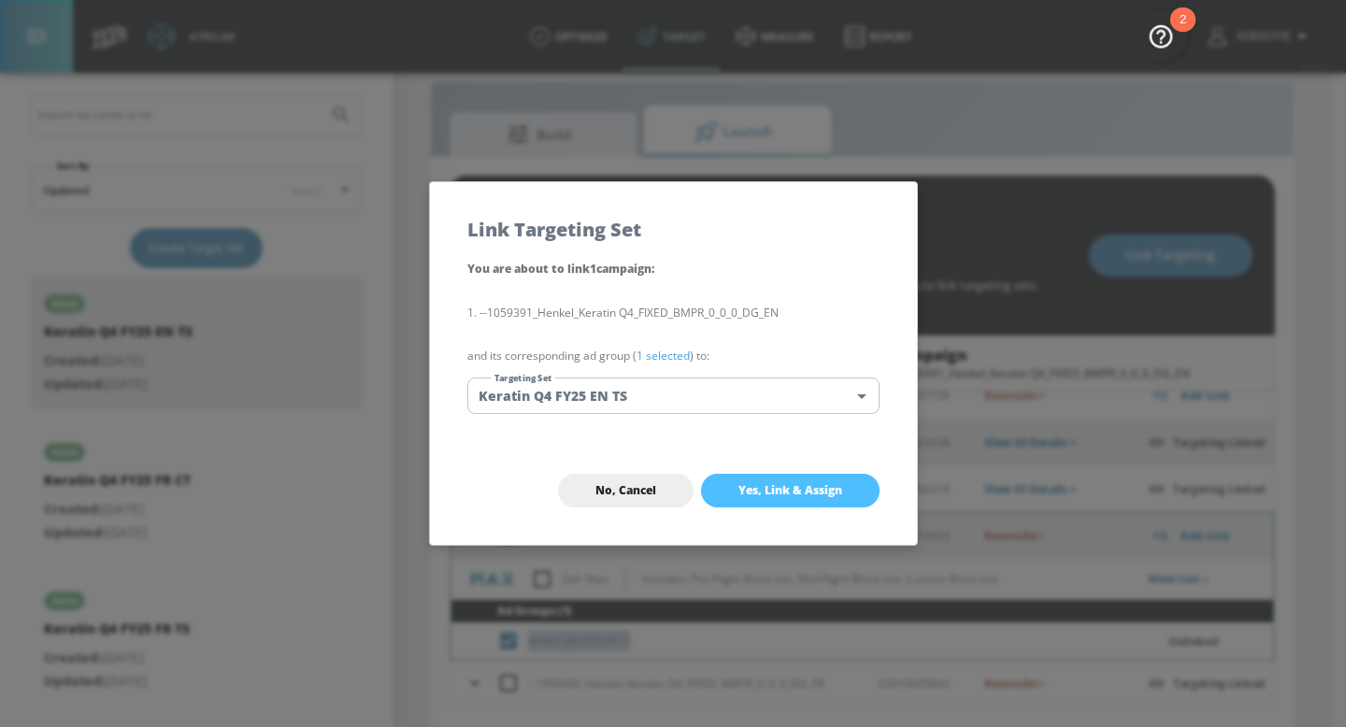
click at [820, 492] on span "Yes, Link & Assign" at bounding box center [790, 490] width 104 height 15
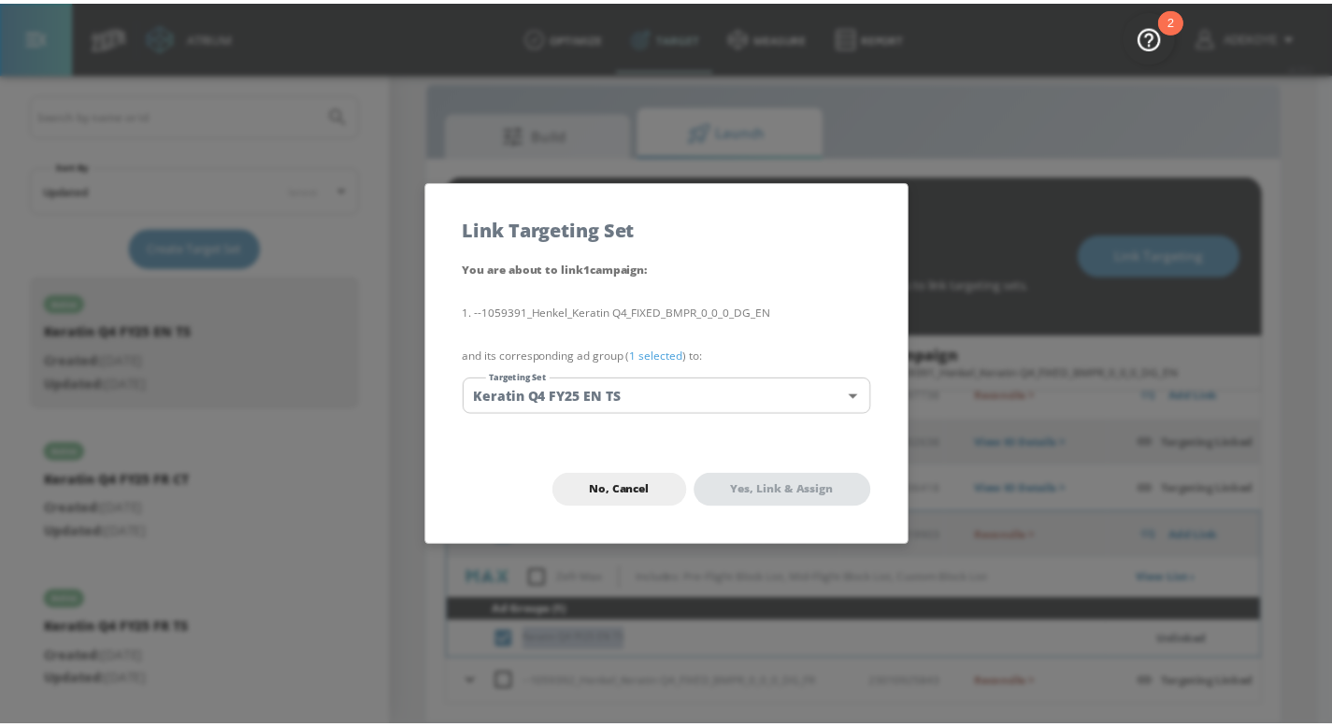
scroll to position [135, 0]
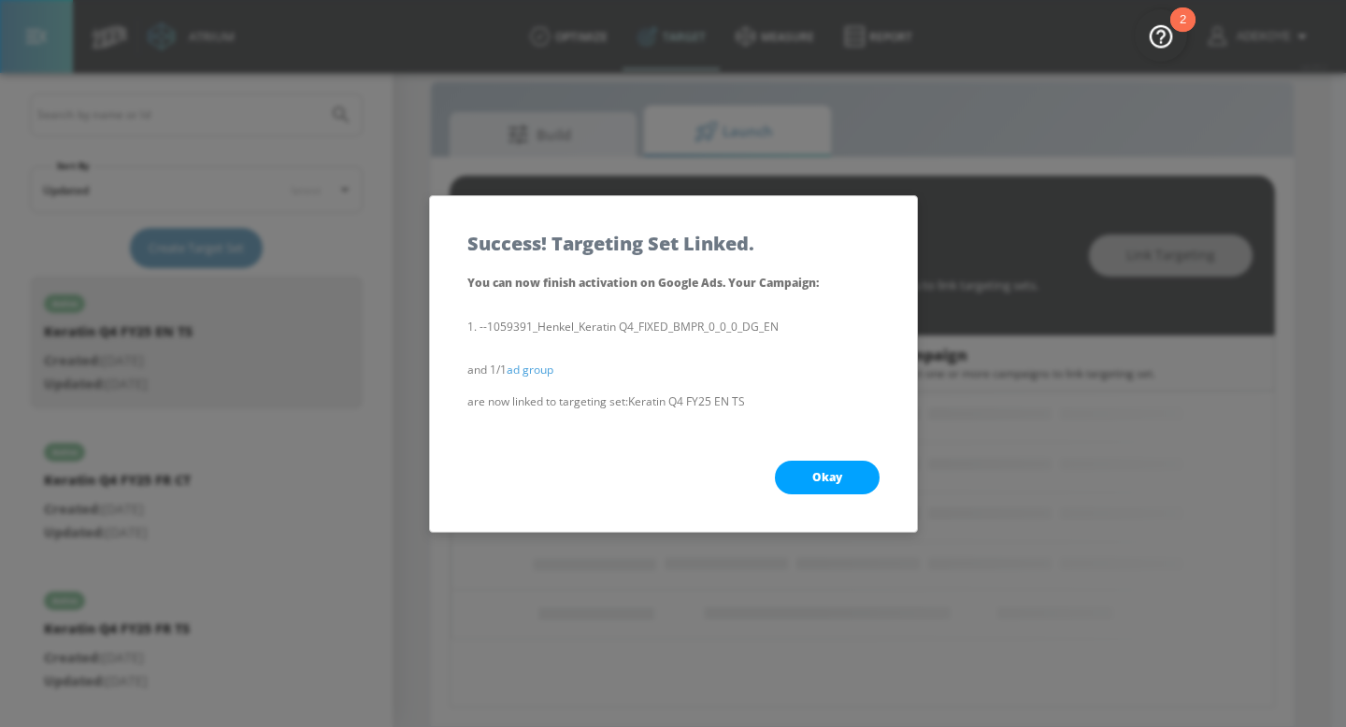
click at [824, 467] on button "Okay" at bounding box center [827, 478] width 105 height 34
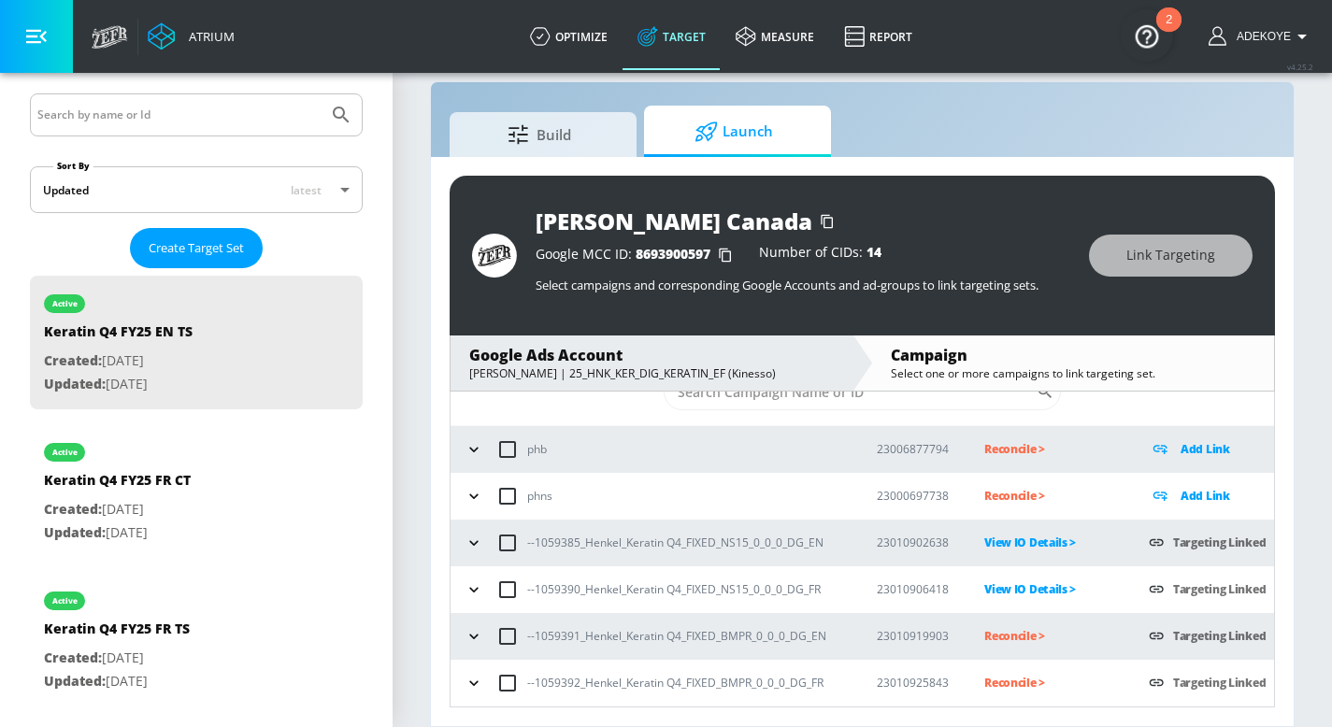
scroll to position [62, 0]
click at [469, 535] on icon "button" at bounding box center [473, 544] width 19 height 19
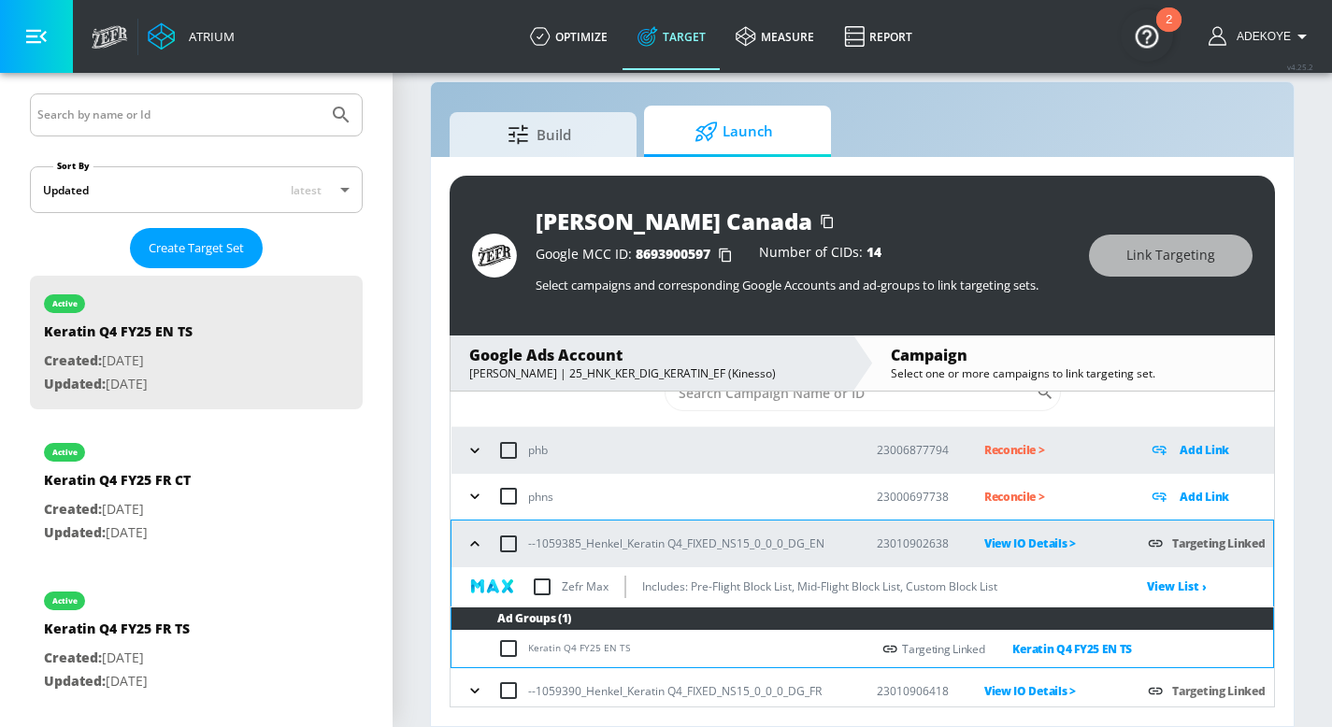
click at [469, 535] on icon "button" at bounding box center [474, 544] width 19 height 19
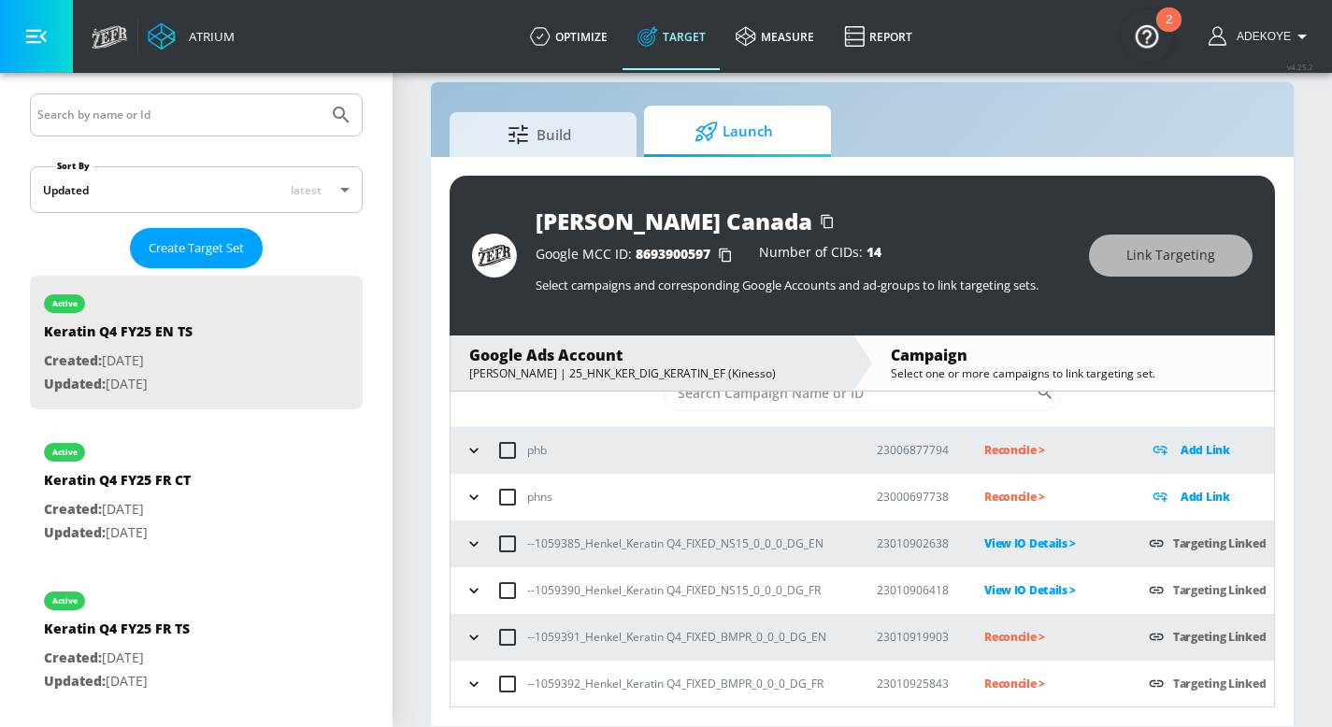
click at [470, 588] on icon "button" at bounding box center [473, 590] width 8 height 5
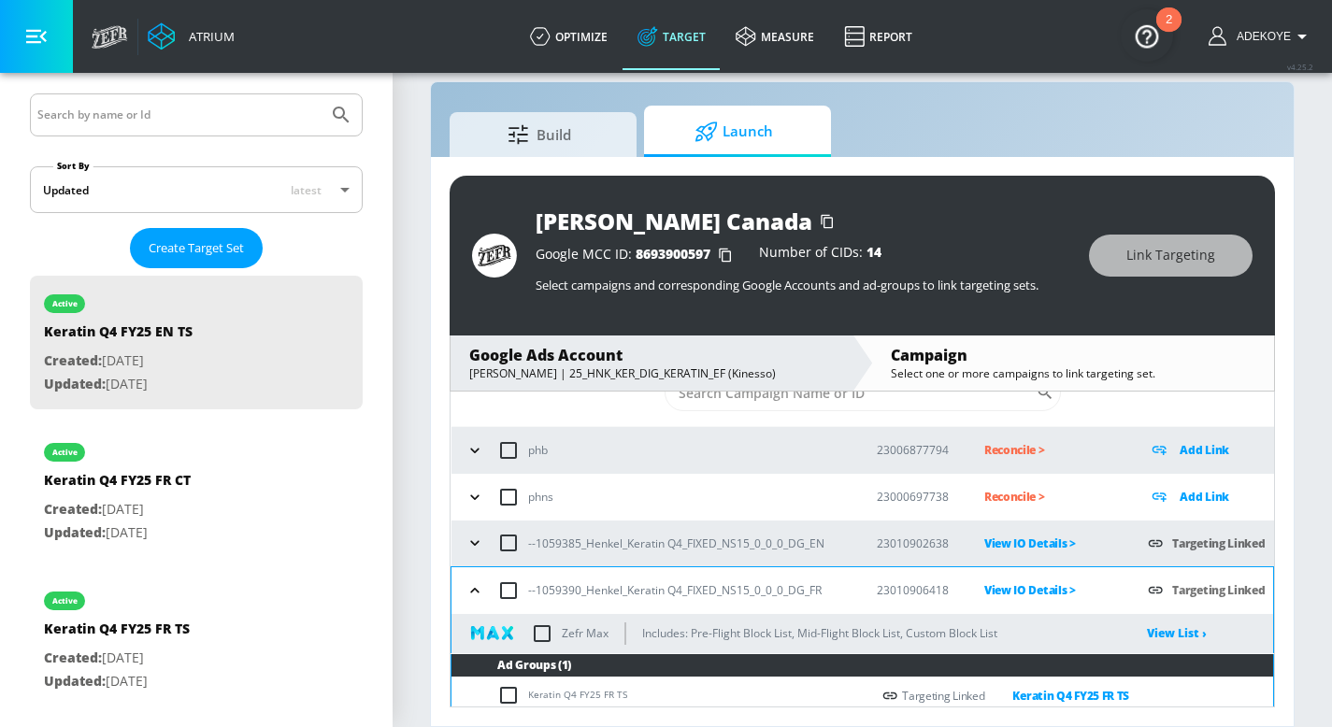
click at [470, 588] on icon "button" at bounding box center [474, 590] width 19 height 19
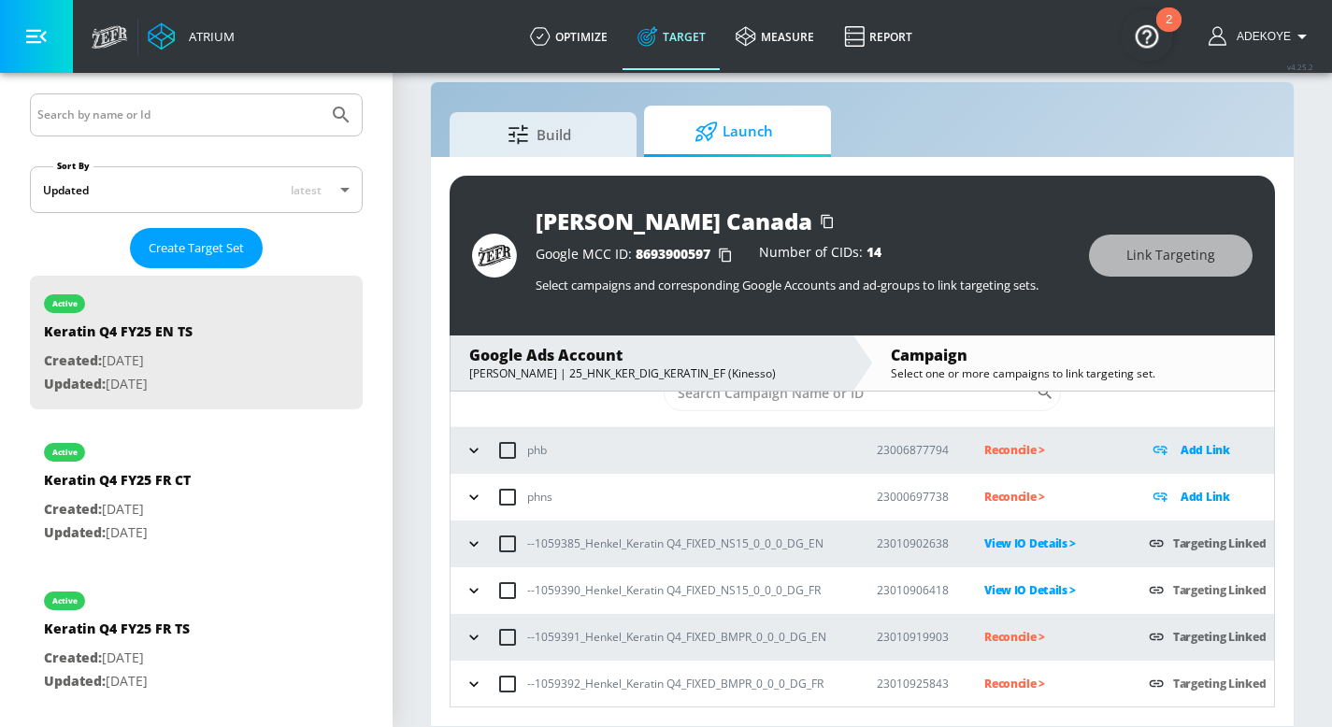
click at [471, 678] on icon "button" at bounding box center [473, 684] width 19 height 19
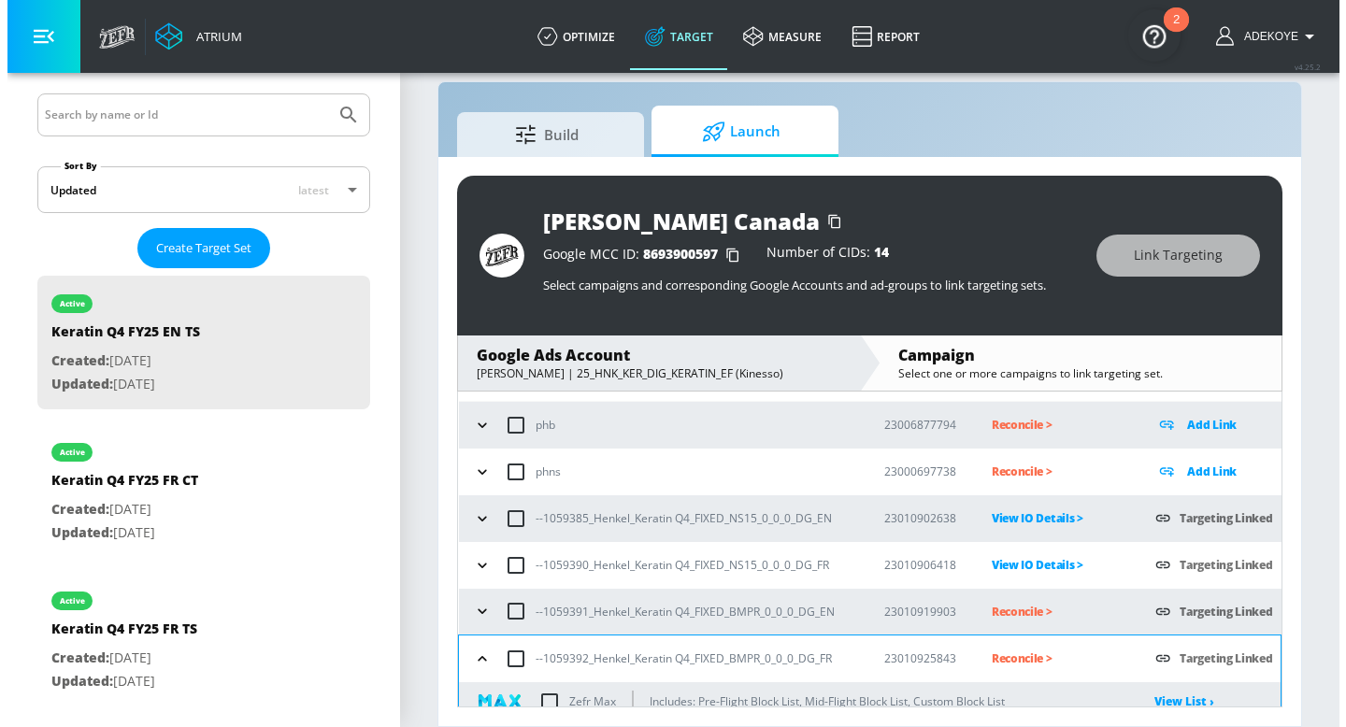
scroll to position [164, 0]
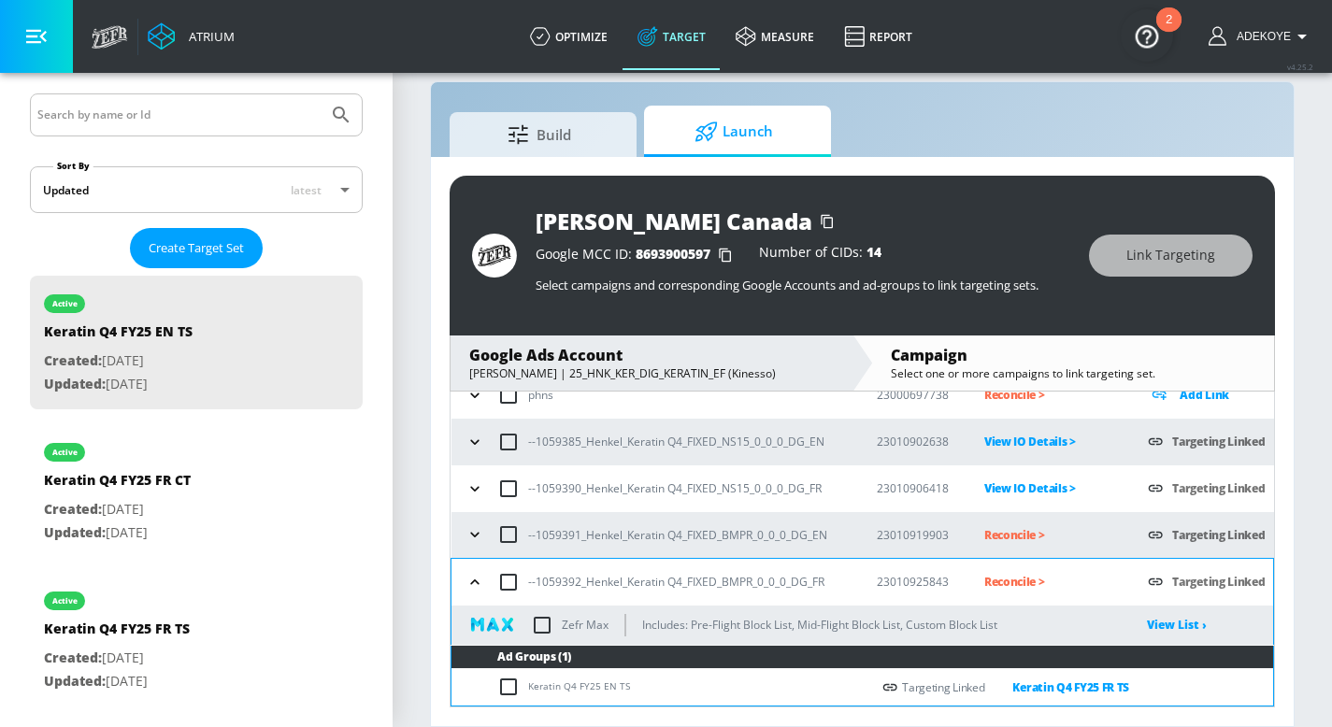
click at [503, 685] on input "checkbox" at bounding box center [512, 687] width 31 height 22
checkbox input "true"
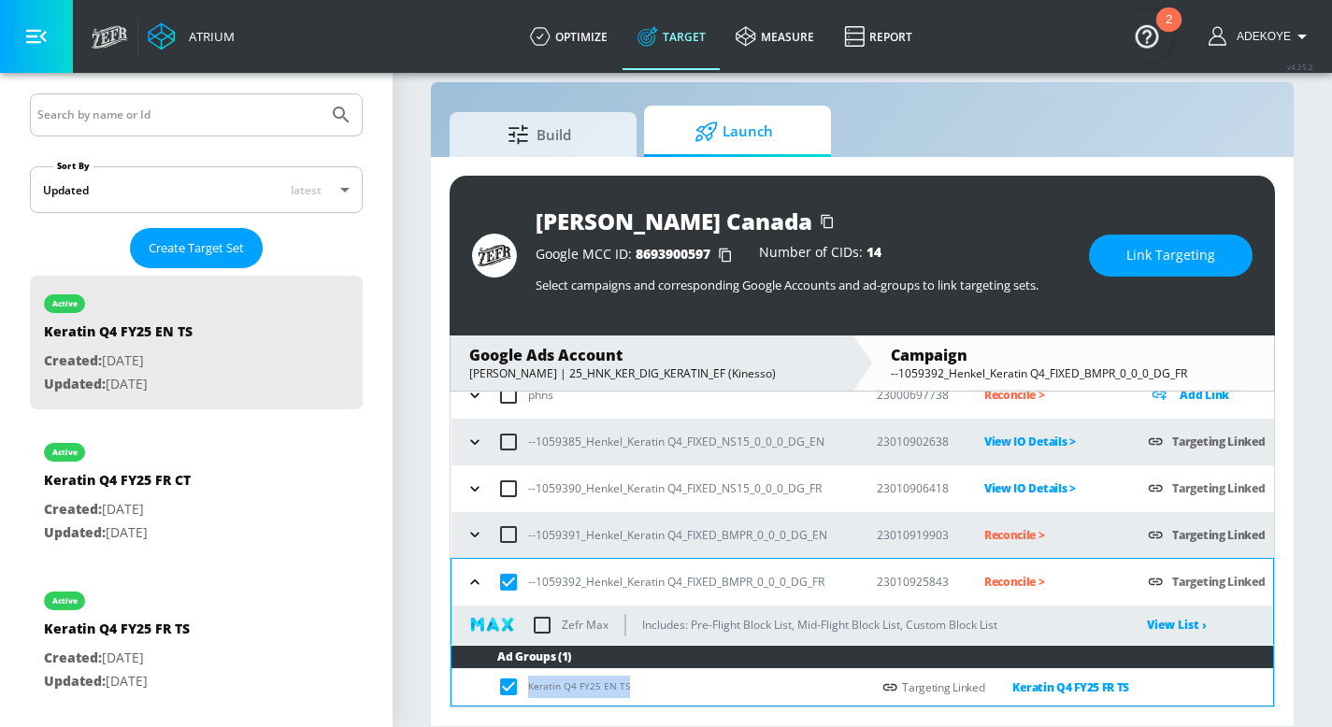
drag, startPoint x: 640, startPoint y: 684, endPoint x: 525, endPoint y: 673, distance: 115.5
click at [525, 673] on td "Keratin Q4 FY25 EN TS" at bounding box center [660, 687] width 419 height 36
copy td "Keratin Q4 FY25 EN TS"
click at [1145, 253] on span "Link Targeting" at bounding box center [1170, 255] width 89 height 23
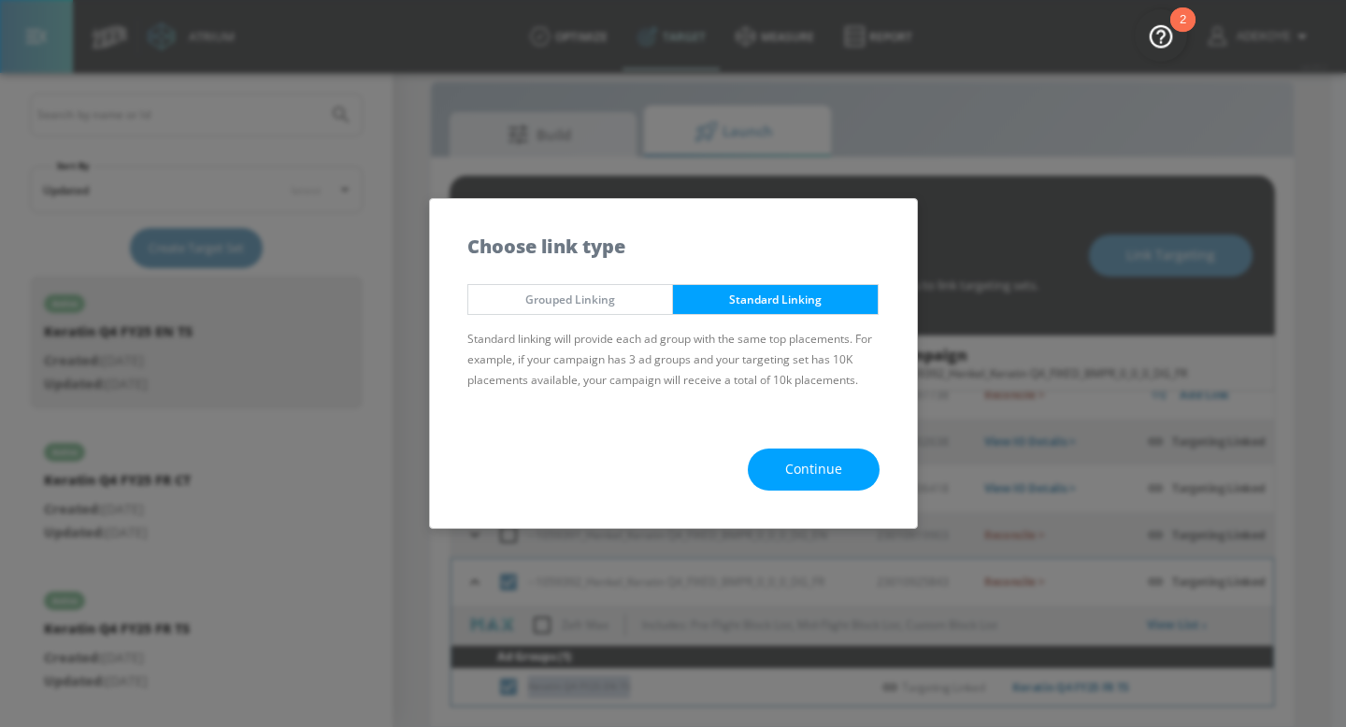
click at [829, 471] on span "Continue" at bounding box center [813, 469] width 57 height 23
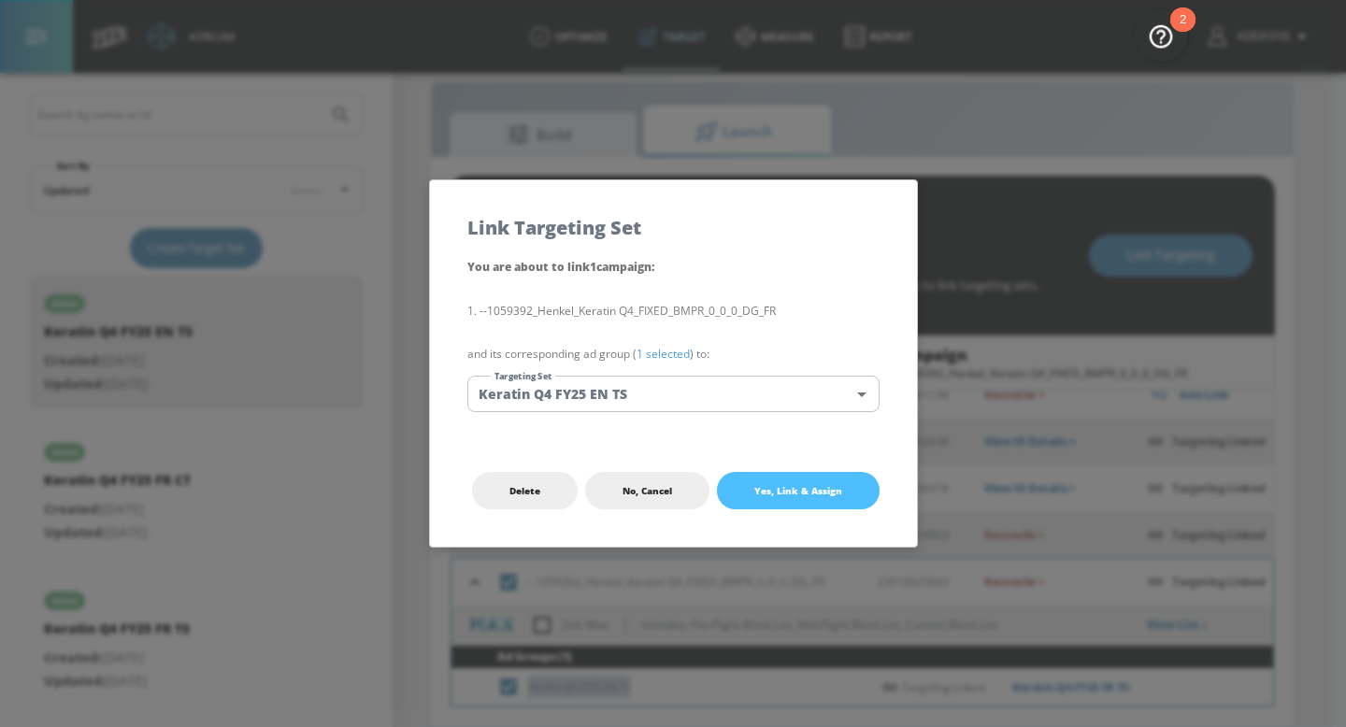
click at [805, 486] on span "Yes, Link & Assign" at bounding box center [798, 490] width 88 height 15
checkbox input "false"
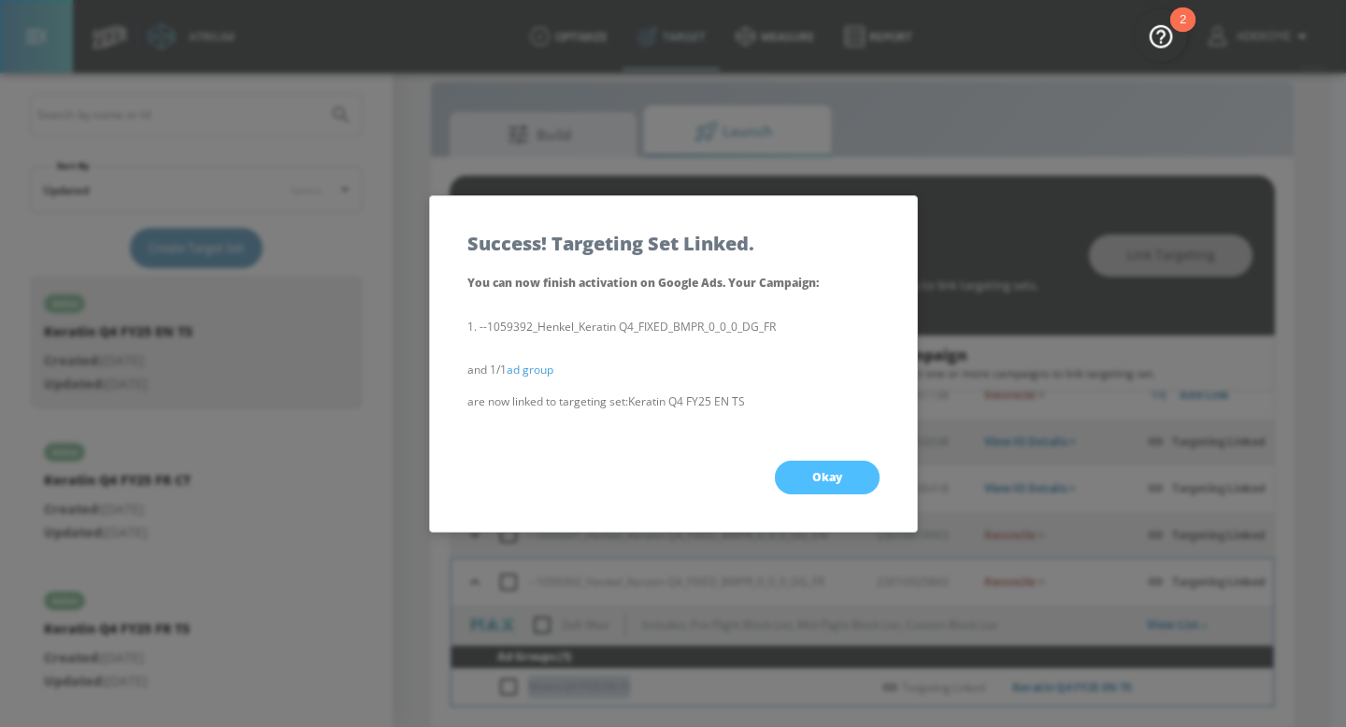
click at [837, 470] on span "Okay" at bounding box center [827, 477] width 30 height 15
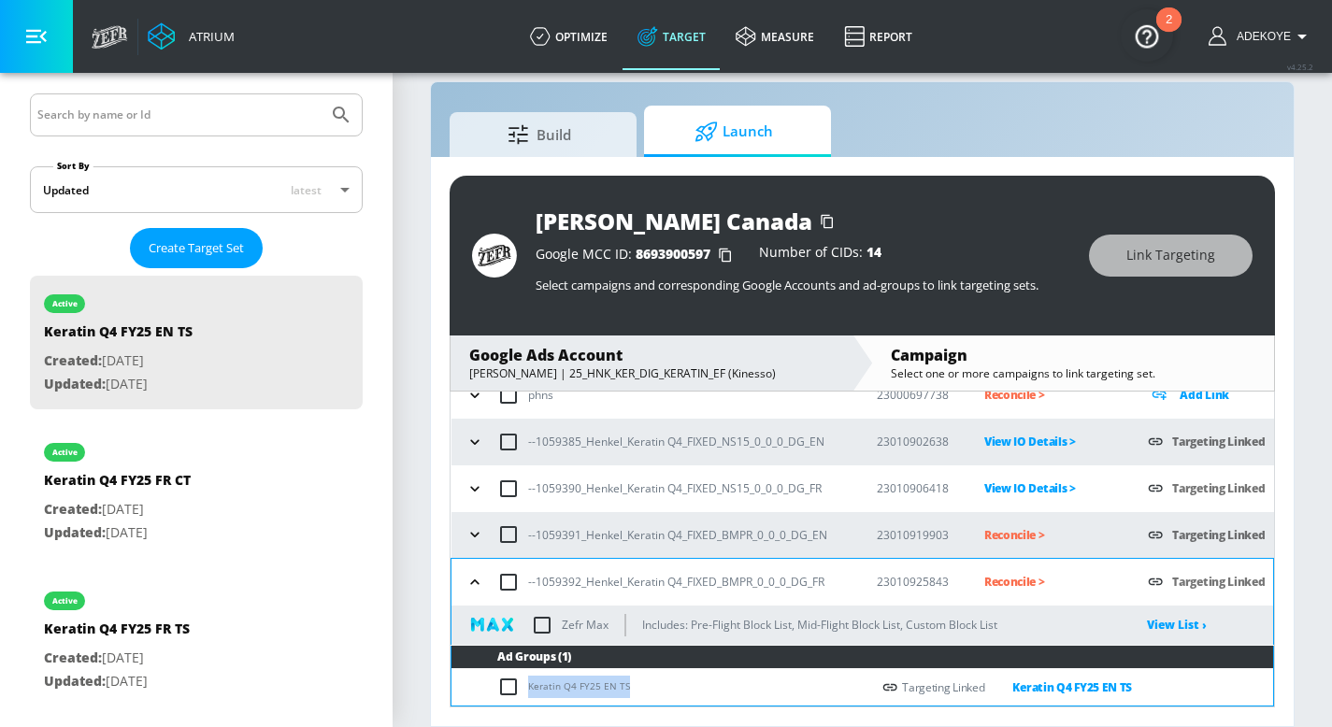
click at [644, 686] on td "Keratin Q4 FY25 EN TS" at bounding box center [660, 687] width 419 height 36
drag, startPoint x: 633, startPoint y: 689, endPoint x: 517, endPoint y: 692, distance: 115.9
click at [517, 692] on td "Keratin Q4 FY25 EN TS" at bounding box center [660, 687] width 419 height 36
copy td "Keratin Q4 FY25 EN TS"
click at [503, 691] on input "checkbox" at bounding box center [512, 687] width 31 height 22
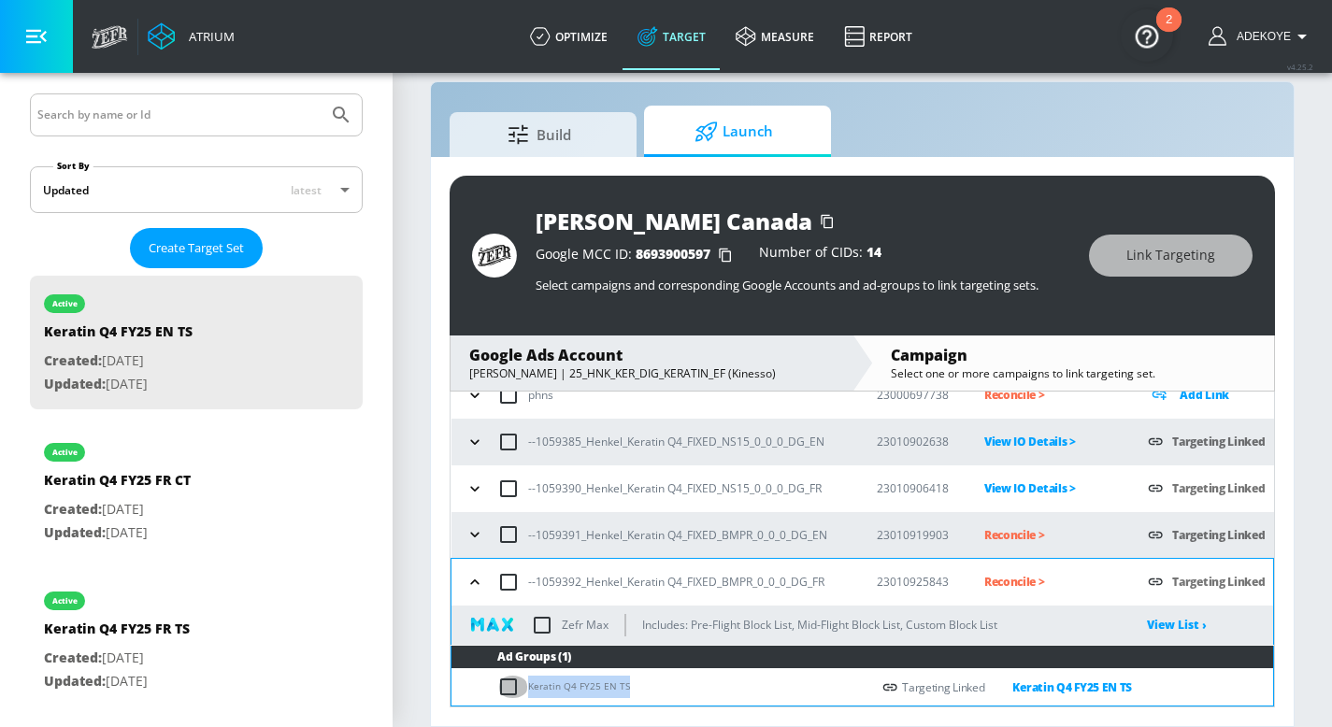
checkbox input "true"
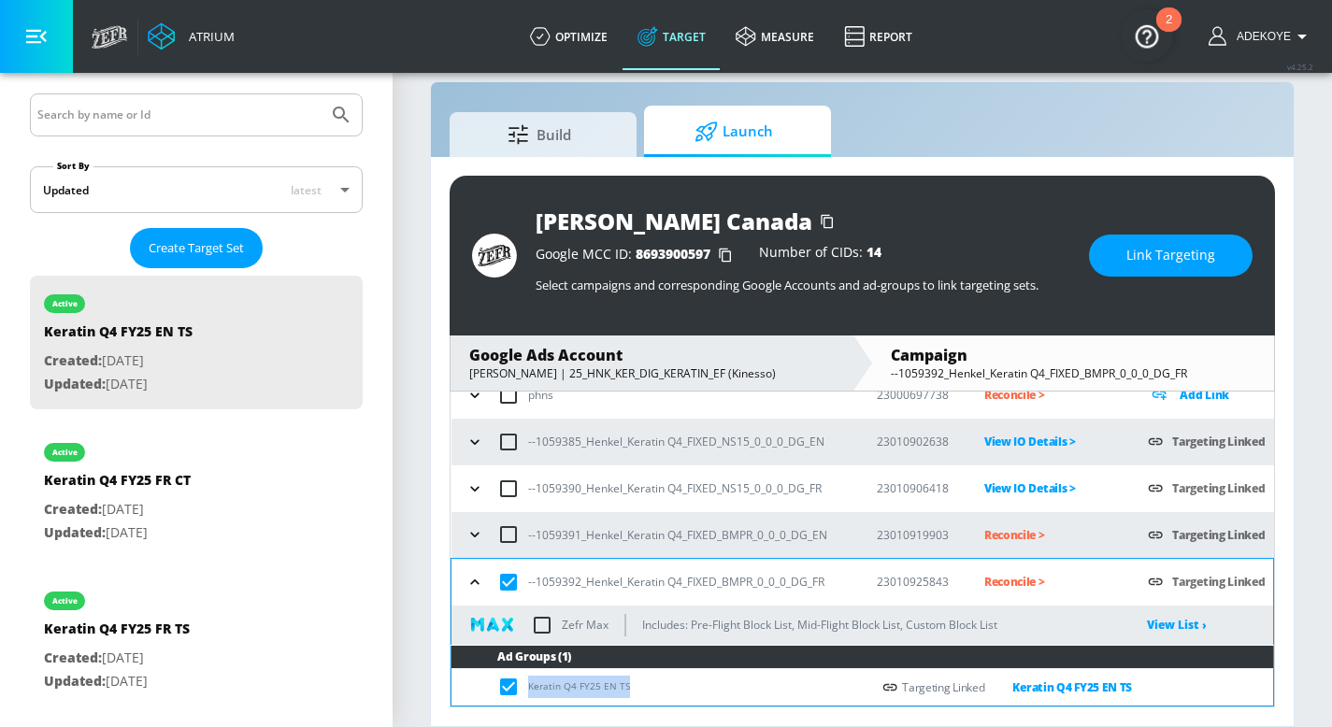
click at [1142, 262] on span "Link Targeting" at bounding box center [1170, 255] width 89 height 23
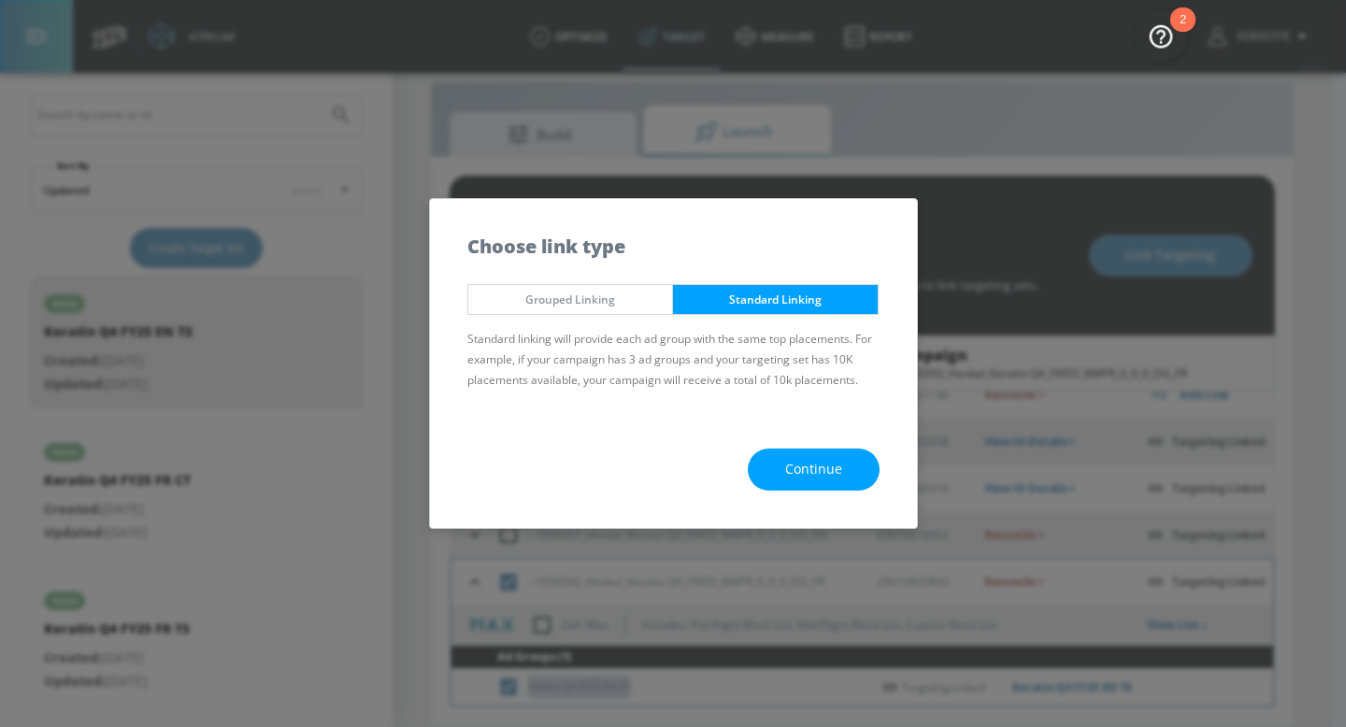
click at [830, 471] on span "Continue" at bounding box center [813, 469] width 57 height 23
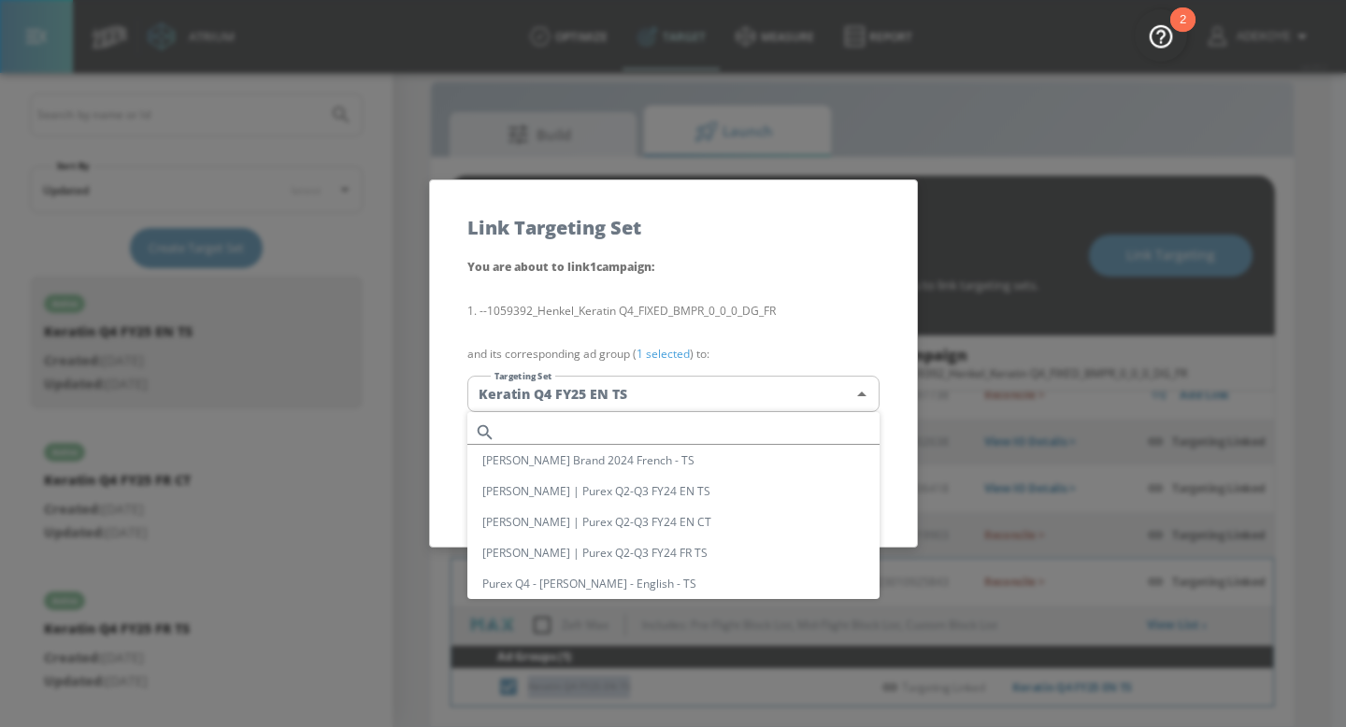
click at [647, 392] on body "Atrium optimize Target measure Report optimize Target measure Report v 4.25.2 A…" at bounding box center [673, 350] width 1346 height 754
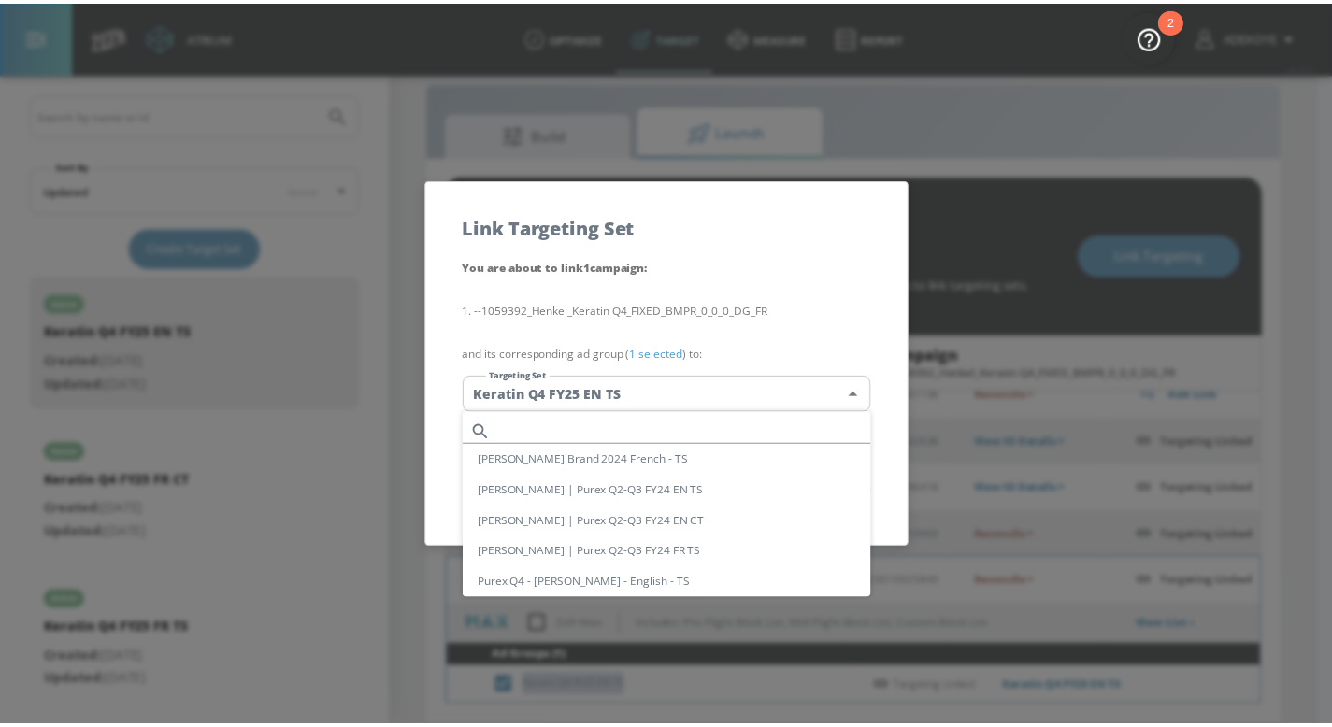
scroll to position [819, 0]
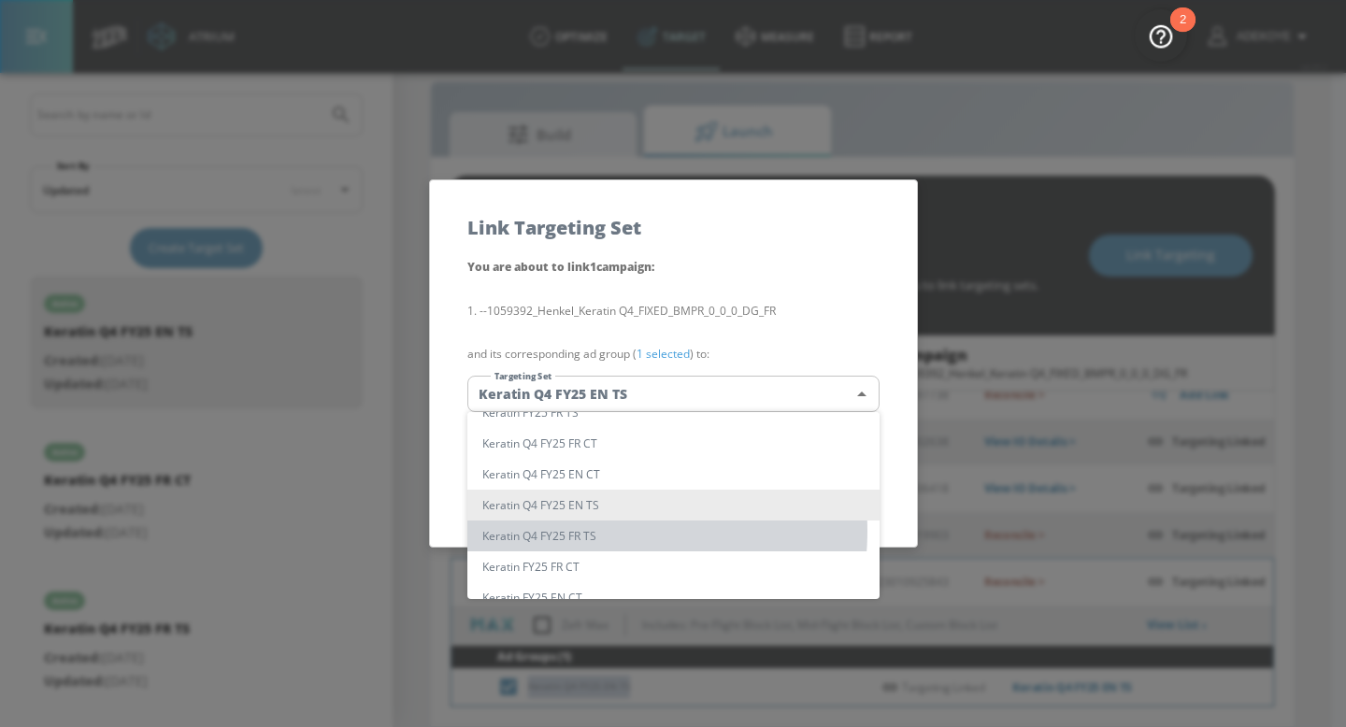
click at [593, 531] on li "Keratin Q4 FY25 FR TS" at bounding box center [673, 536] width 412 height 31
type input "06bab122-4cdd-4ce9-b6bb-7e36705ce7a8"
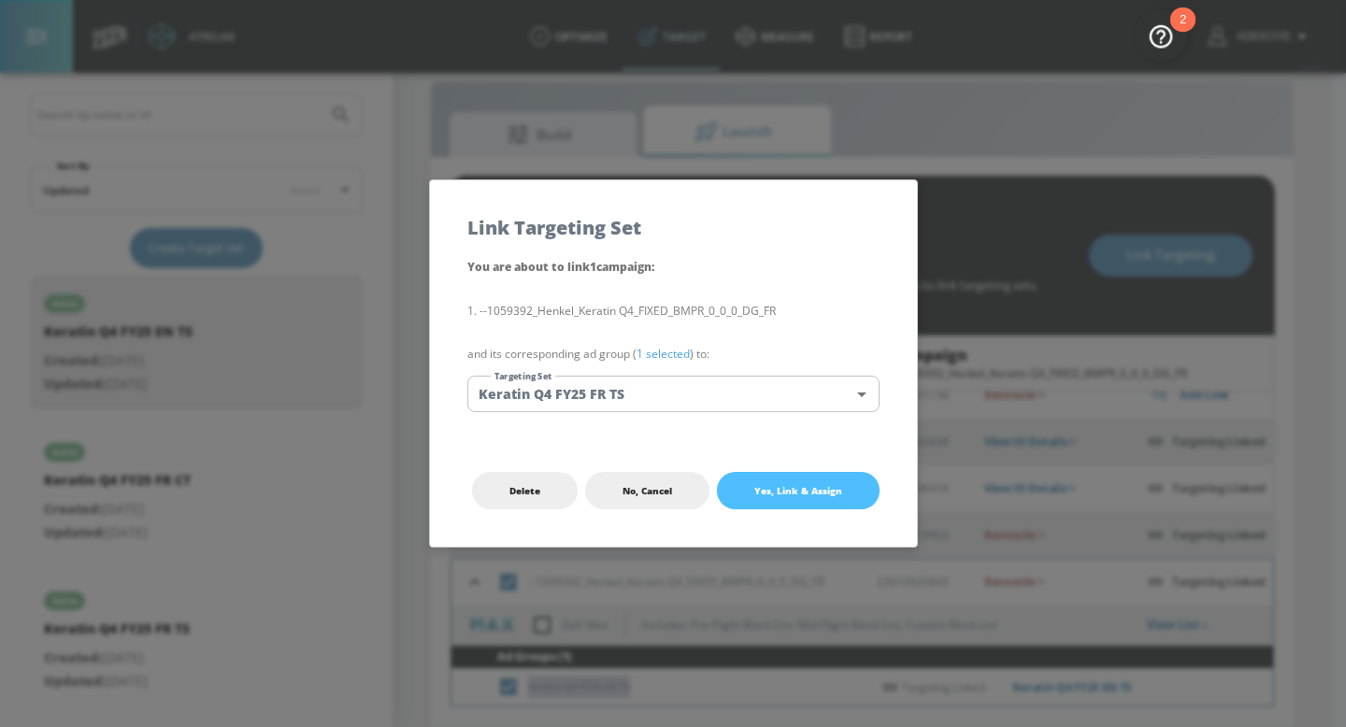
click at [790, 483] on span "Yes, Link & Assign" at bounding box center [798, 490] width 88 height 15
checkbox input "false"
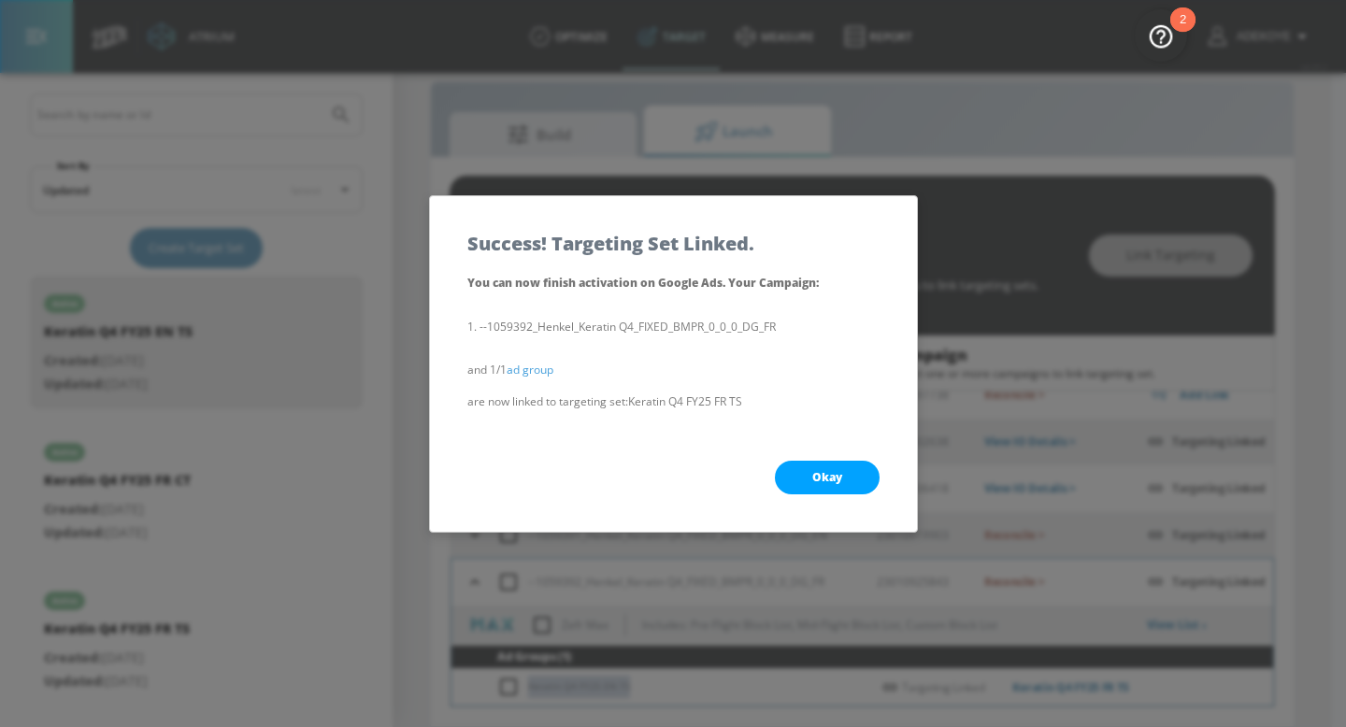
click at [835, 475] on span "Okay" at bounding box center [827, 477] width 30 height 15
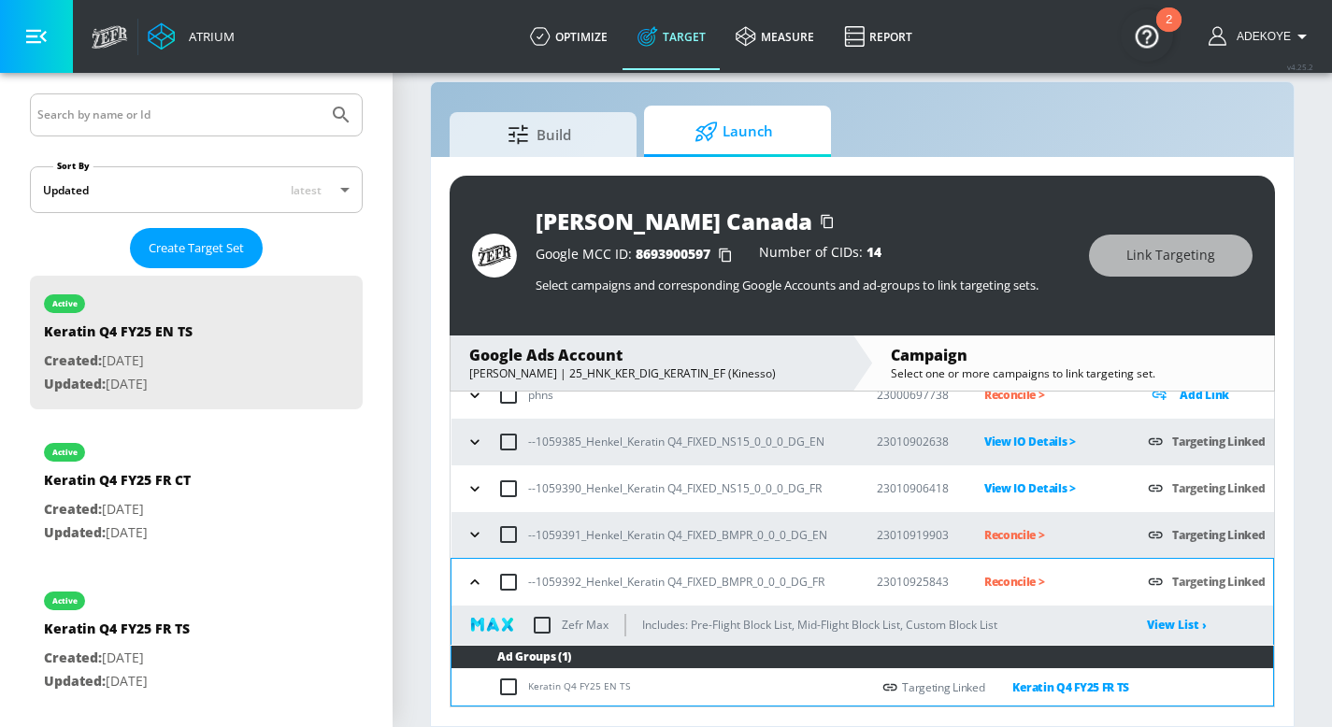
click at [999, 529] on p "Reconcile >" at bounding box center [1051, 534] width 135 height 21
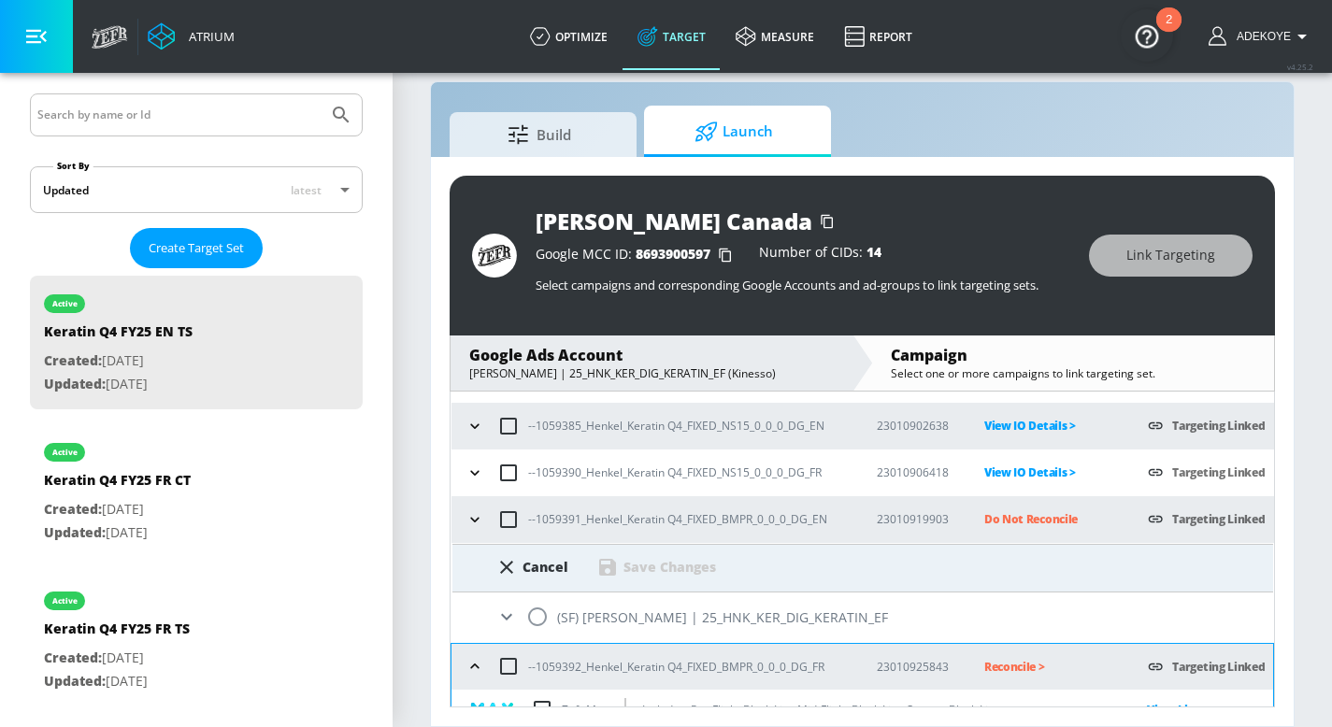
scroll to position [182, 0]
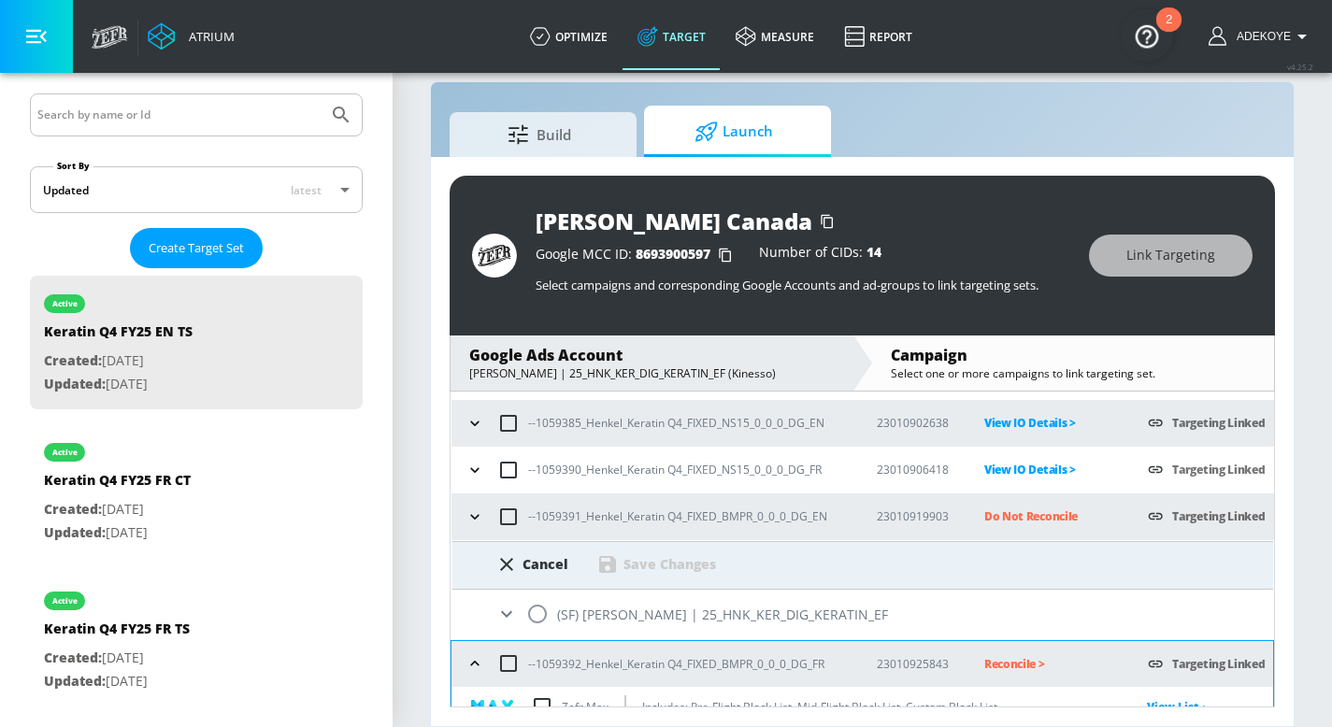
click at [543, 612] on input "radio" at bounding box center [537, 613] width 39 height 39
radio input "true"
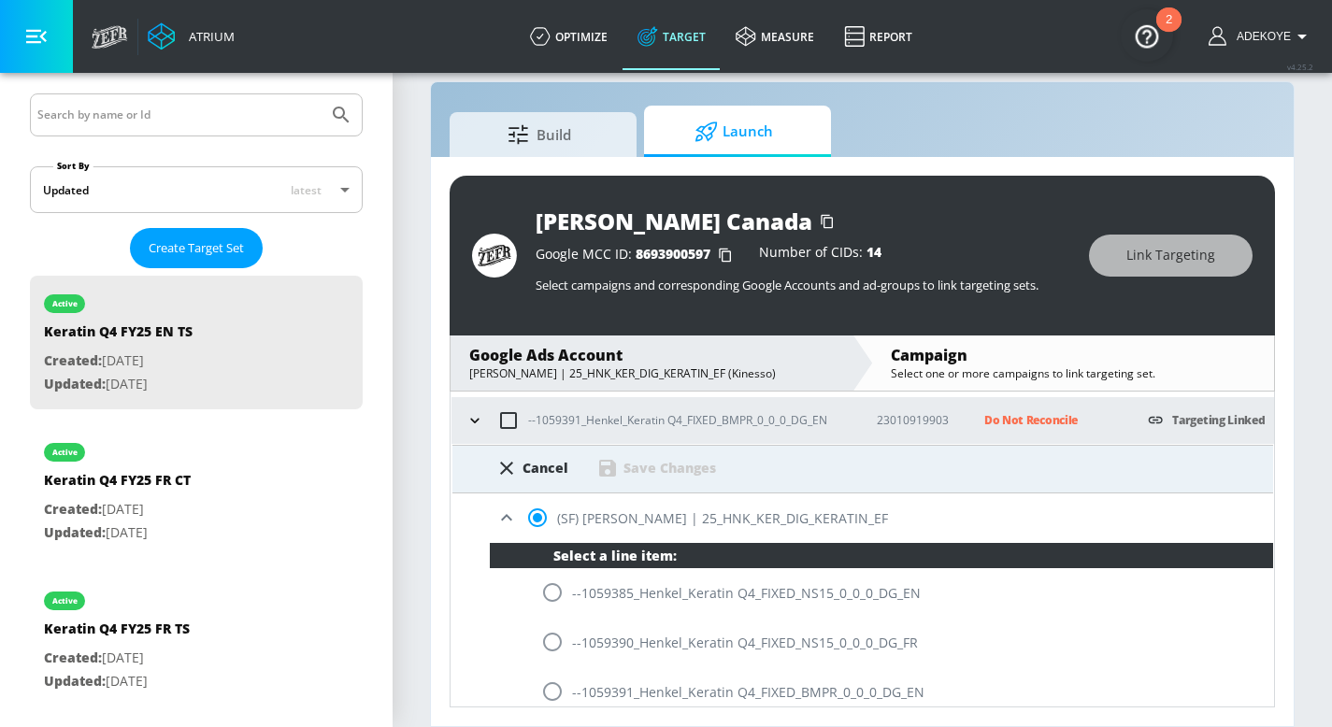
scroll to position [308, 0]
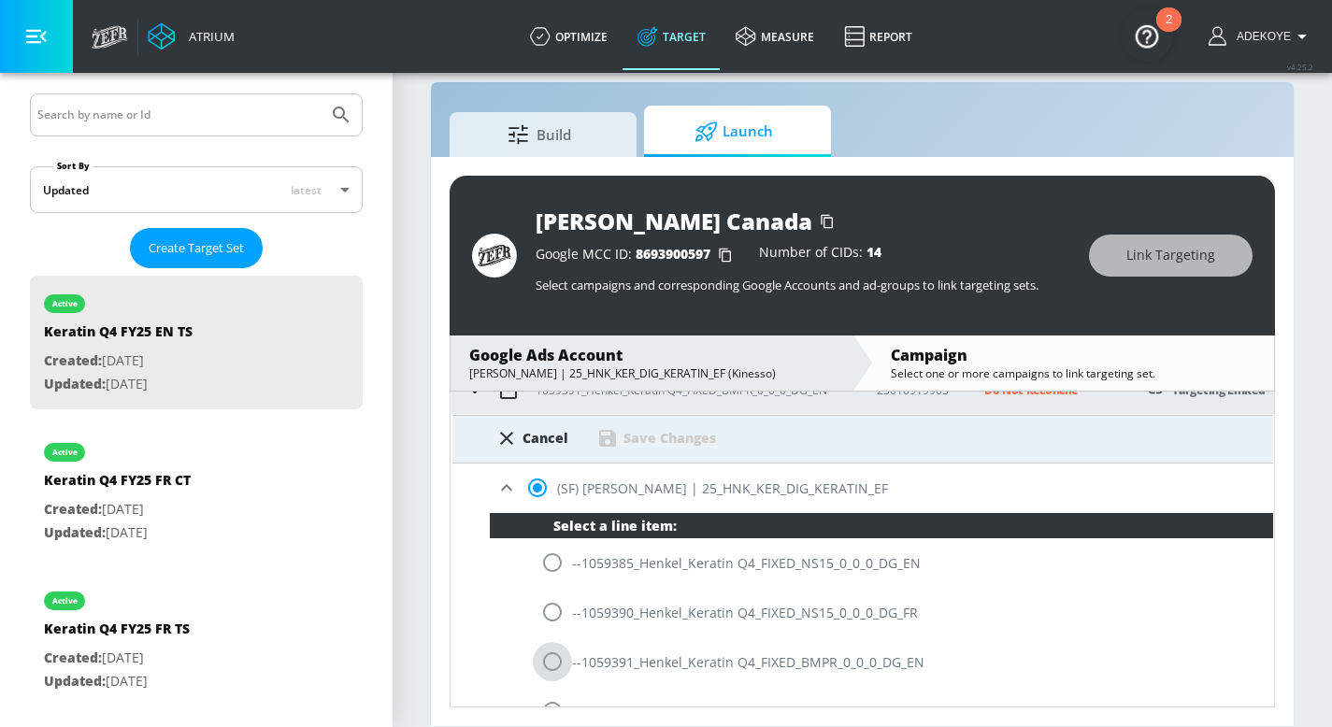
click at [560, 661] on input "radio" at bounding box center [552, 661] width 39 height 39
radio input "true"
click at [651, 440] on div "Save Changes" at bounding box center [669, 438] width 93 height 18
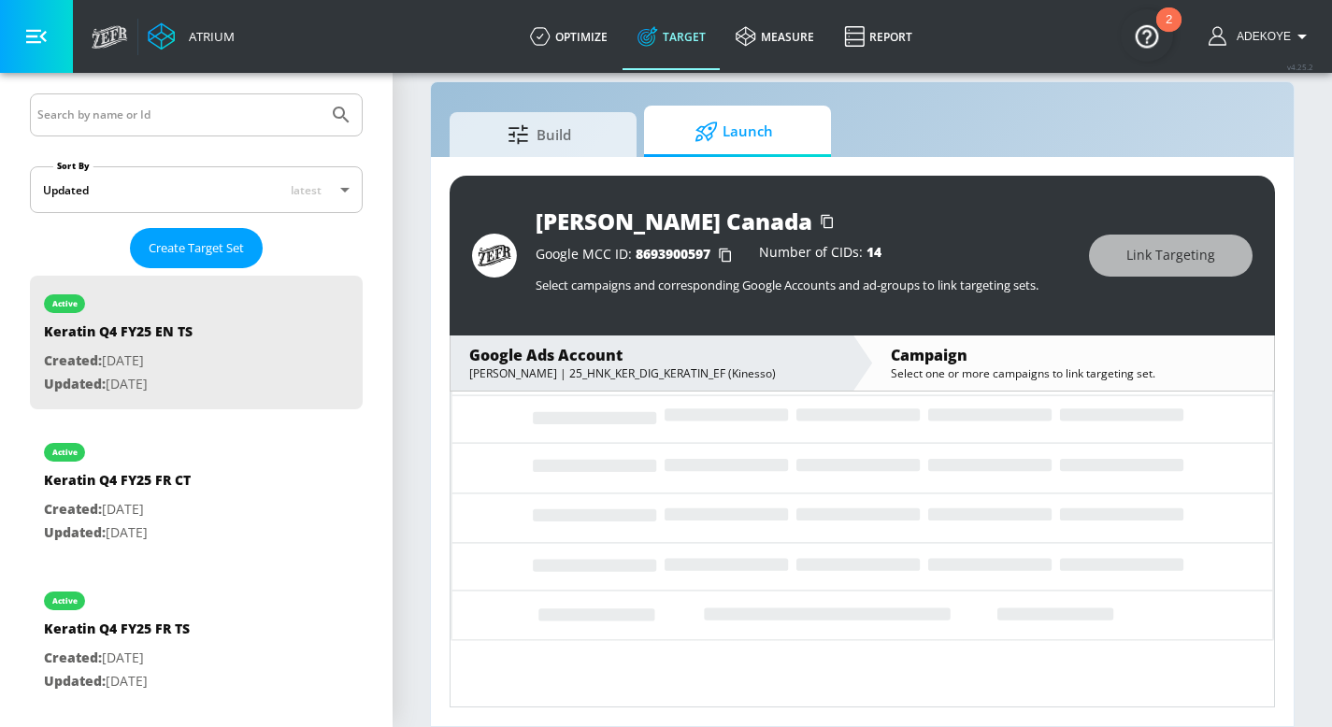
scroll to position [62, 0]
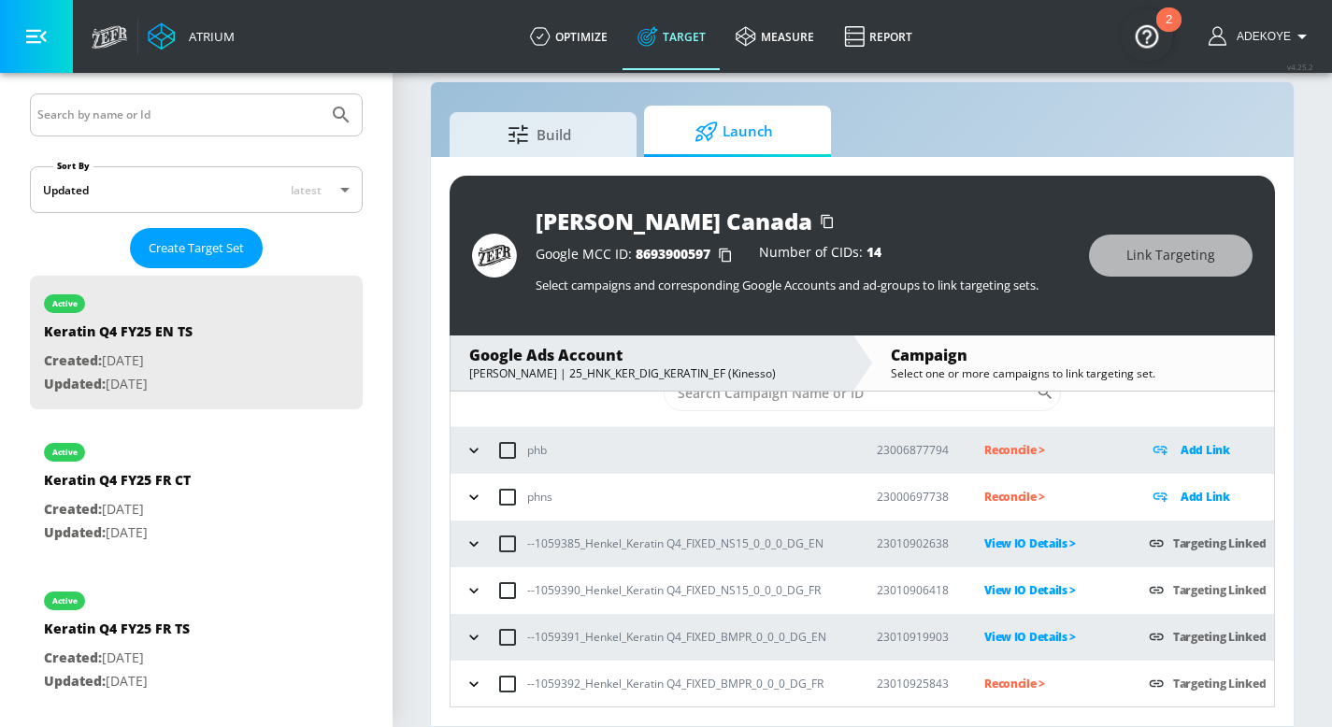
click at [479, 687] on icon "button" at bounding box center [473, 684] width 19 height 19
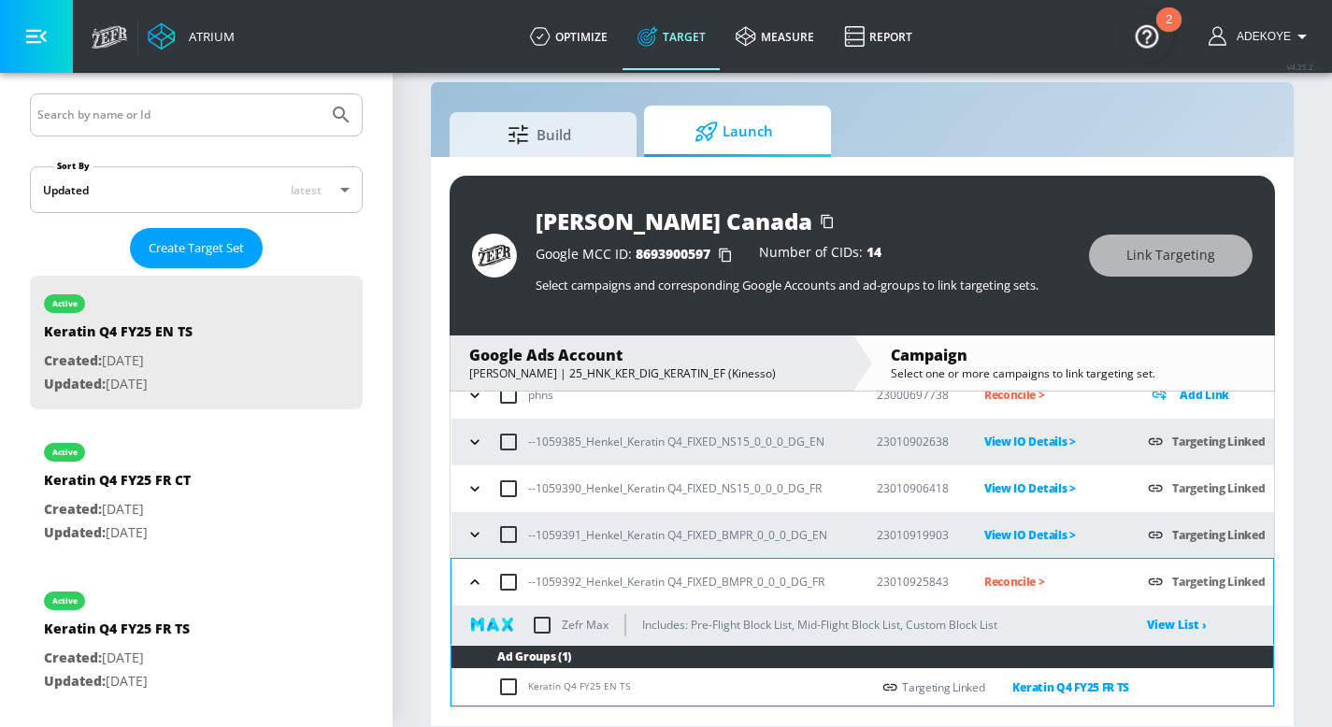
click at [1004, 580] on p "Reconcile >" at bounding box center [1051, 581] width 135 height 21
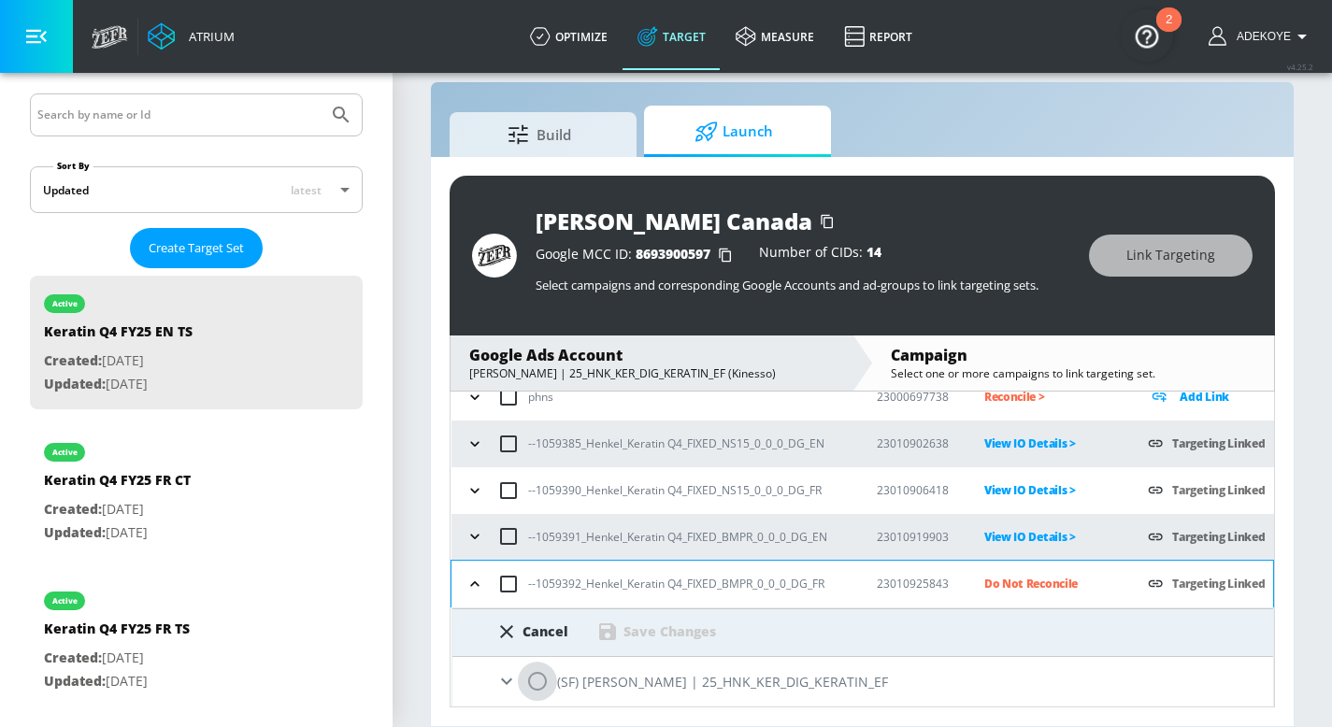
click at [542, 679] on input "radio" at bounding box center [537, 681] width 39 height 39
radio input "true"
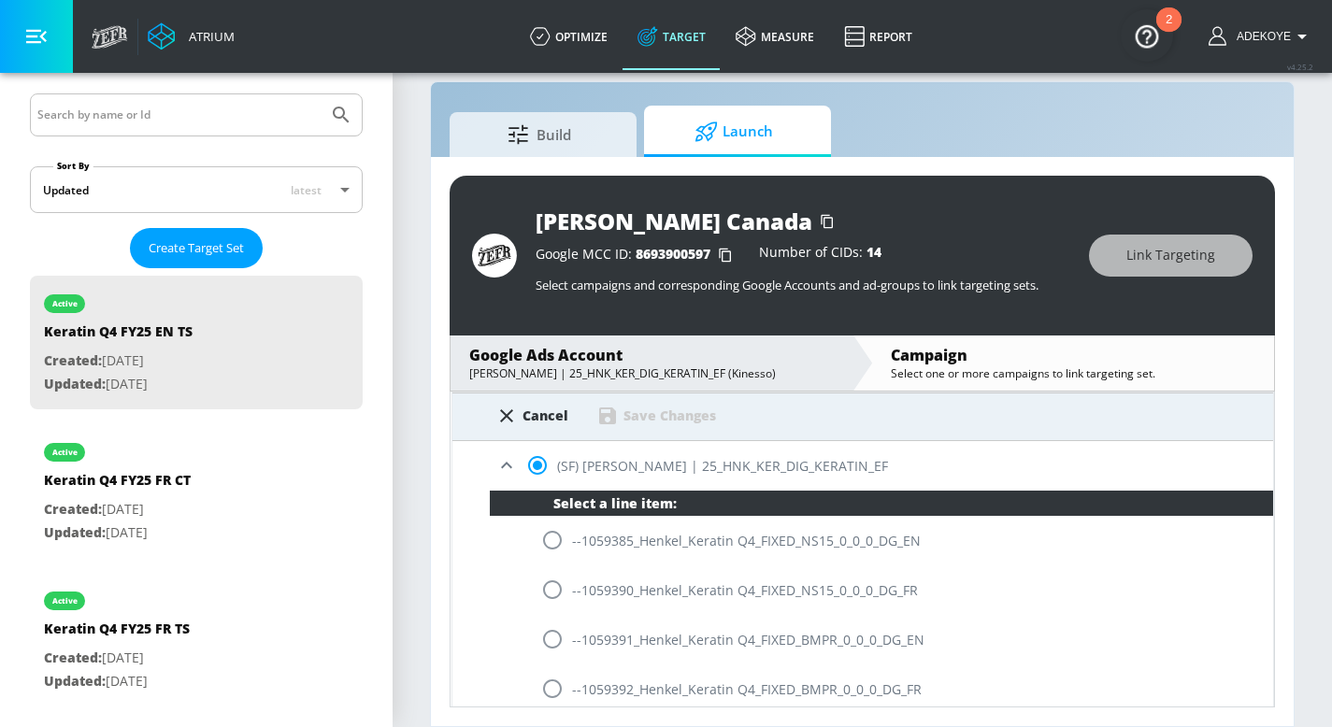
scroll to position [385, 0]
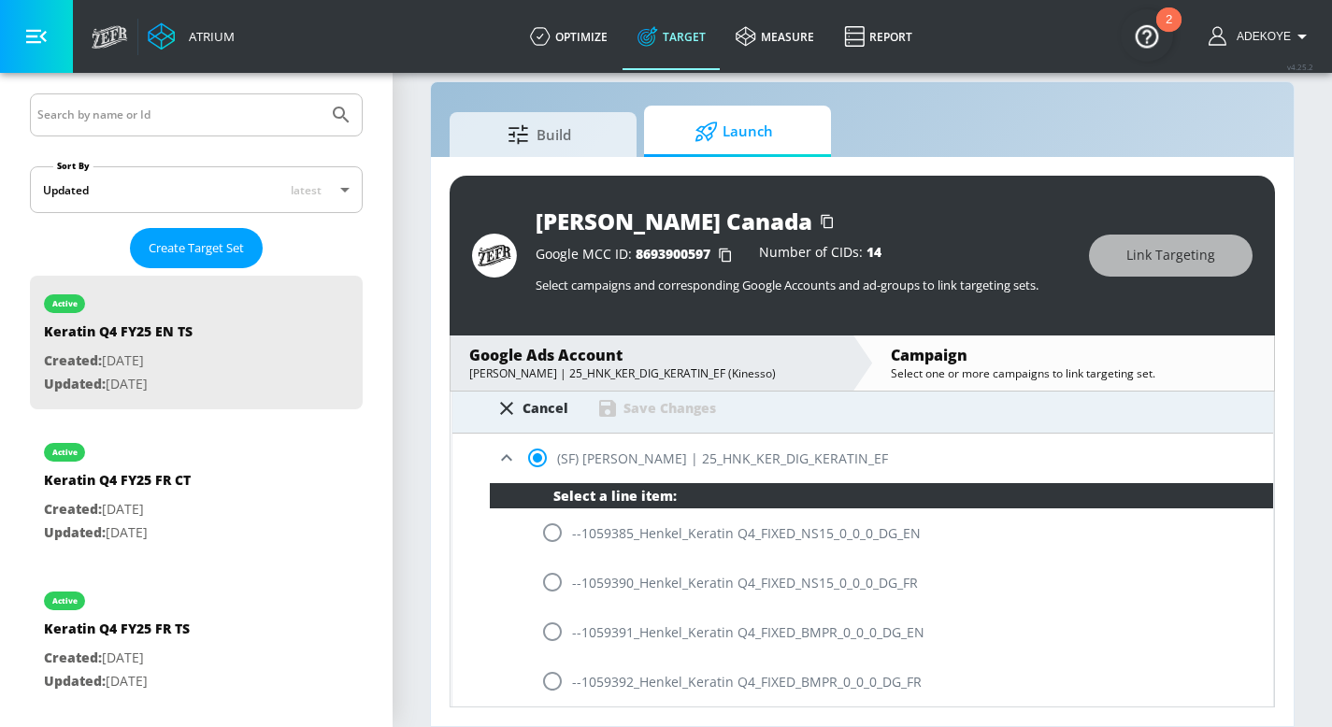
click at [555, 679] on input "radio" at bounding box center [552, 681] width 39 height 39
radio input "true"
click at [671, 410] on div "Save Changes" at bounding box center [669, 408] width 93 height 18
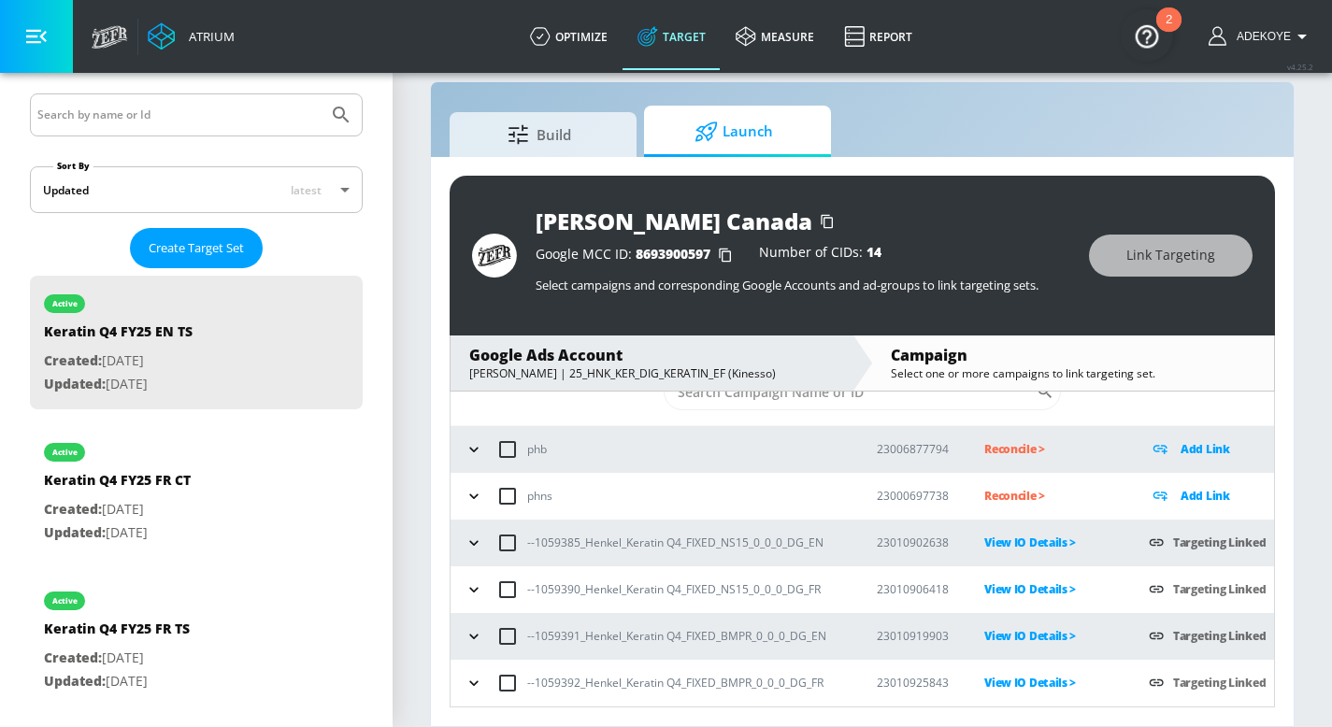
scroll to position [62, 0]
click at [477, 677] on icon "button" at bounding box center [473, 684] width 19 height 19
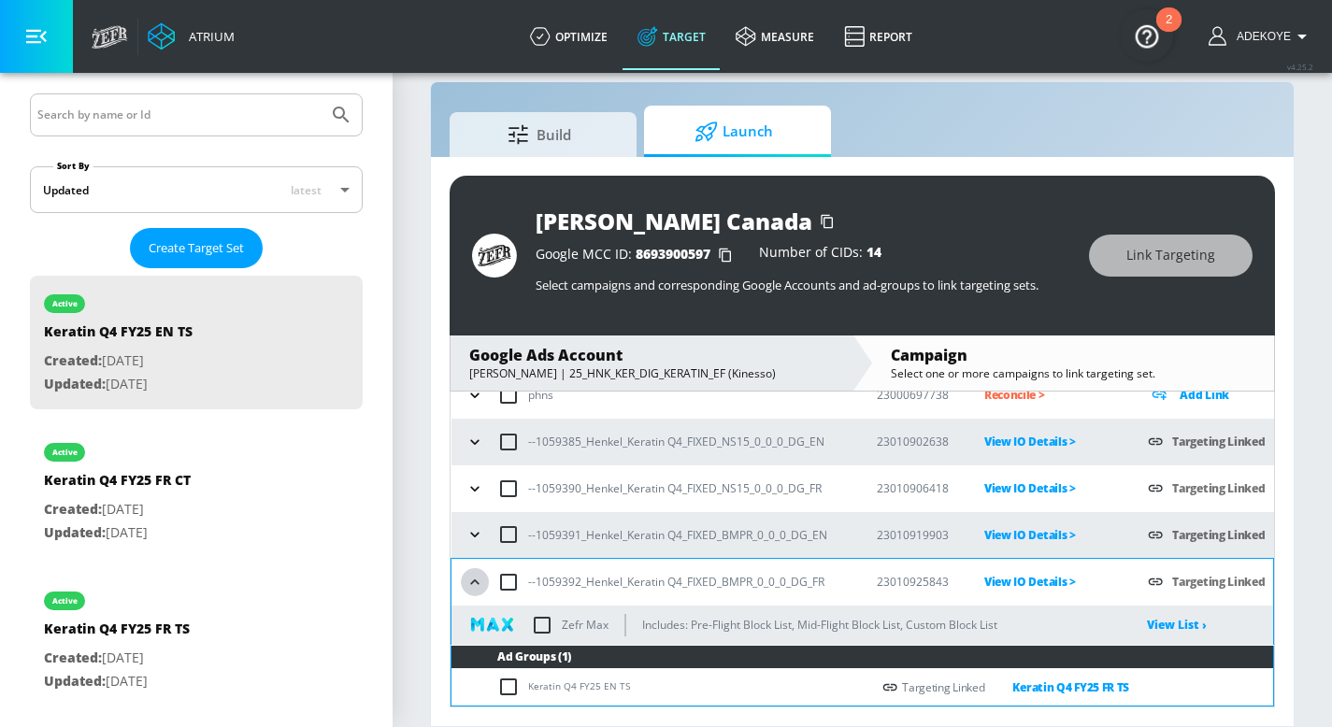
click at [484, 580] on button "button" at bounding box center [475, 582] width 28 height 28
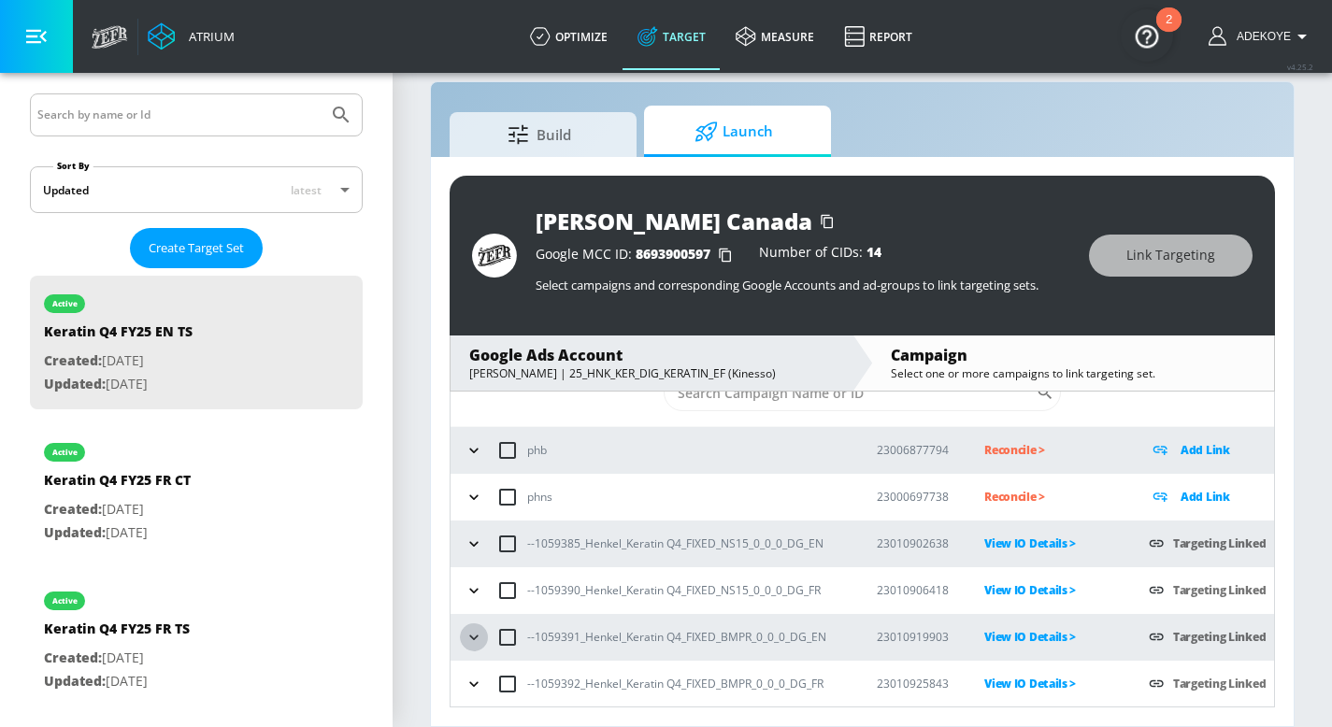
click at [482, 633] on icon "button" at bounding box center [473, 637] width 19 height 19
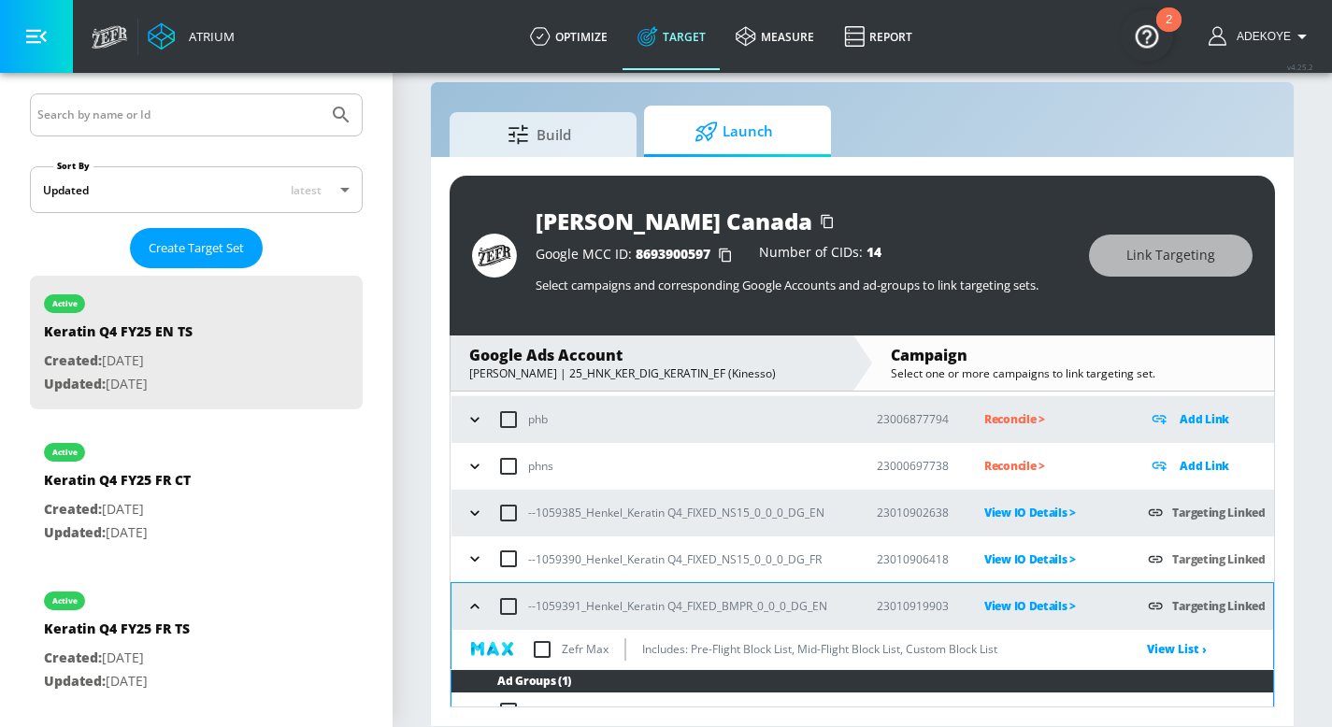
scroll to position [163, 0]
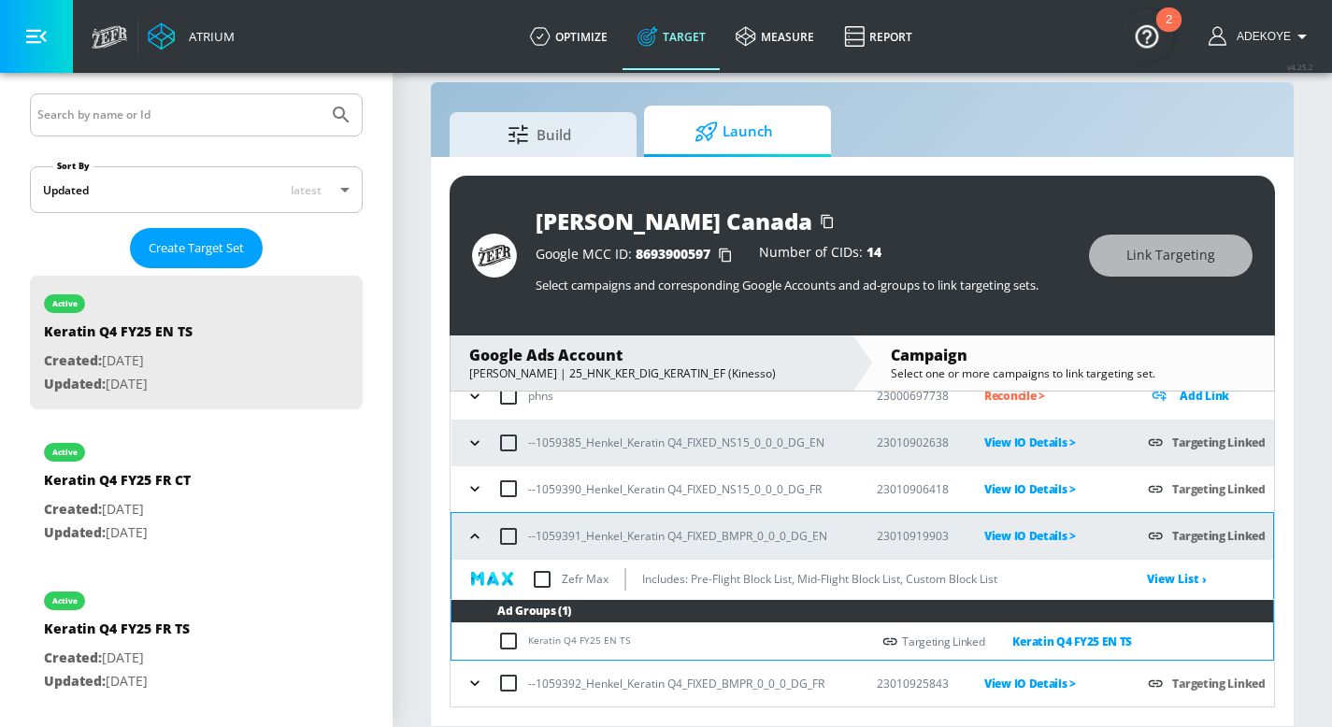
click at [479, 539] on icon "button" at bounding box center [474, 536] width 19 height 19
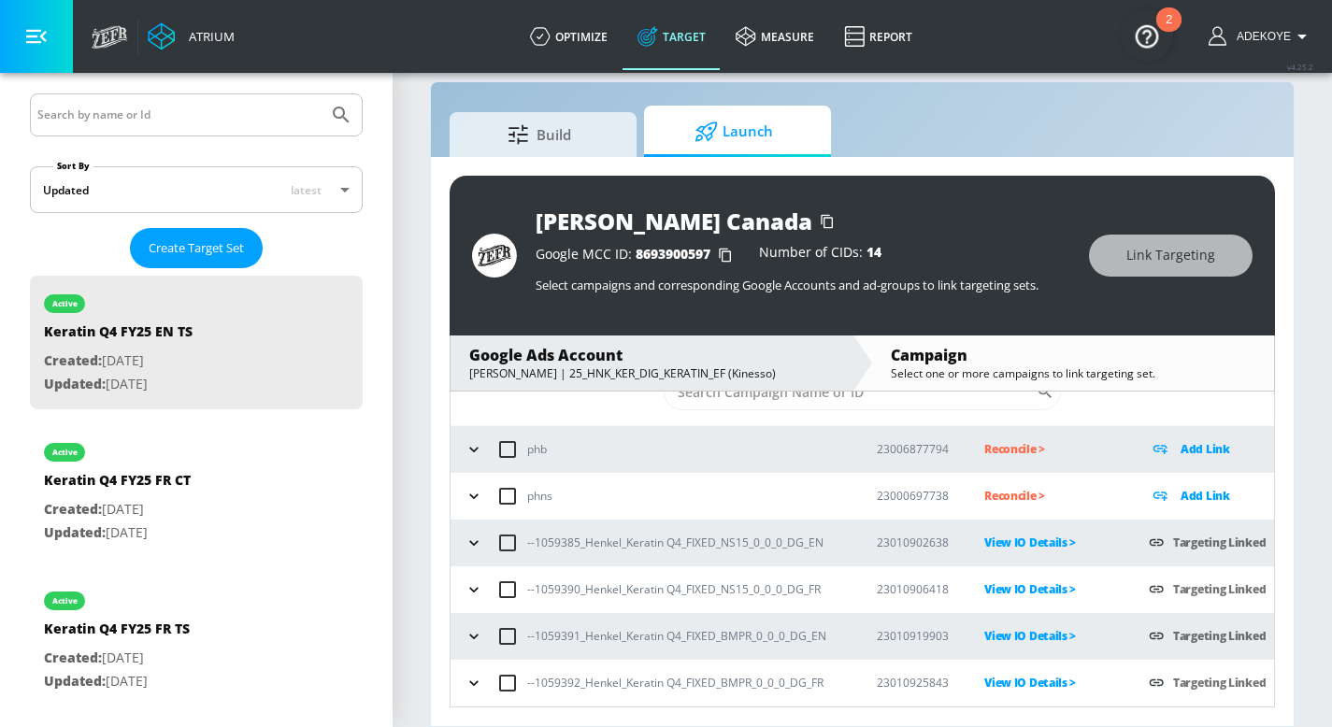
scroll to position [62, 0]
click at [464, 591] on button "button" at bounding box center [474, 591] width 28 height 28
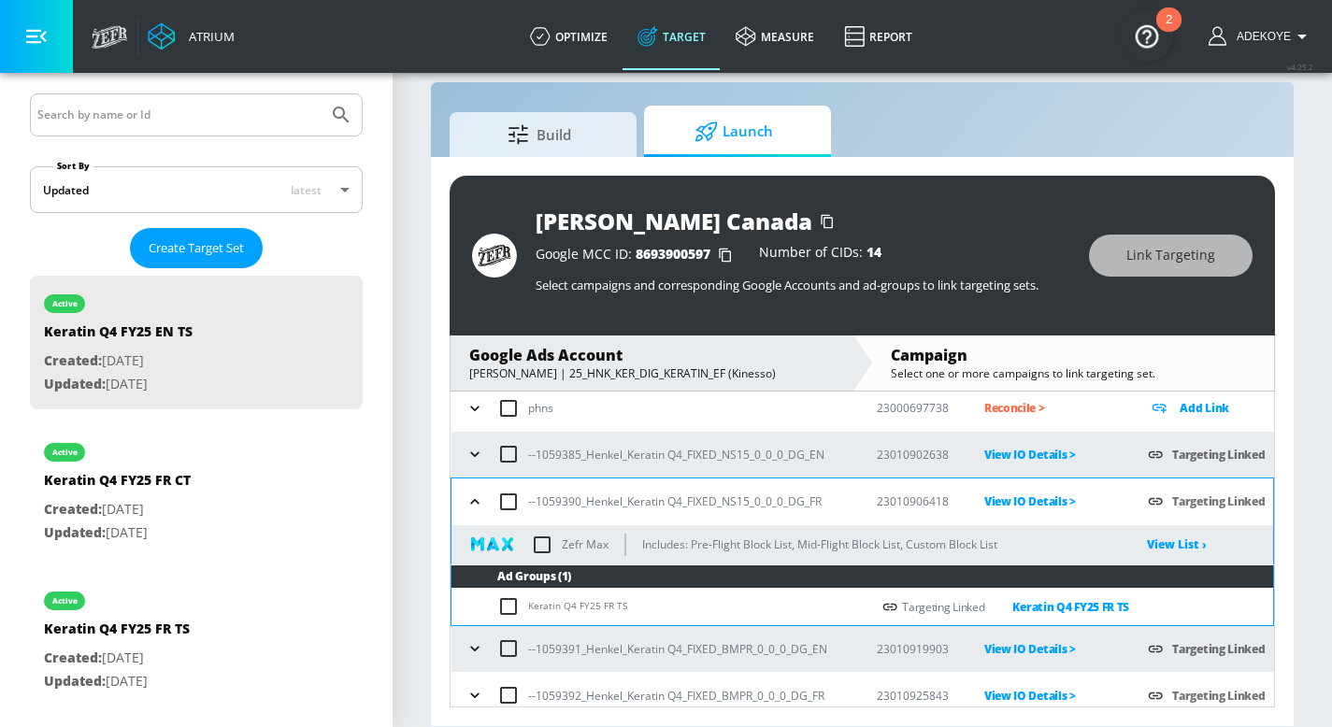
scroll to position [134, 0]
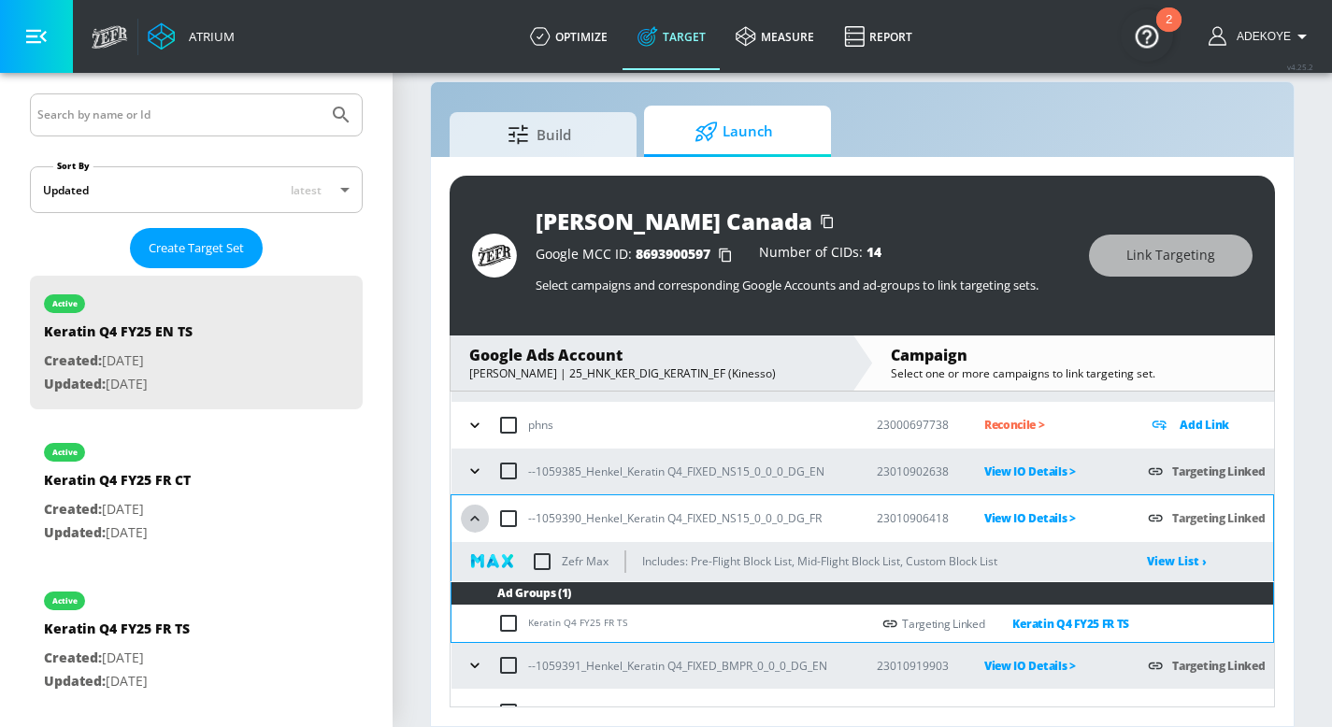
click at [472, 507] on button "button" at bounding box center [475, 519] width 28 height 28
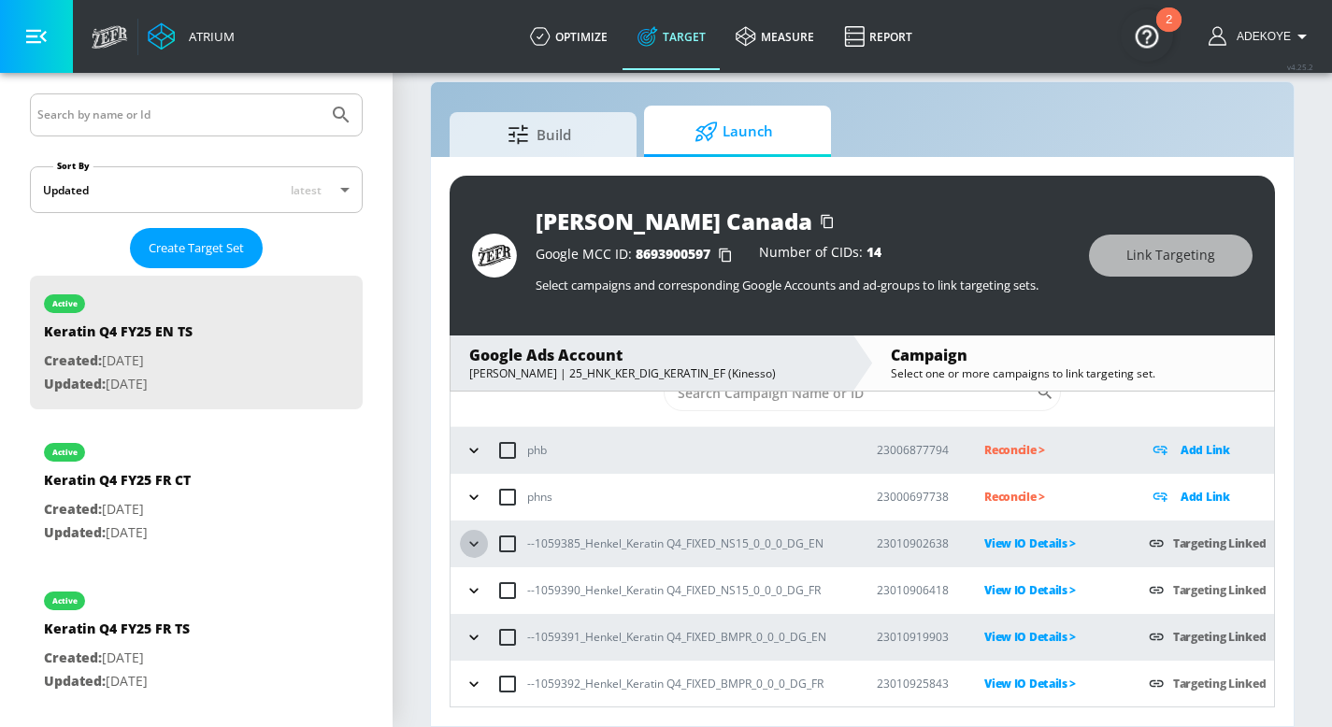
click at [472, 544] on icon "button" at bounding box center [473, 543] width 8 height 5
